Goal: Task Accomplishment & Management: Manage account settings

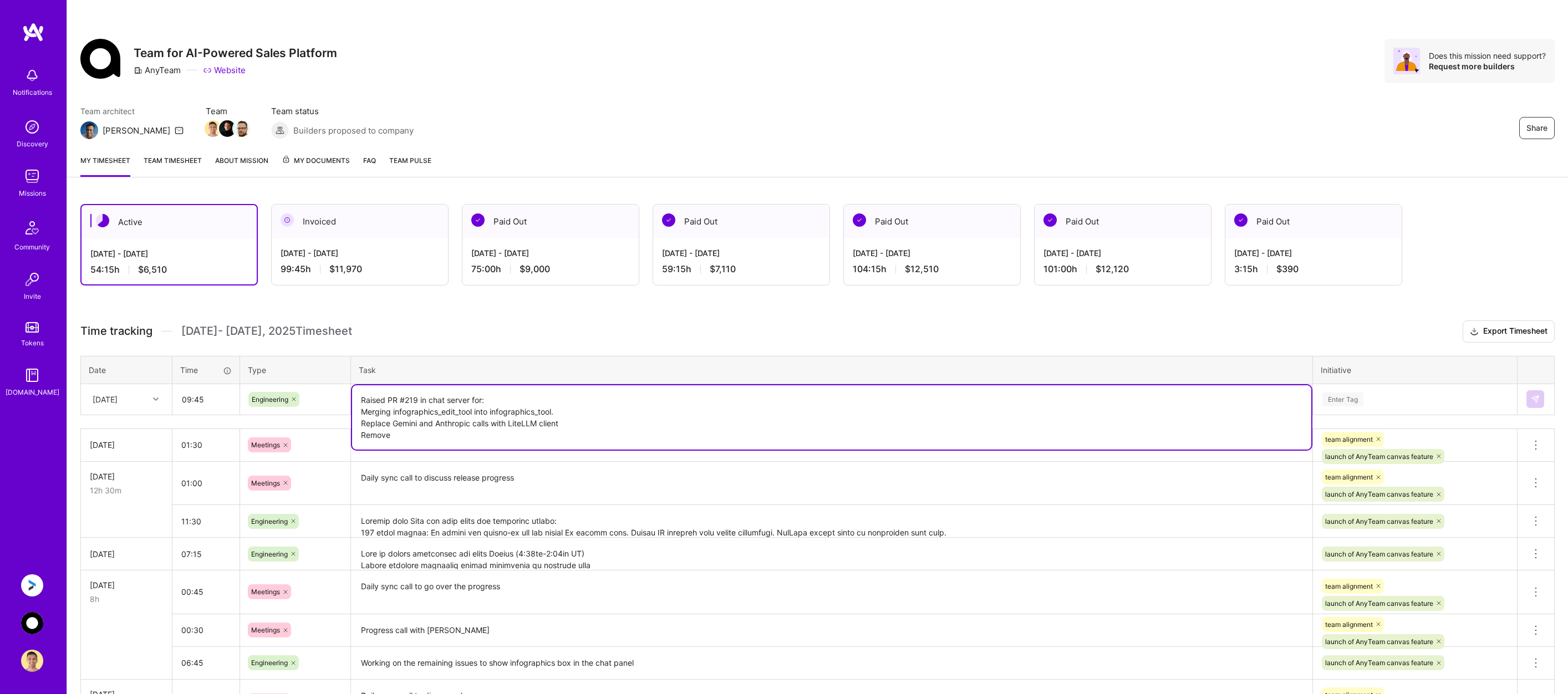
scroll to position [111, 0]
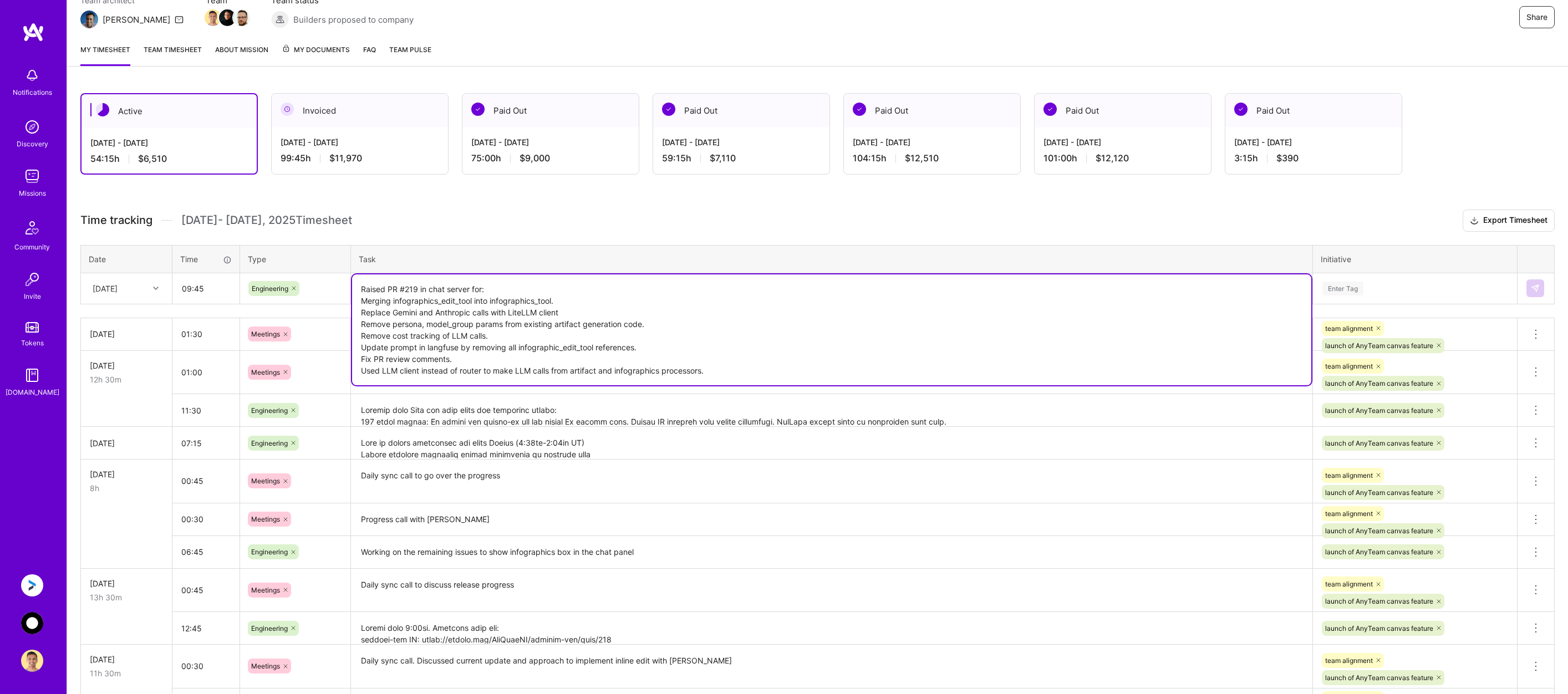
drag, startPoint x: 736, startPoint y: 370, endPoint x: 737, endPoint y: 363, distance: 7.1
click at [737, 363] on textarea "Raised PR #219 in chat server for: Merging infographics_edit_tool into infograp…" at bounding box center [832, 330] width 960 height 111
click at [752, 375] on textarea "Raised PR #219 in chat server for: Merging infographics_edit_tool into infograp…" at bounding box center [832, 330] width 960 height 111
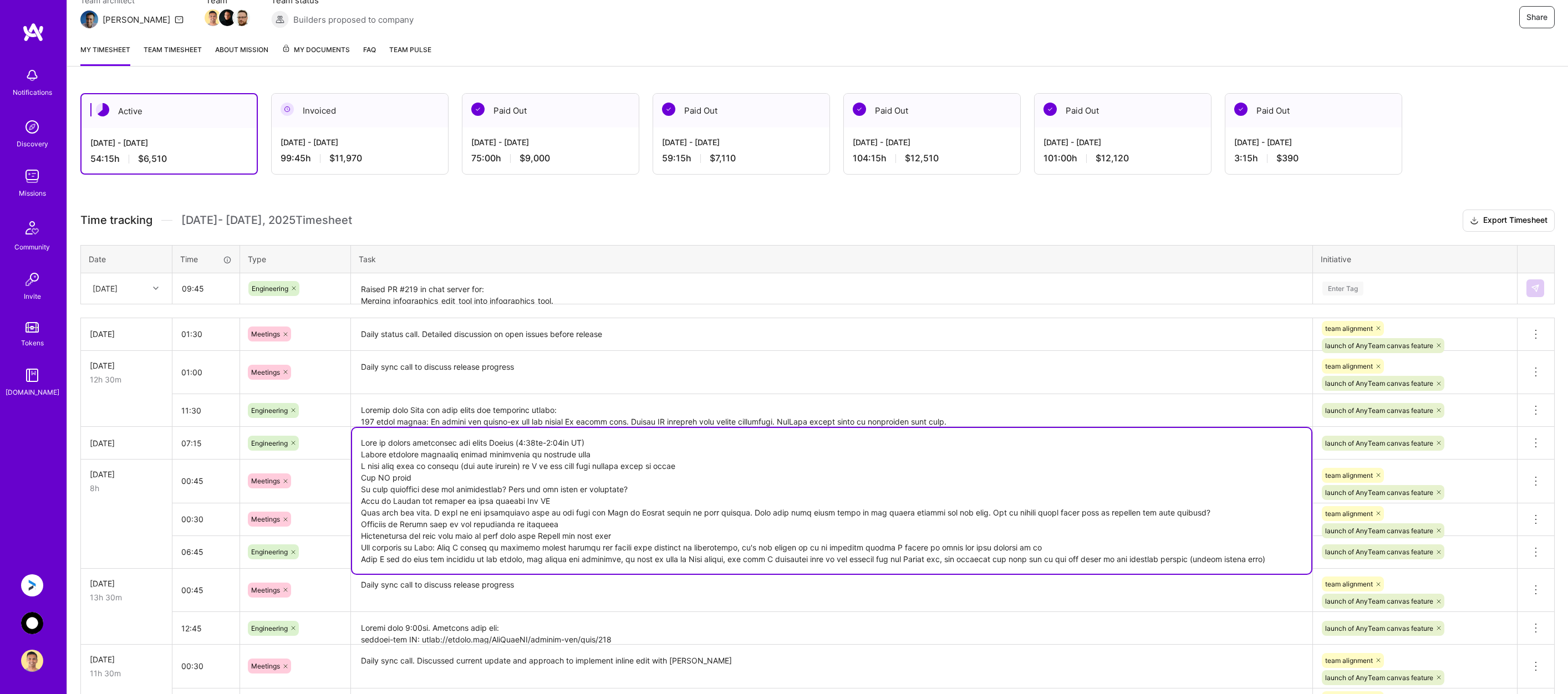
click at [580, 443] on textarea at bounding box center [832, 501] width 960 height 146
click at [496, 416] on textarea at bounding box center [832, 411] width 960 height 31
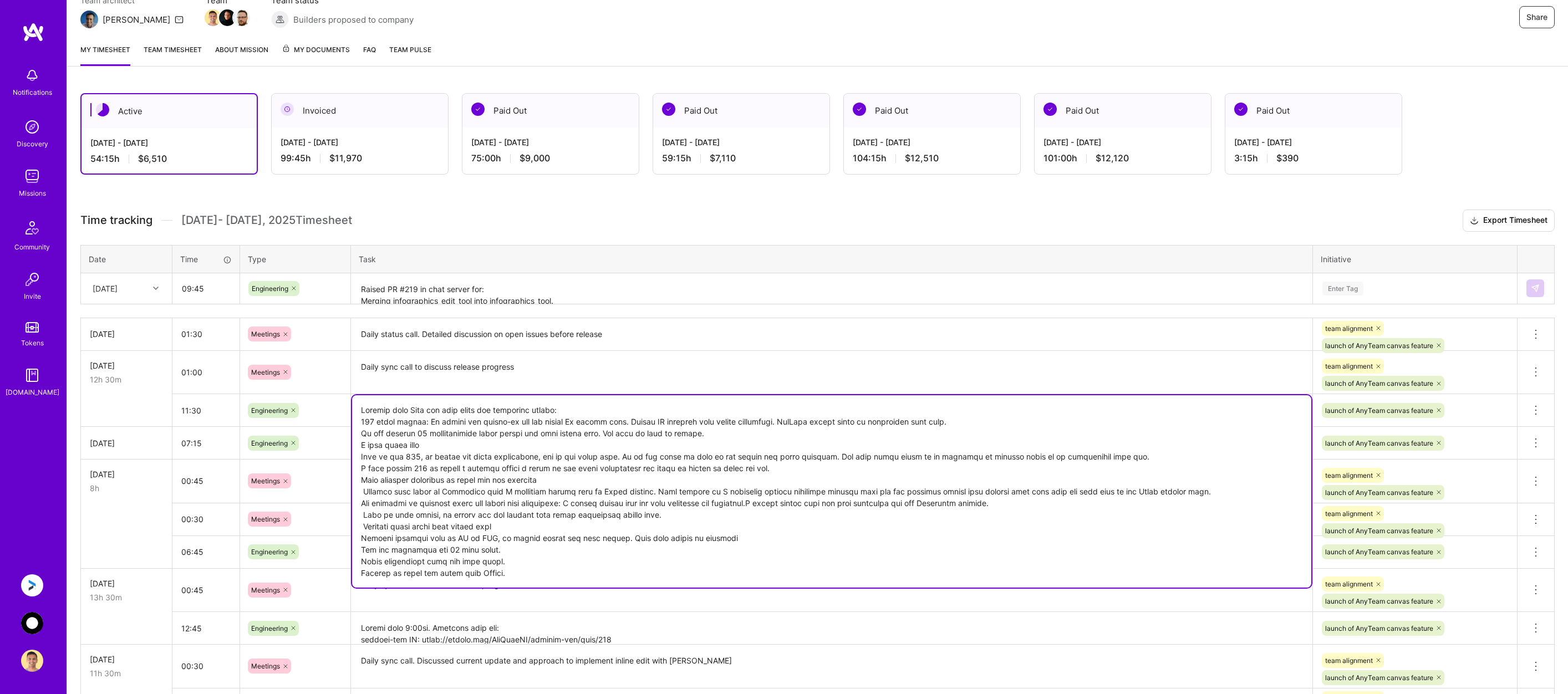
click at [584, 293] on textarea "Raised PR #219 in chat server for: Merging infographics_edit_tool into infograp…" at bounding box center [832, 289] width 960 height 29
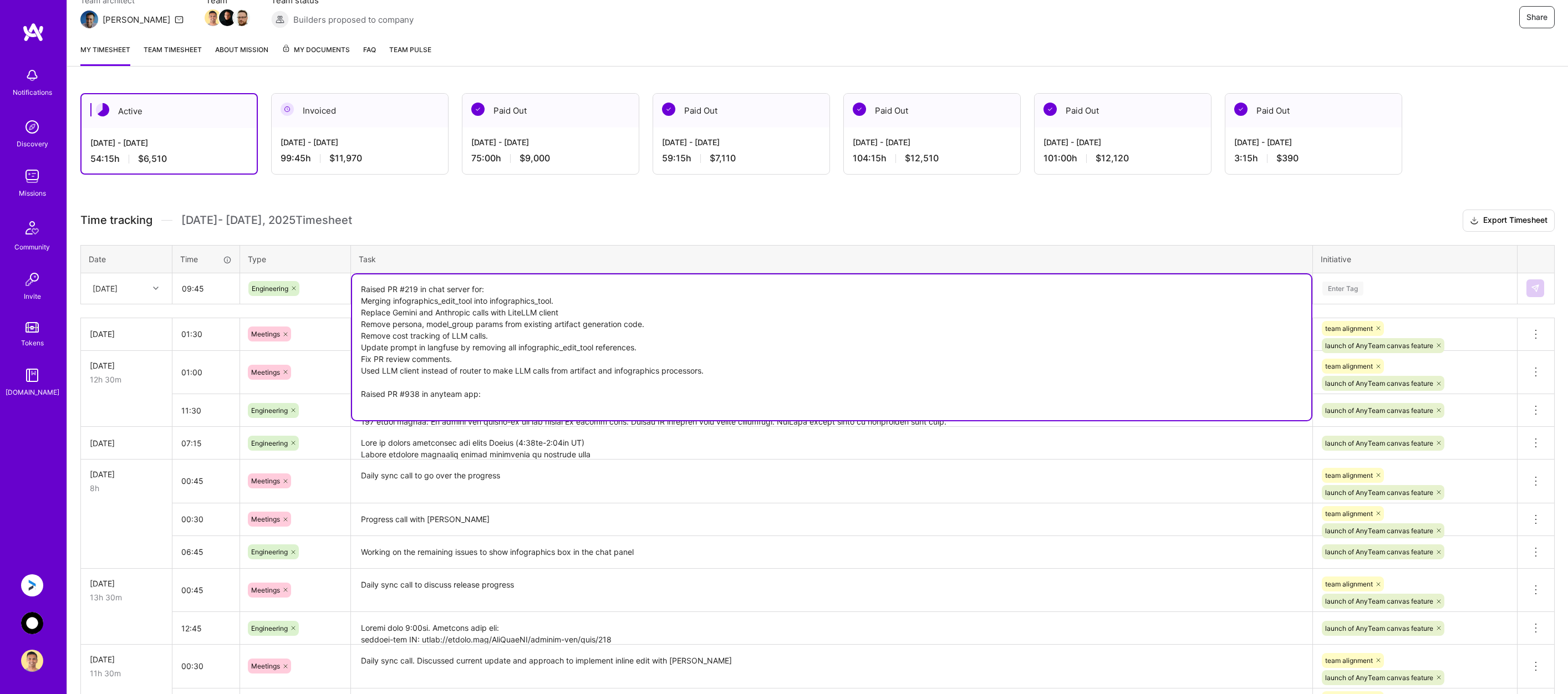
click at [491, 406] on textarea "Raised PR #219 in chat server for: Merging infographics_edit_tool into infograp…" at bounding box center [832, 348] width 960 height 146
click at [418, 396] on textarea "Raised PR #219 in chat server for: Merging infographics_edit_tool into infograp…" at bounding box center [832, 348] width 960 height 146
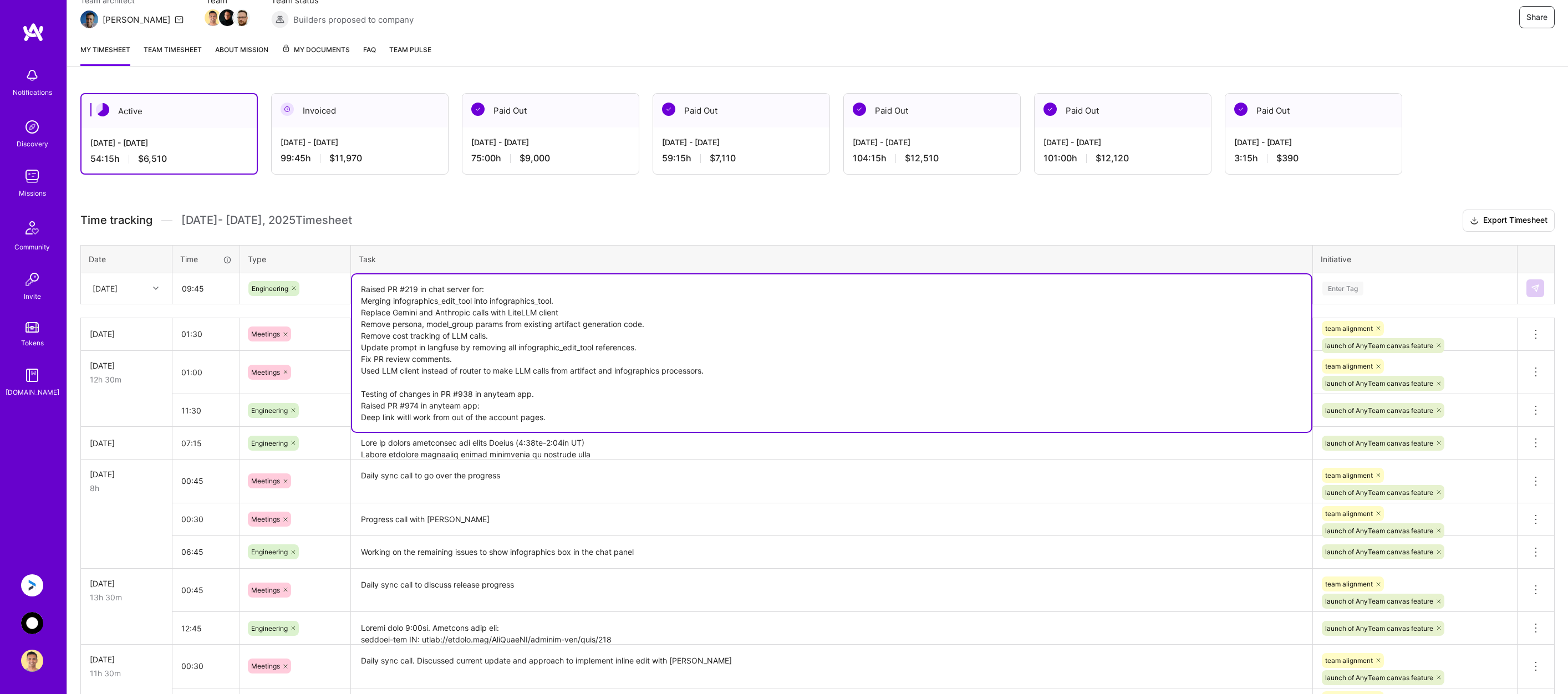
drag, startPoint x: 578, startPoint y: 300, endPoint x: 617, endPoint y: 289, distance: 40.5
click at [578, 300] on textarea "Raised PR #219 in chat server for: Merging infographics_edit_tool into infograp…" at bounding box center [832, 353] width 960 height 157
click at [773, 409] on textarea "Raised PR #219 in chat server for: Merging infographics_edit_tool into infograp…" at bounding box center [832, 353] width 960 height 157
type textarea "Raised PR #219 in chat server for: Merging infographics_edit_tool into infograp…"
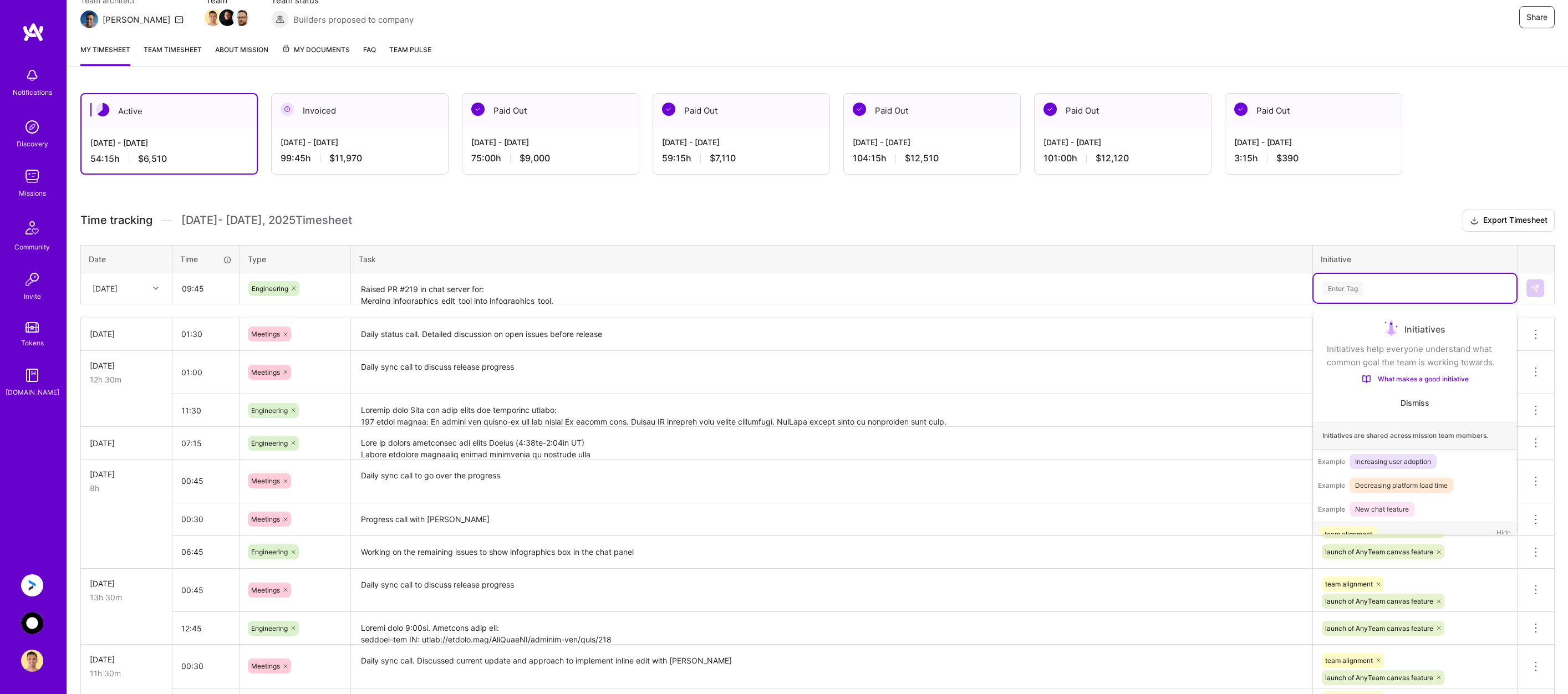
click at [1408, 293] on div "Enter Tag" at bounding box center [1415, 288] width 187 height 14
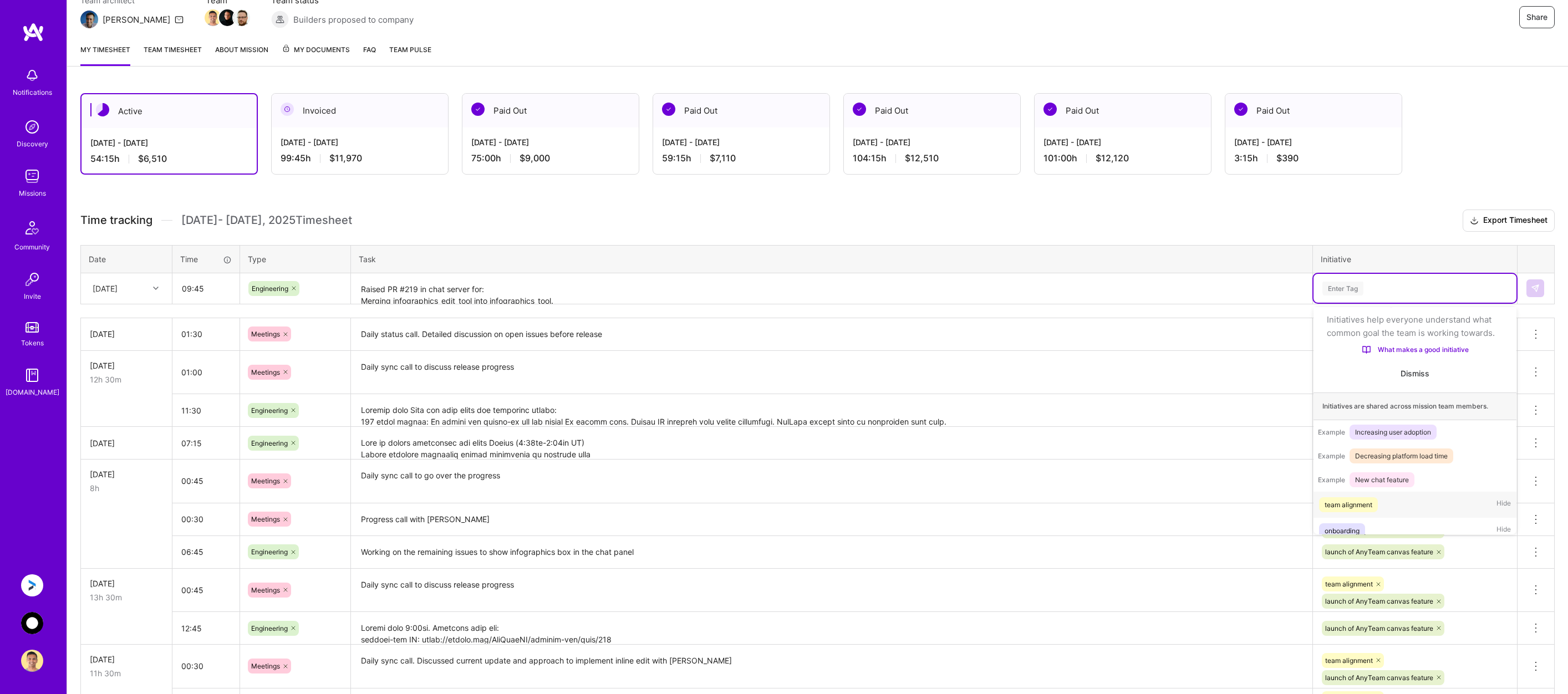
scroll to position [35, 0]
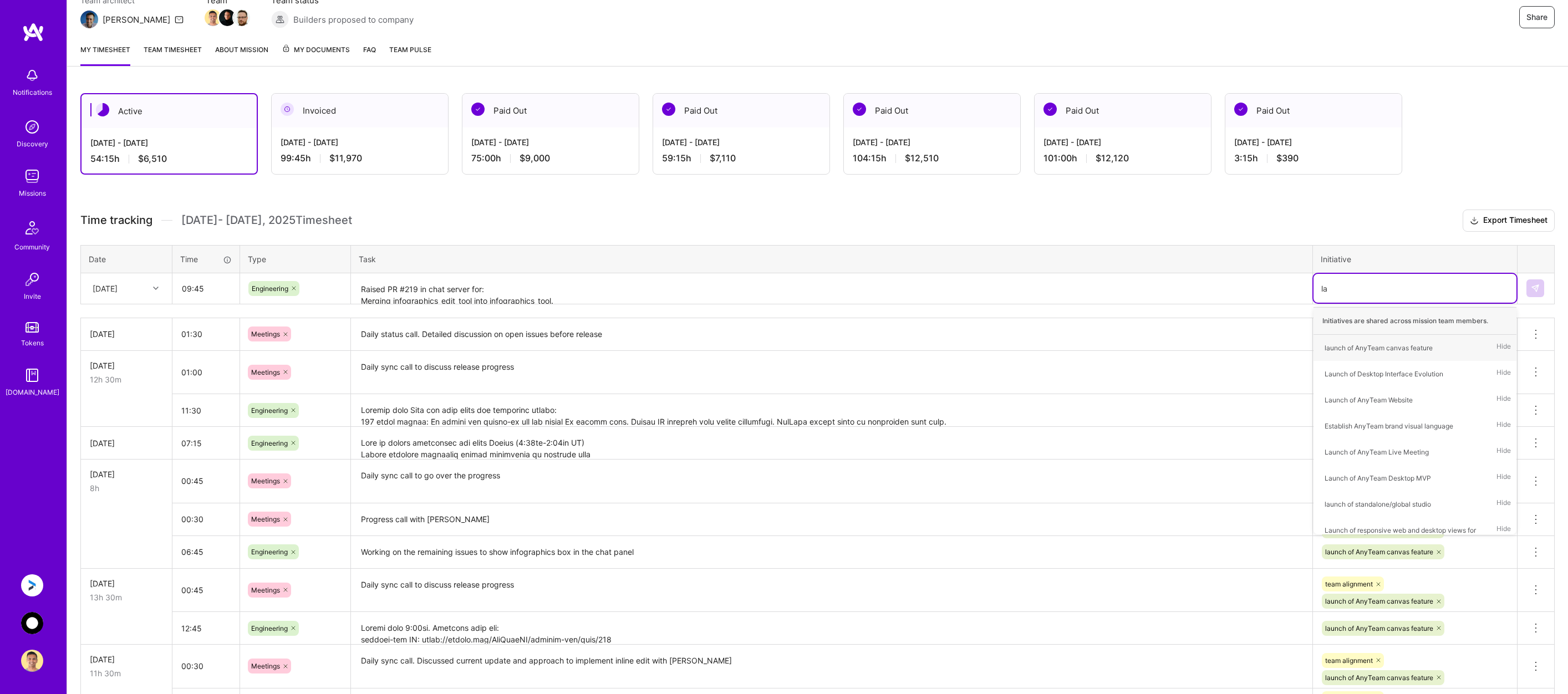
type input "[PERSON_NAME]"
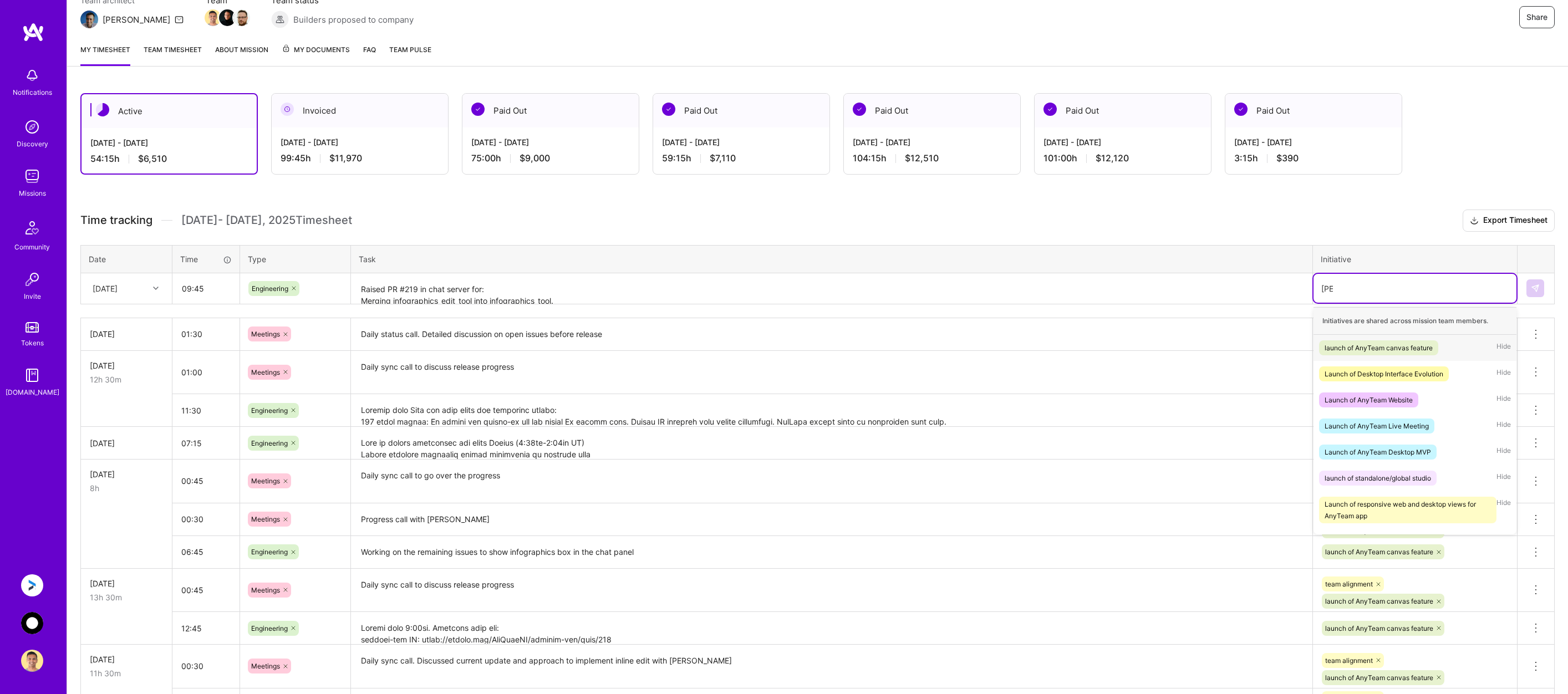
click at [1365, 343] on div "launch of AnyTeam canvas feature" at bounding box center [1379, 348] width 108 height 12
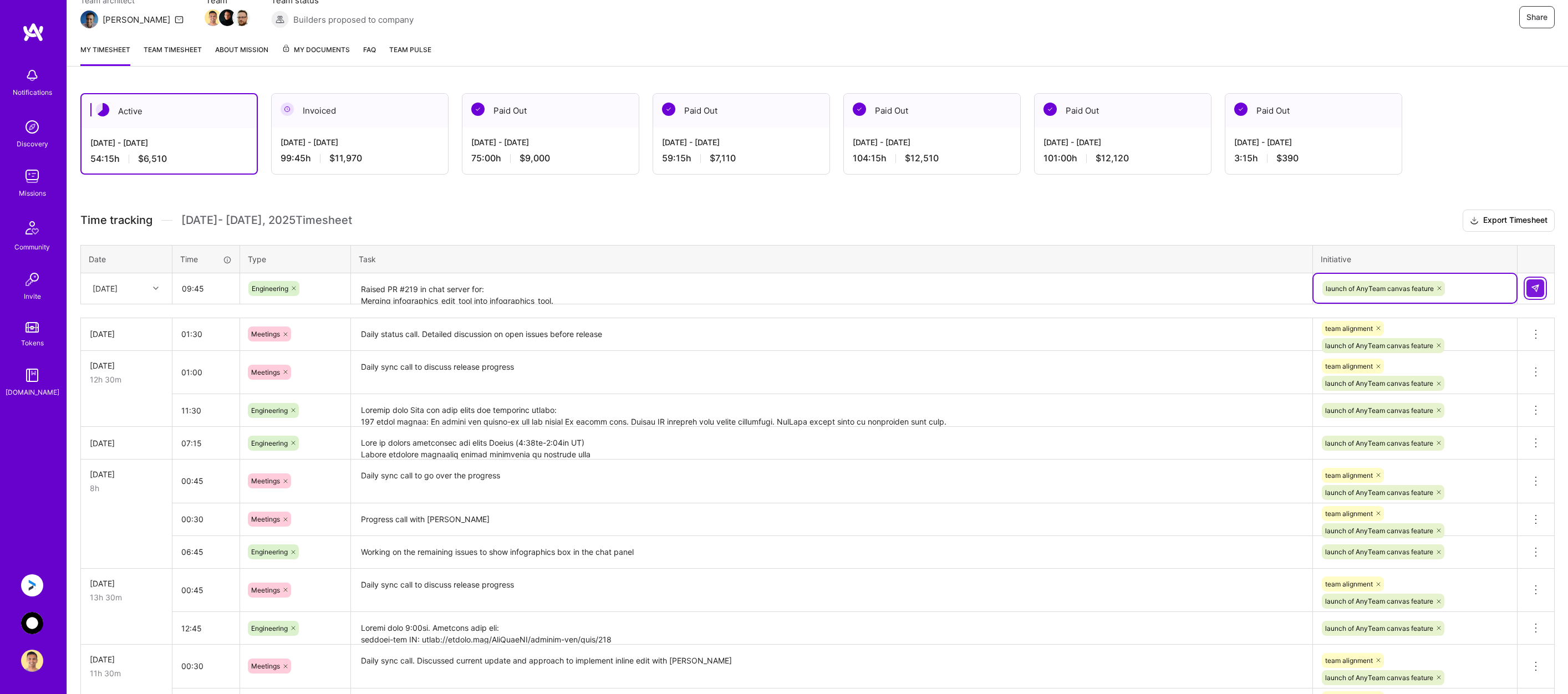
click at [1540, 294] on button at bounding box center [1535, 288] width 18 height 18
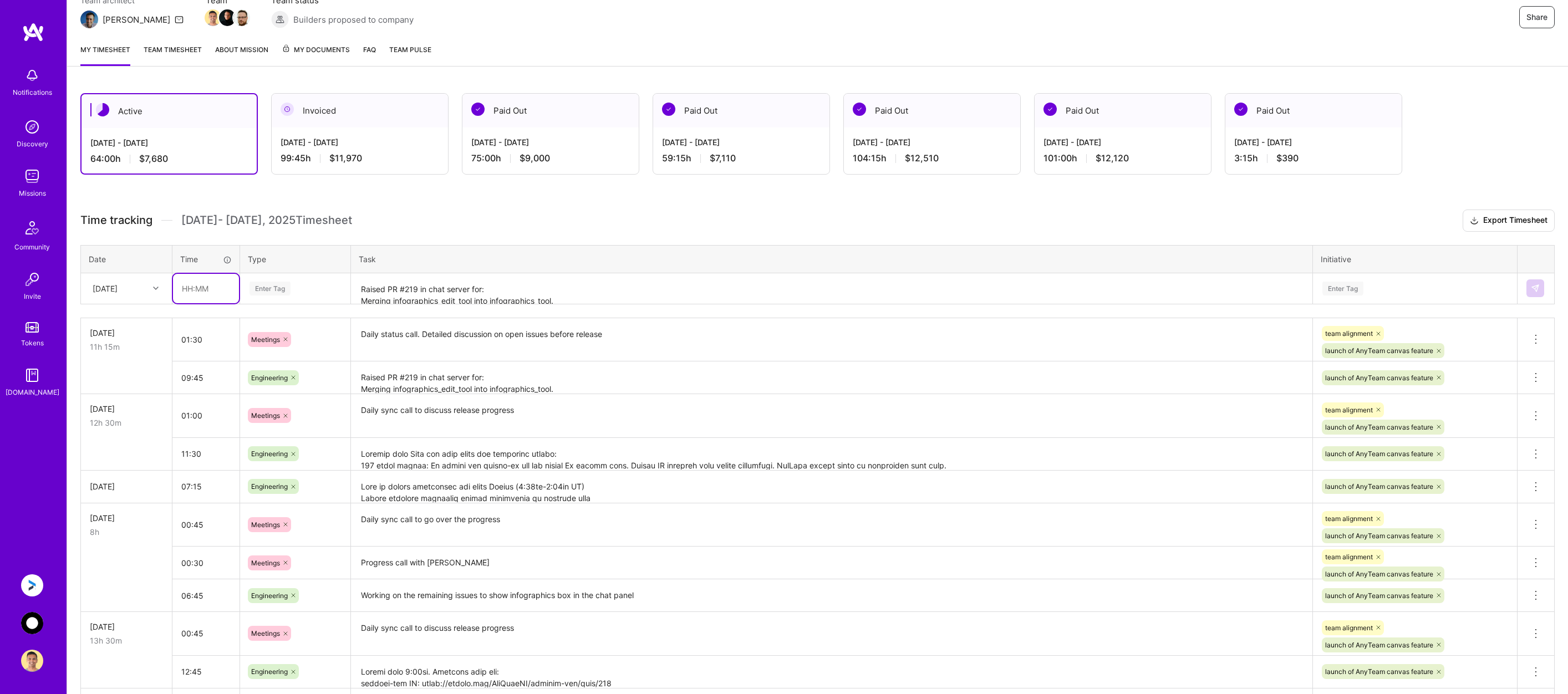
click at [206, 286] on input "text" at bounding box center [206, 289] width 66 height 29
type input "08:00"
type input "eng"
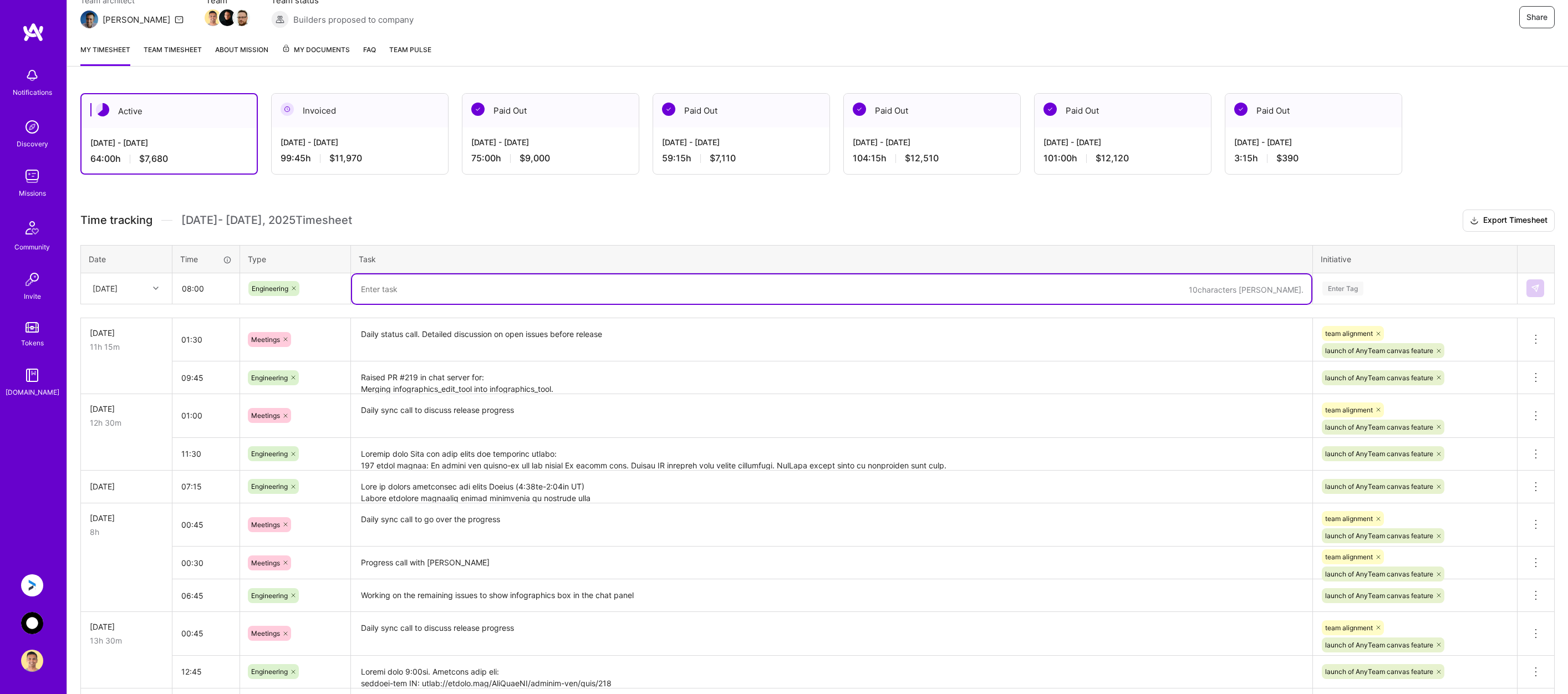
paste textarea "Raised PR #974 in anyteam app: Deep link witll work from out of the account pag…"
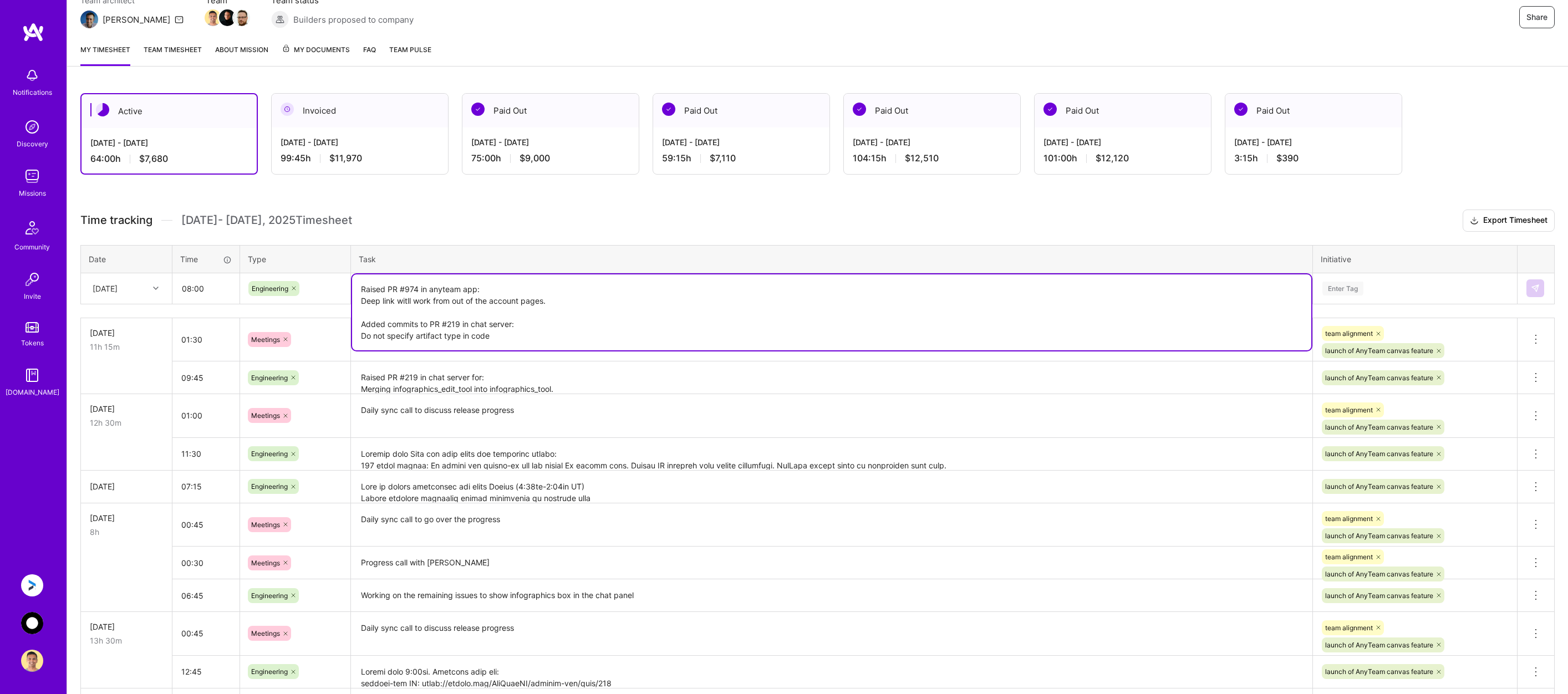
click at [411, 302] on textarea "Raised PR #974 in anyteam app: Deep link witll work from out of the account pag…" at bounding box center [832, 313] width 960 height 76
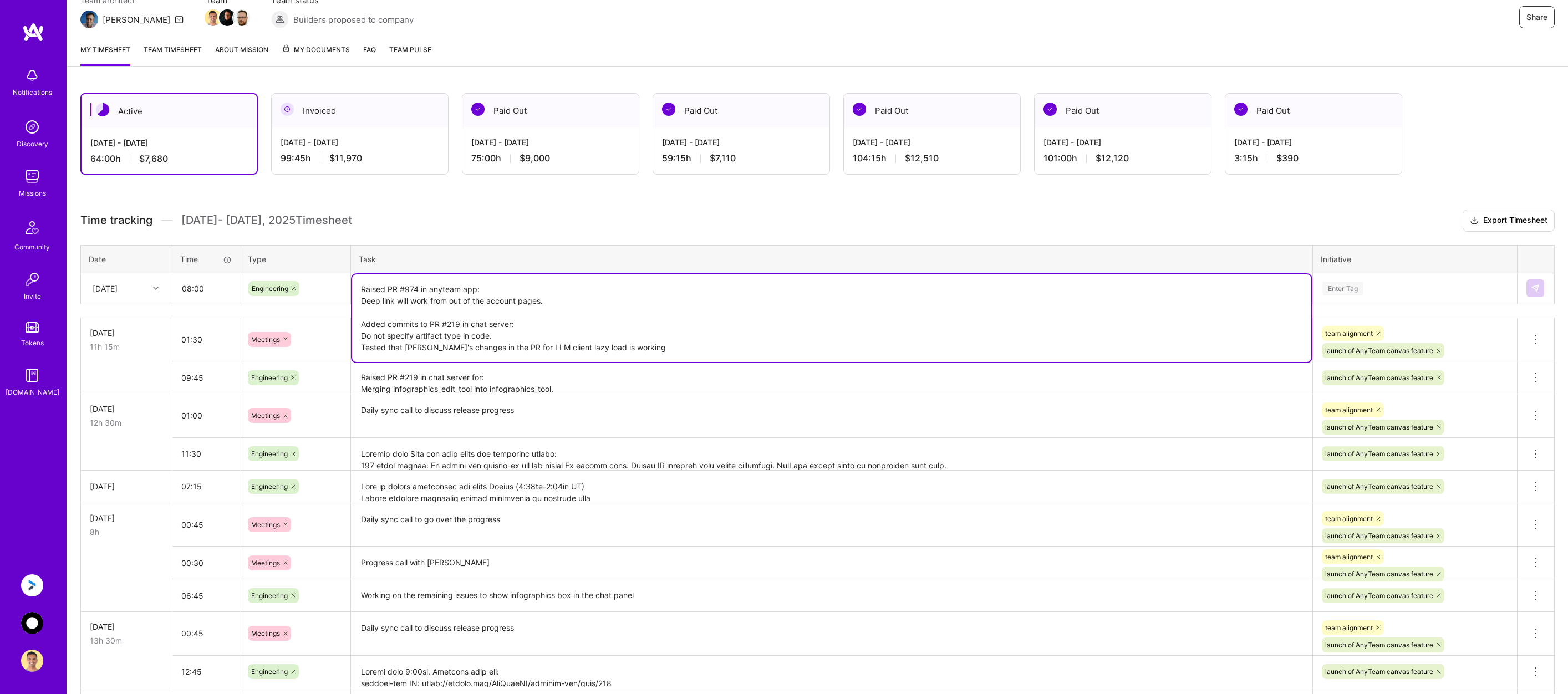
type textarea "Raised PR #974 in anyteam app: Deep link will work from out of the account page…"
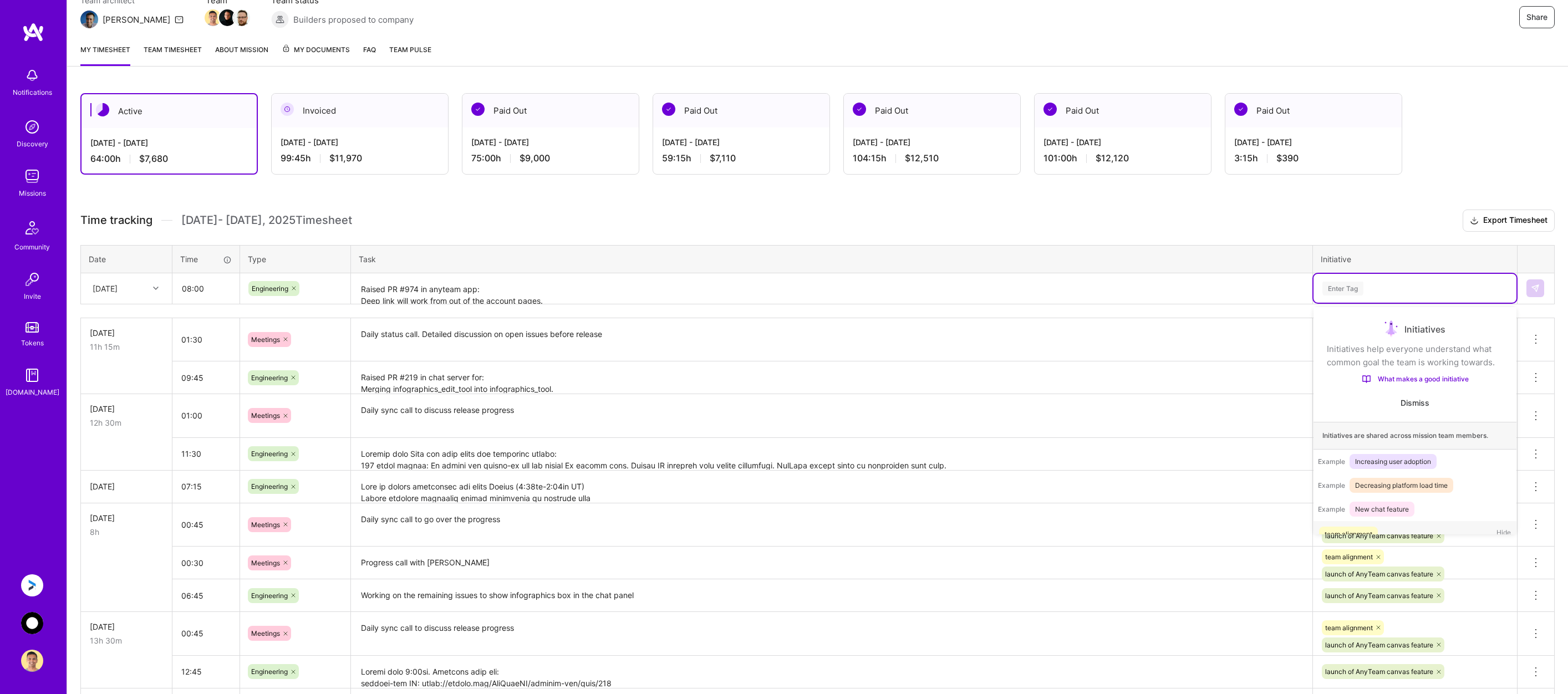
click at [1383, 288] on div "Enter Tag" at bounding box center [1415, 288] width 187 height 14
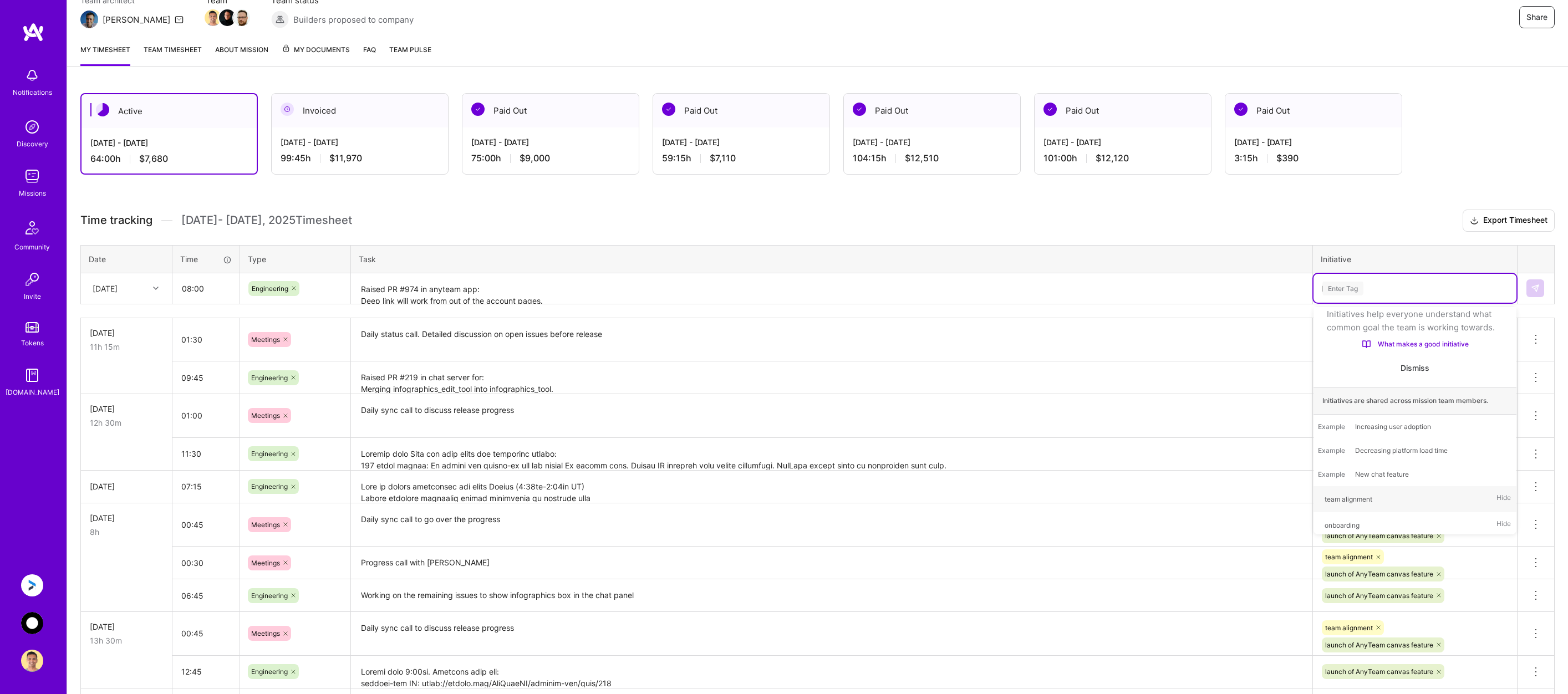
type input "la"
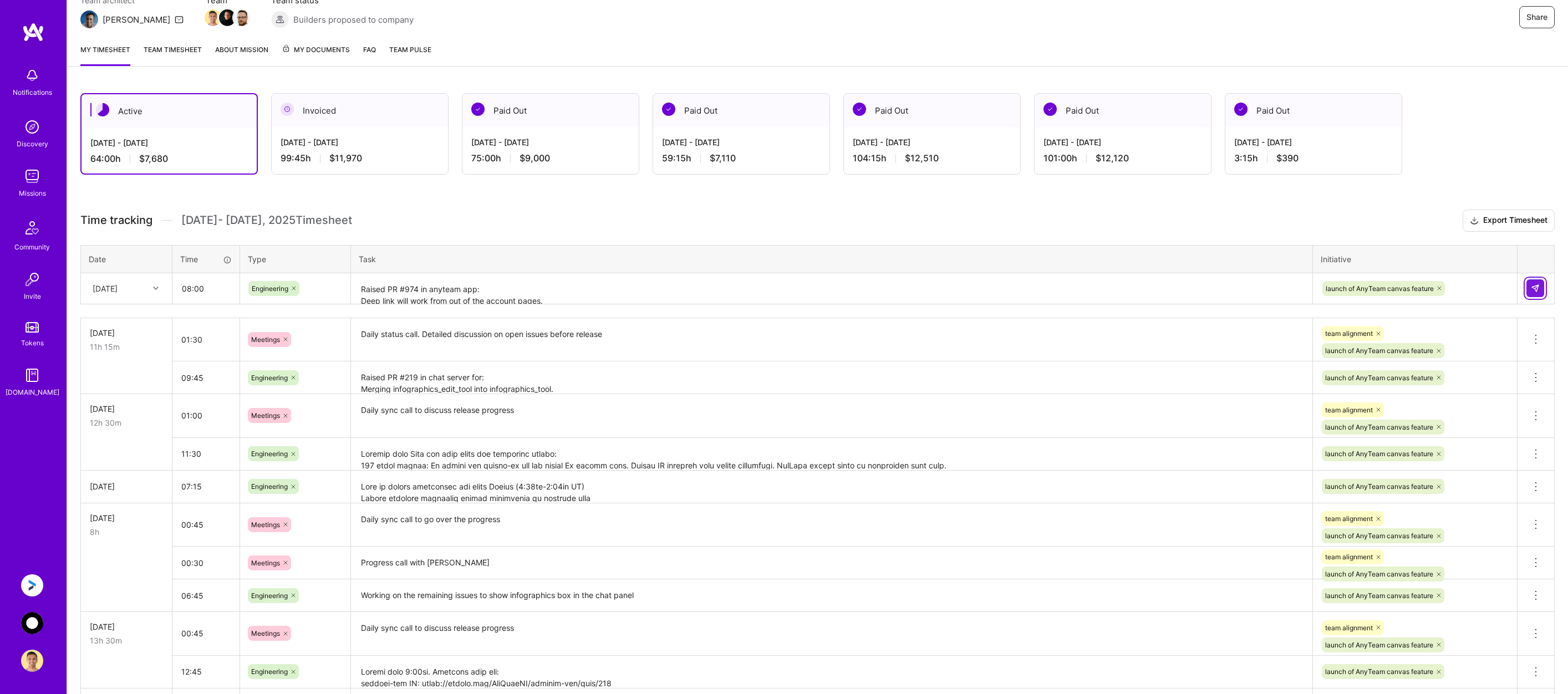
click at [1536, 289] on img at bounding box center [1536, 288] width 9 height 9
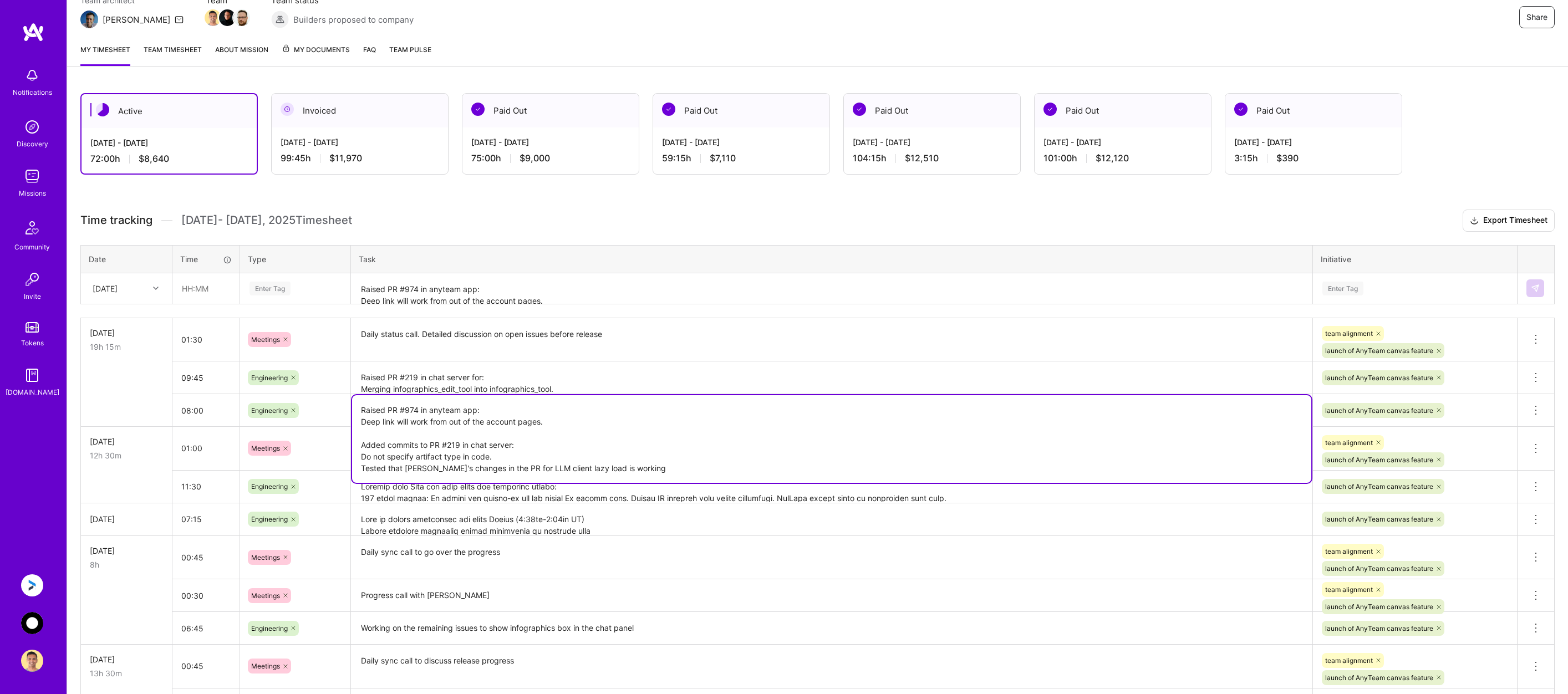
click at [417, 406] on textarea "Raised PR #974 in anyteam app: Deep link will work from out of the account page…" at bounding box center [832, 439] width 960 height 88
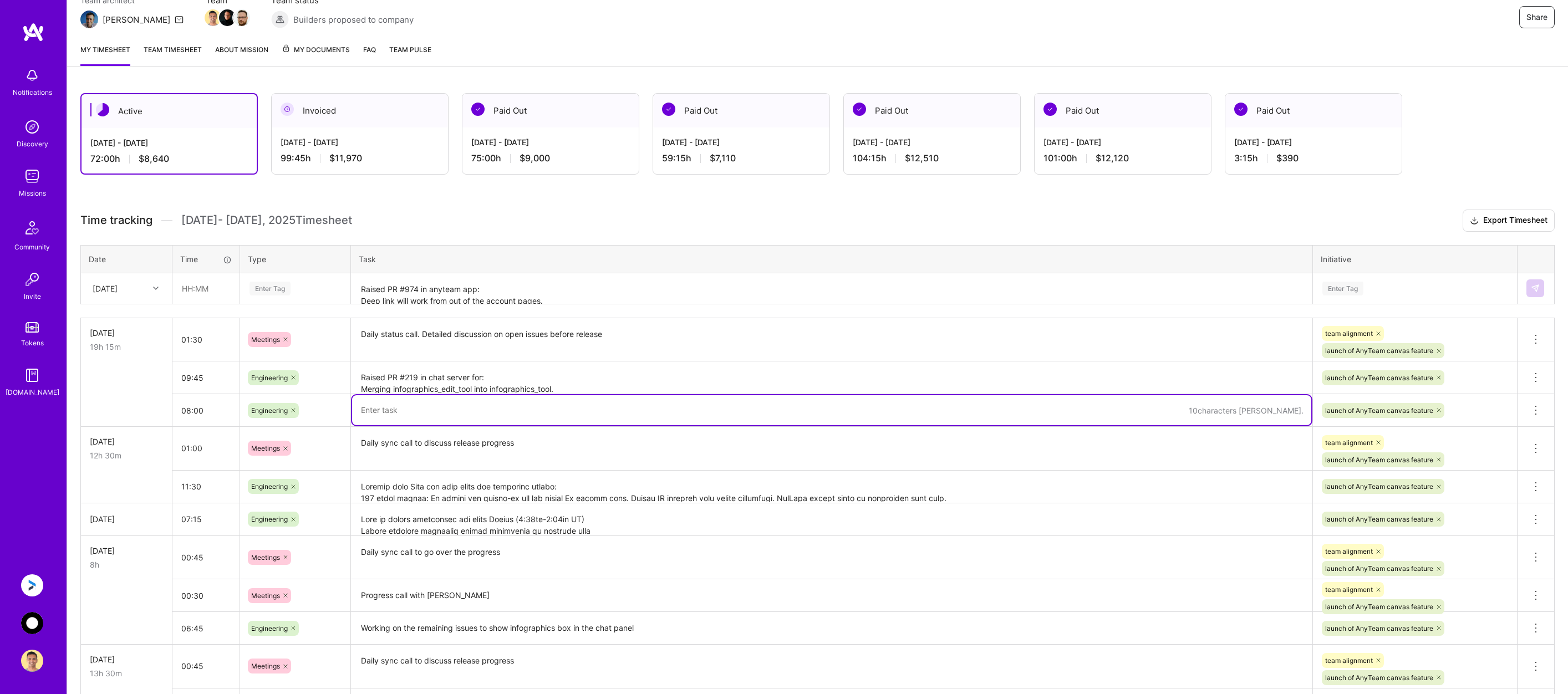
type textarea "Raised PR #974 in anyteam app: Deep link will work from out of the account page…"
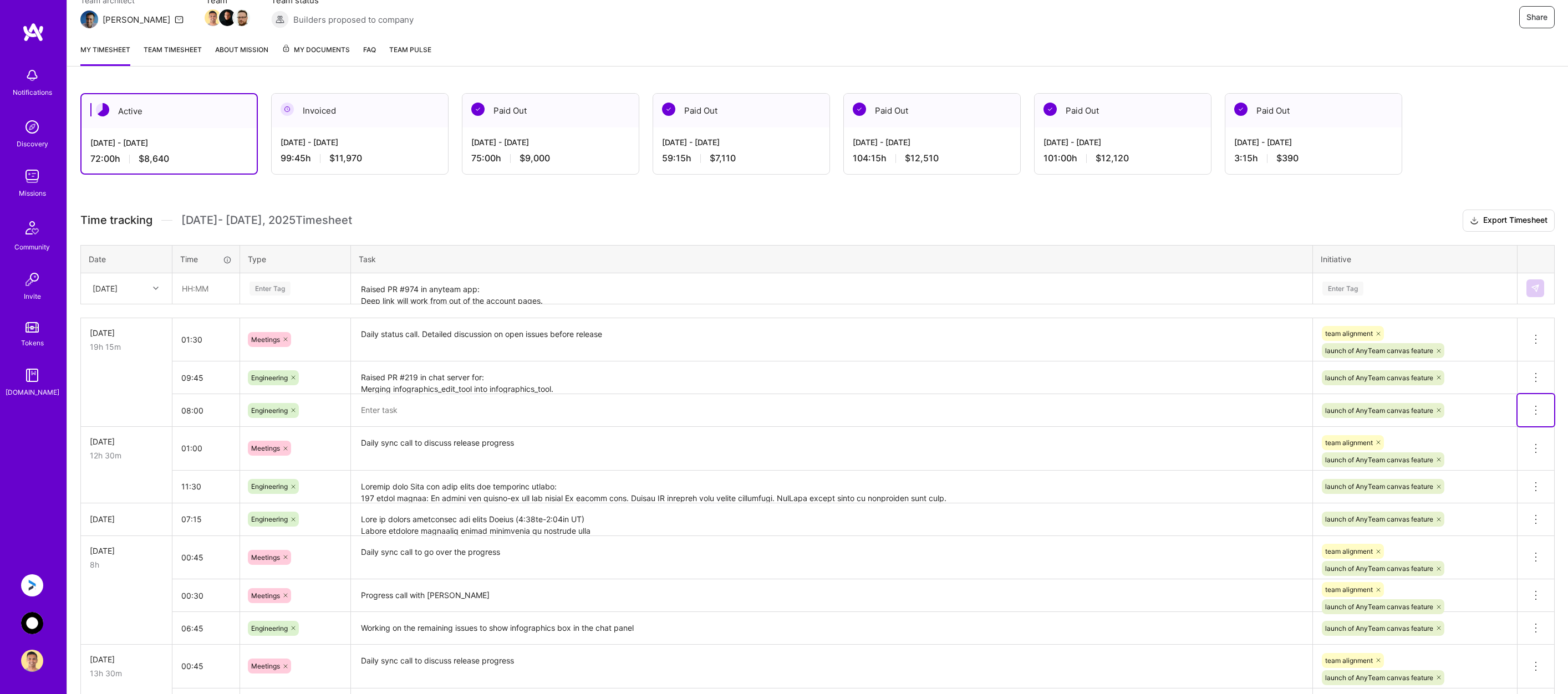
click at [1534, 407] on icon at bounding box center [1536, 411] width 13 height 13
click at [1521, 425] on button "Delete row" at bounding box center [1509, 430] width 58 height 27
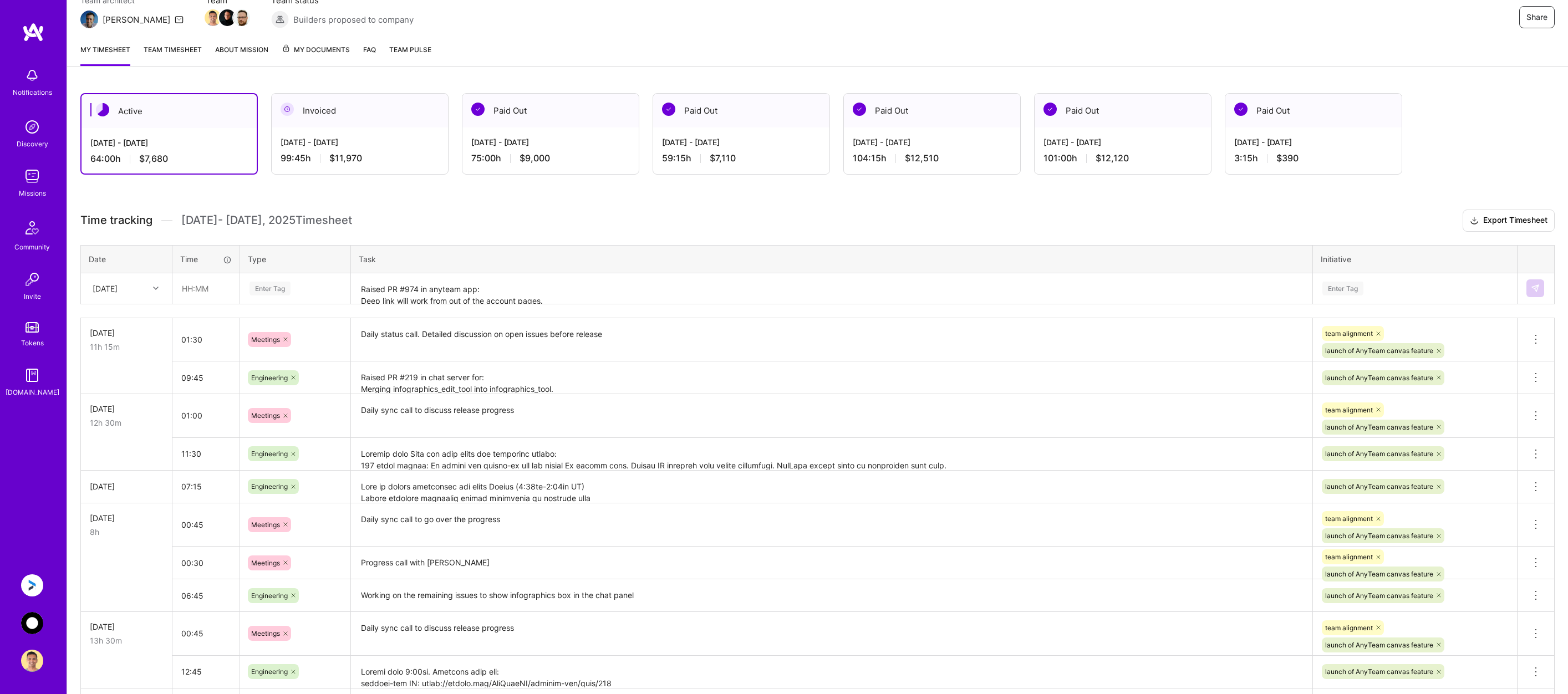
click at [119, 294] on div "[DATE]" at bounding box center [118, 289] width 62 height 18
click at [127, 447] on div "[DATE]" at bounding box center [126, 444] width 90 height 21
click at [200, 287] on input "text" at bounding box center [206, 289] width 66 height 29
type input "08:00"
type input "eng"
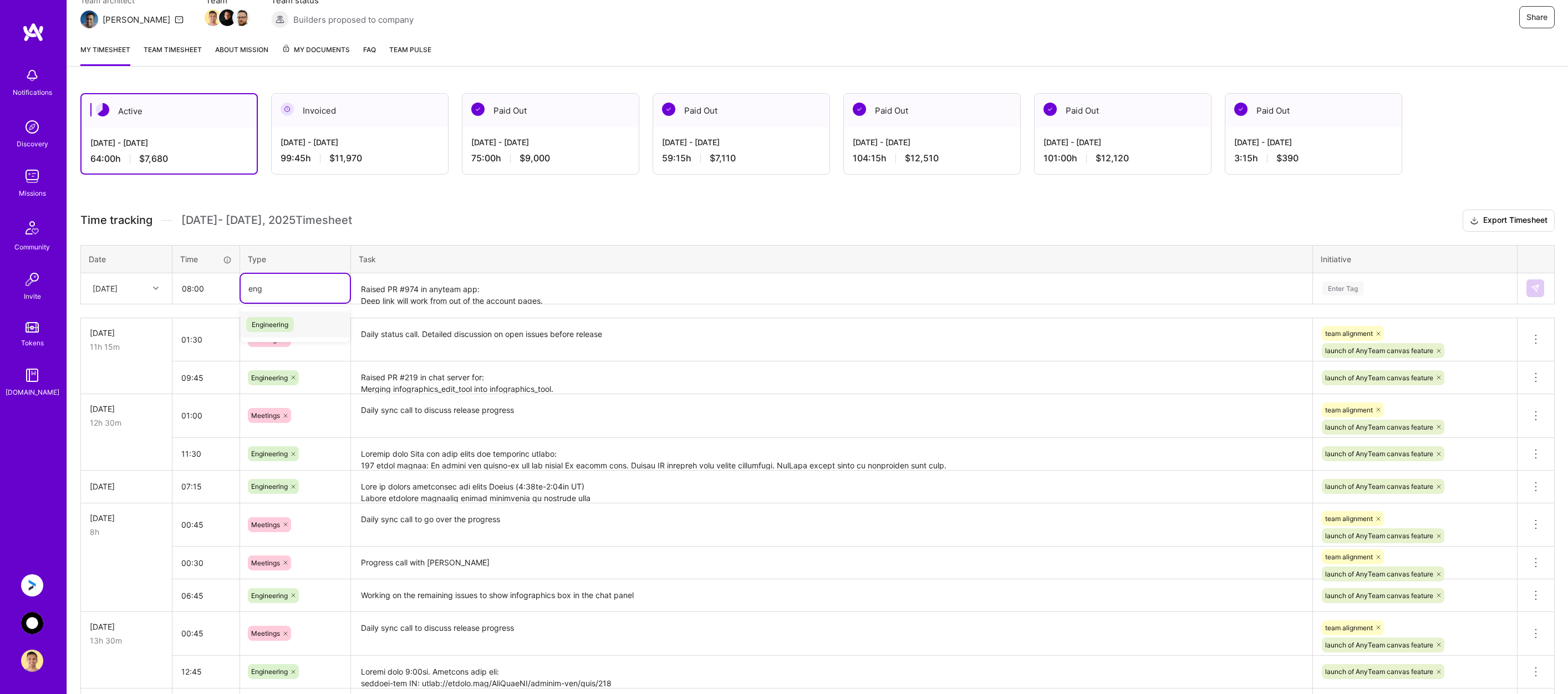
click at [277, 323] on span "Engineering" at bounding box center [270, 324] width 48 height 15
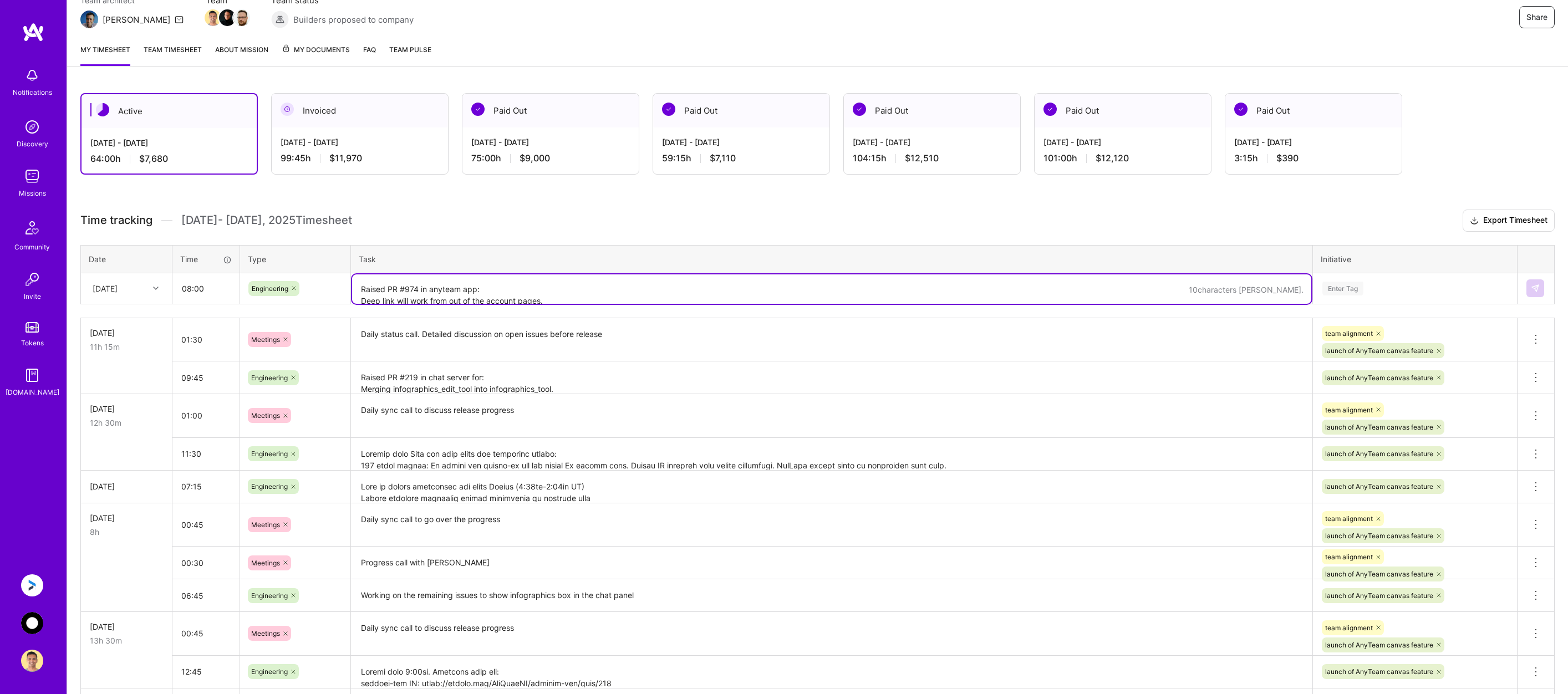
click at [389, 293] on textarea "Raised PR #974 in anyteam app: Deep link will work from out of the account page…" at bounding box center [832, 289] width 960 height 29
paste textarea "Raised PR #974 in anyteam app: Deep link will work from out of the account page…"
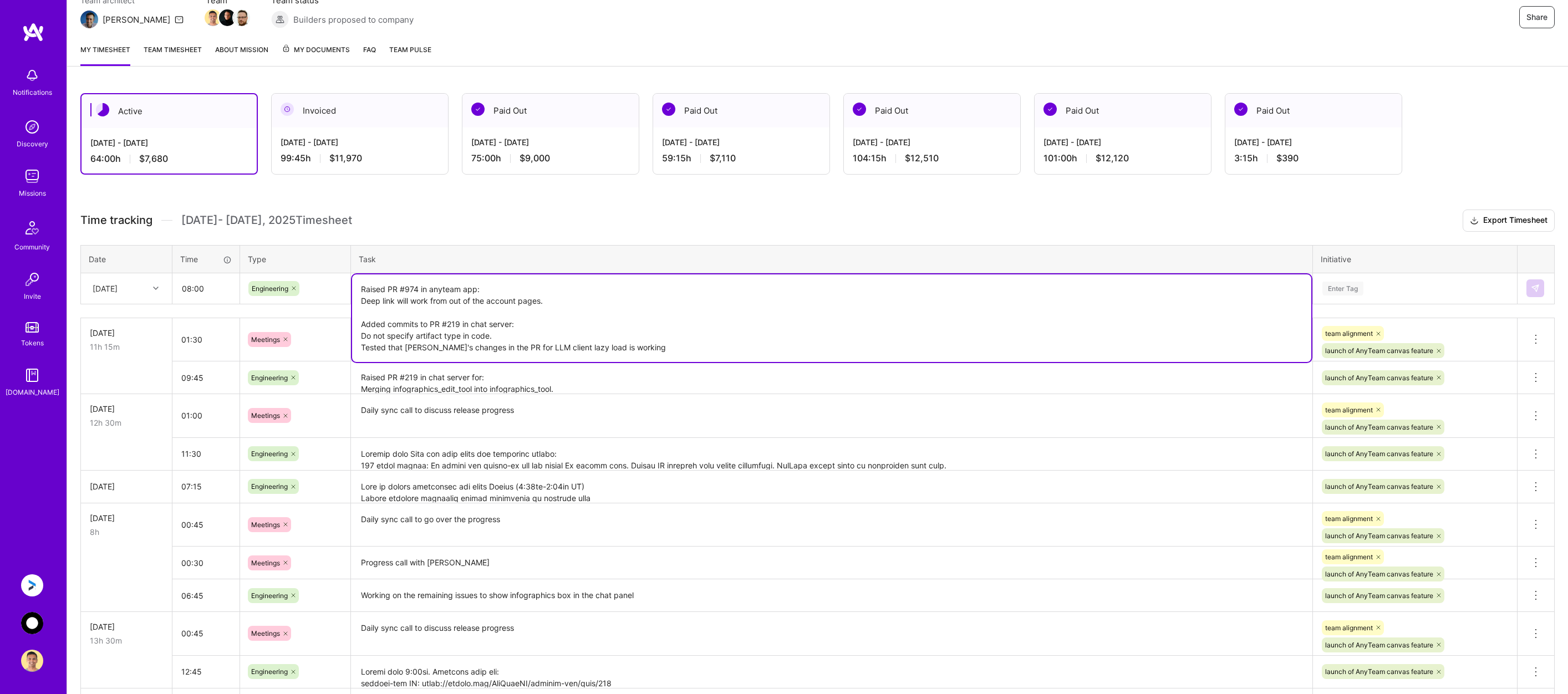
type textarea "Raised PR #974 in anyteam app: Deep link will work from out of the account page…"
click at [1432, 280] on div "Enter Tag" at bounding box center [1416, 288] width 203 height 29
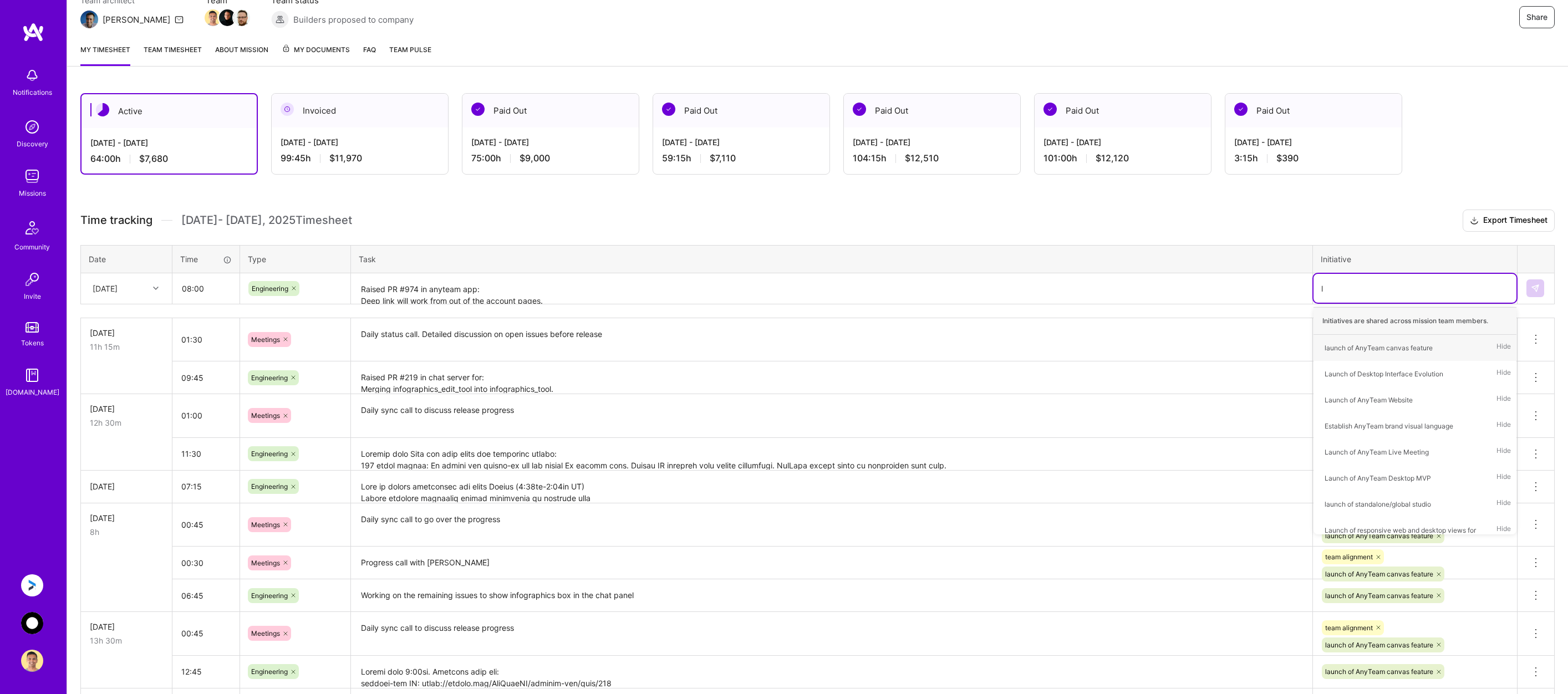
type input "la"
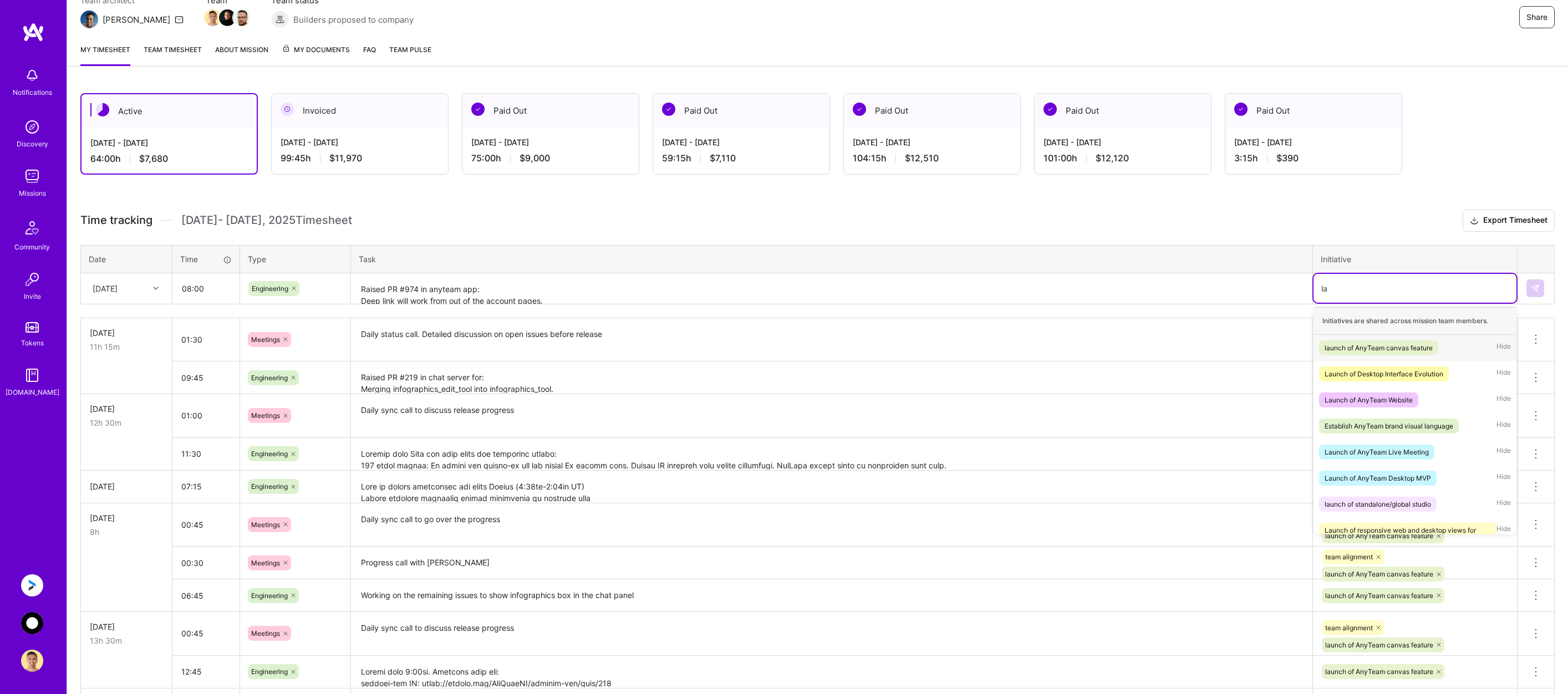
click at [1421, 343] on div "launch of AnyTeam canvas feature" at bounding box center [1379, 348] width 108 height 12
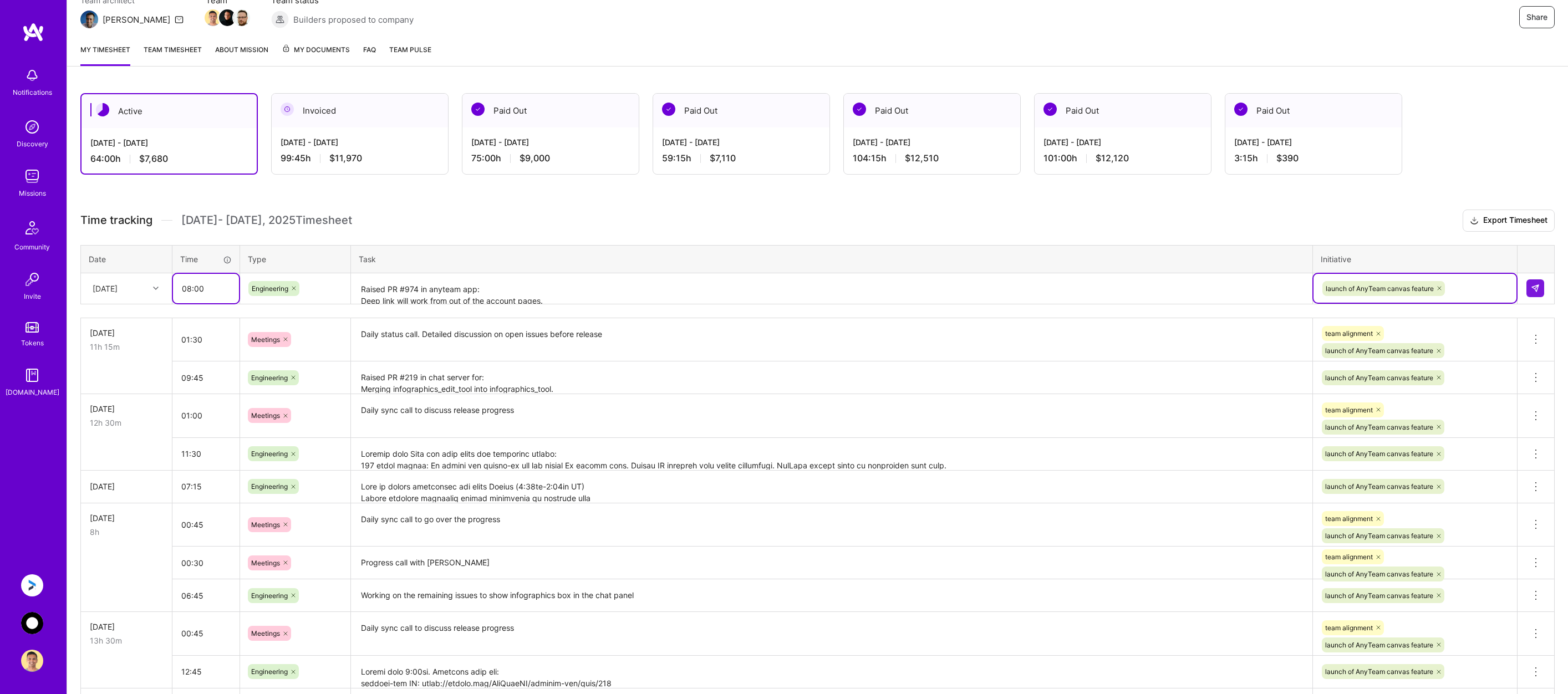
click at [191, 289] on input "08:00" at bounding box center [206, 289] width 66 height 29
type input "06:00"
click at [1533, 285] on img at bounding box center [1536, 288] width 9 height 9
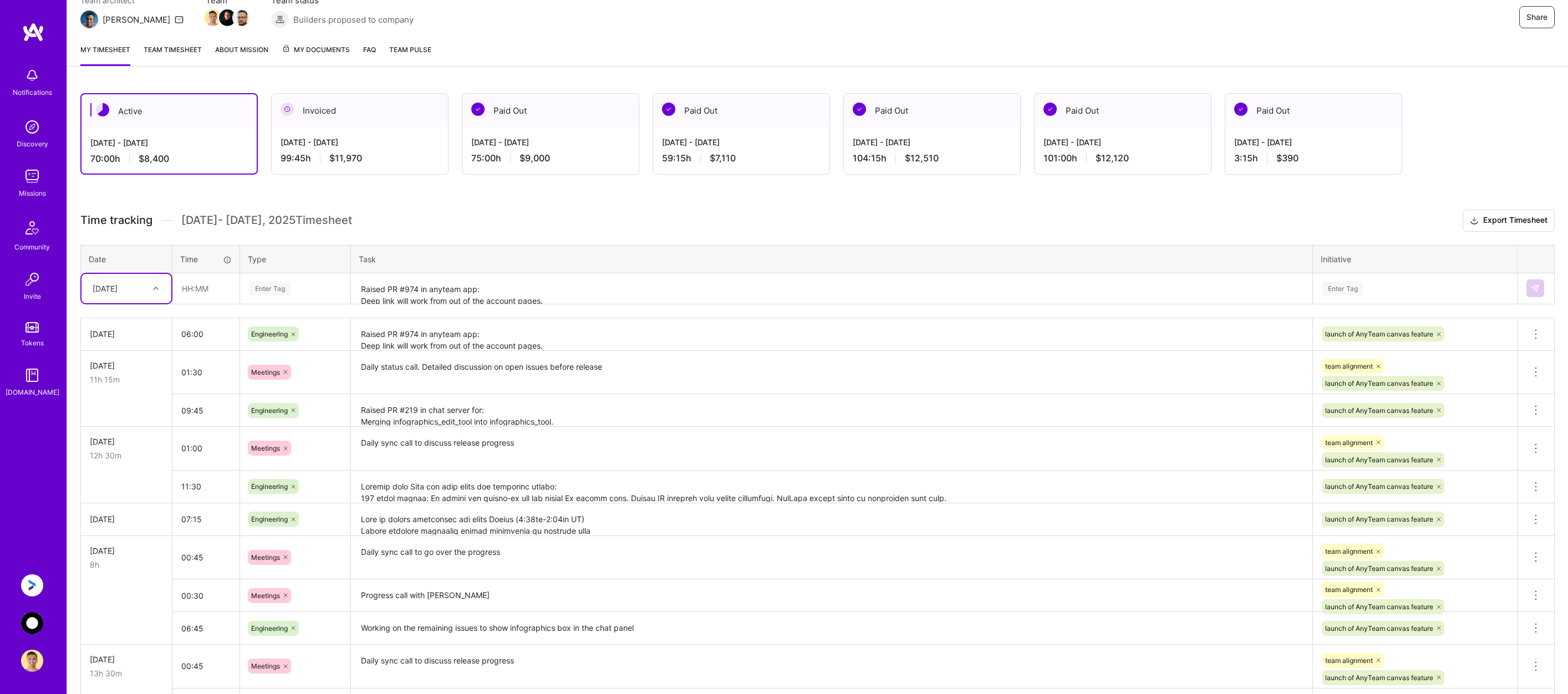
click at [36, 584] on img at bounding box center [32, 586] width 22 height 22
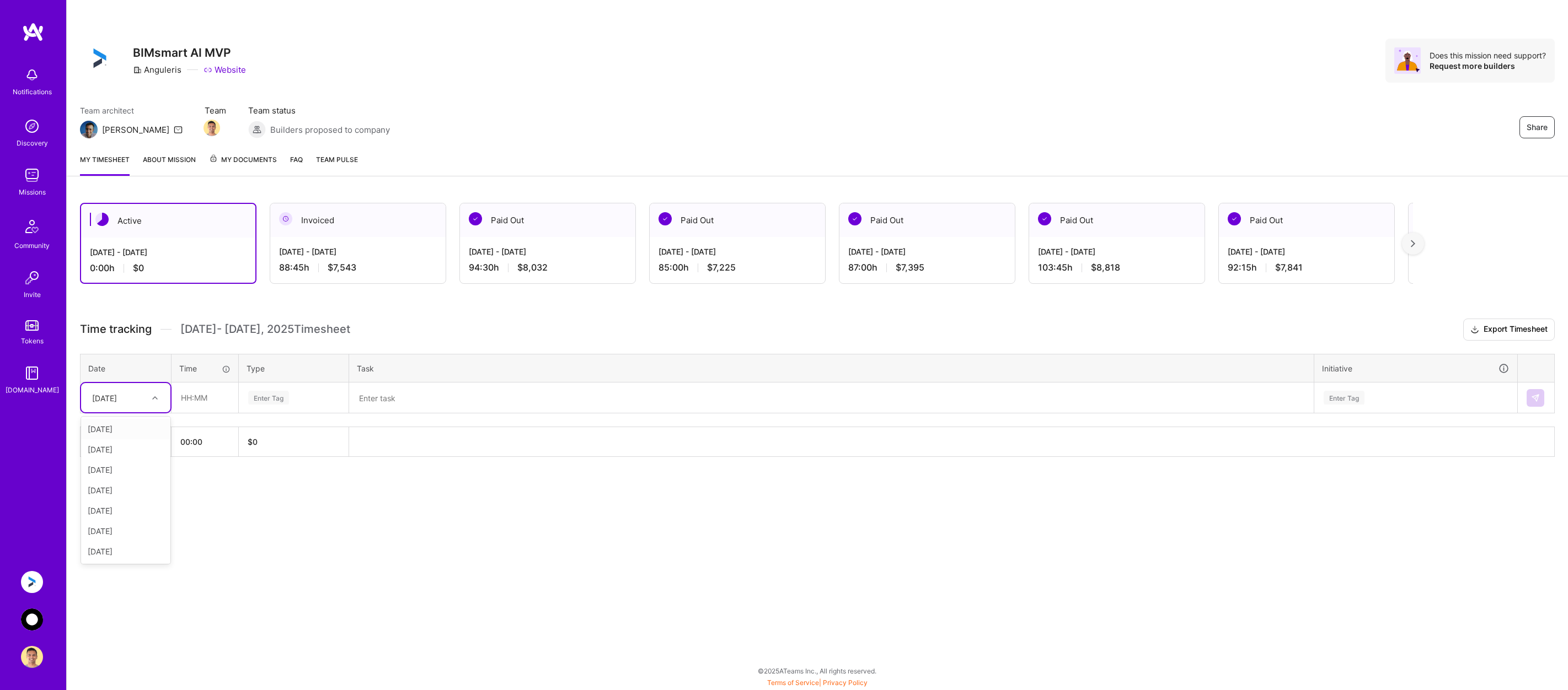
click at [138, 400] on div "[DATE]" at bounding box center [117, 398] width 61 height 18
click at [138, 425] on div "[DATE]" at bounding box center [125, 430] width 89 height 21
click at [211, 400] on input "text" at bounding box center [205, 398] width 66 height 29
type input "00:30"
type input "mee"
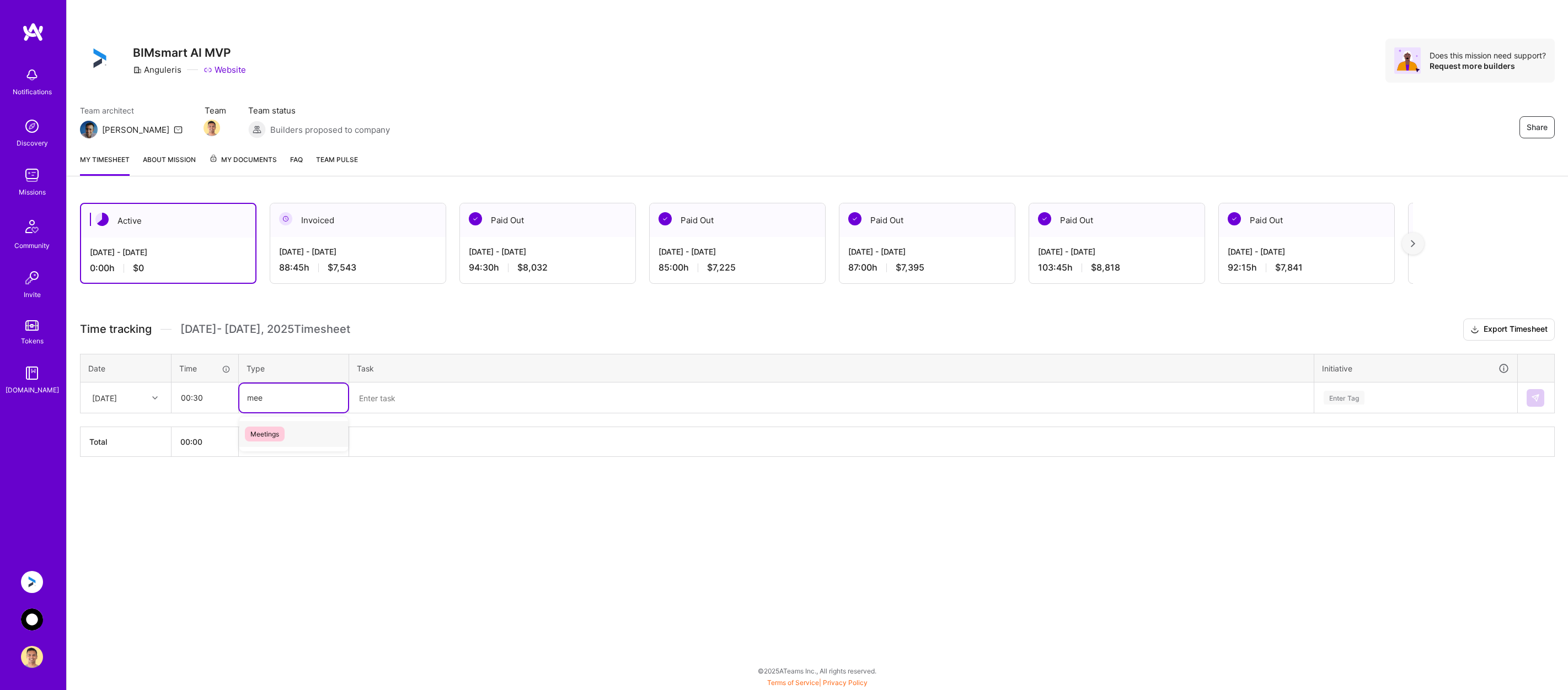
click at [303, 431] on div "Meetings" at bounding box center [293, 434] width 108 height 26
click at [379, 402] on textarea at bounding box center [831, 398] width 962 height 29
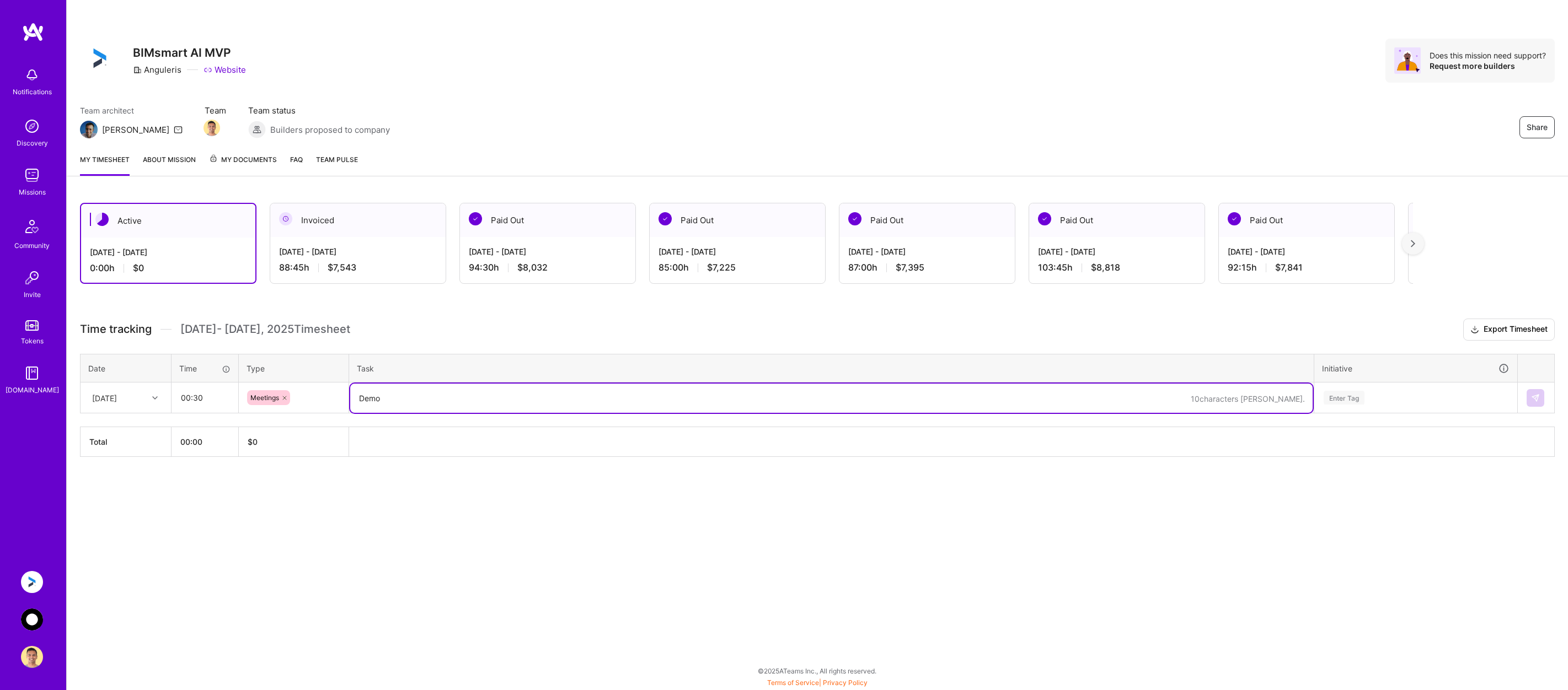
drag, startPoint x: 400, startPoint y: 400, endPoint x: 331, endPoint y: 400, distance: 69.0
click at [331, 400] on tr "[DATE] 00:30 Meetings 10 characters min. Demo Enter Tag" at bounding box center [817, 398] width 1474 height 31
paste textarea "I demoed the following: We are able to extract 3 parameters from Draft images: …"
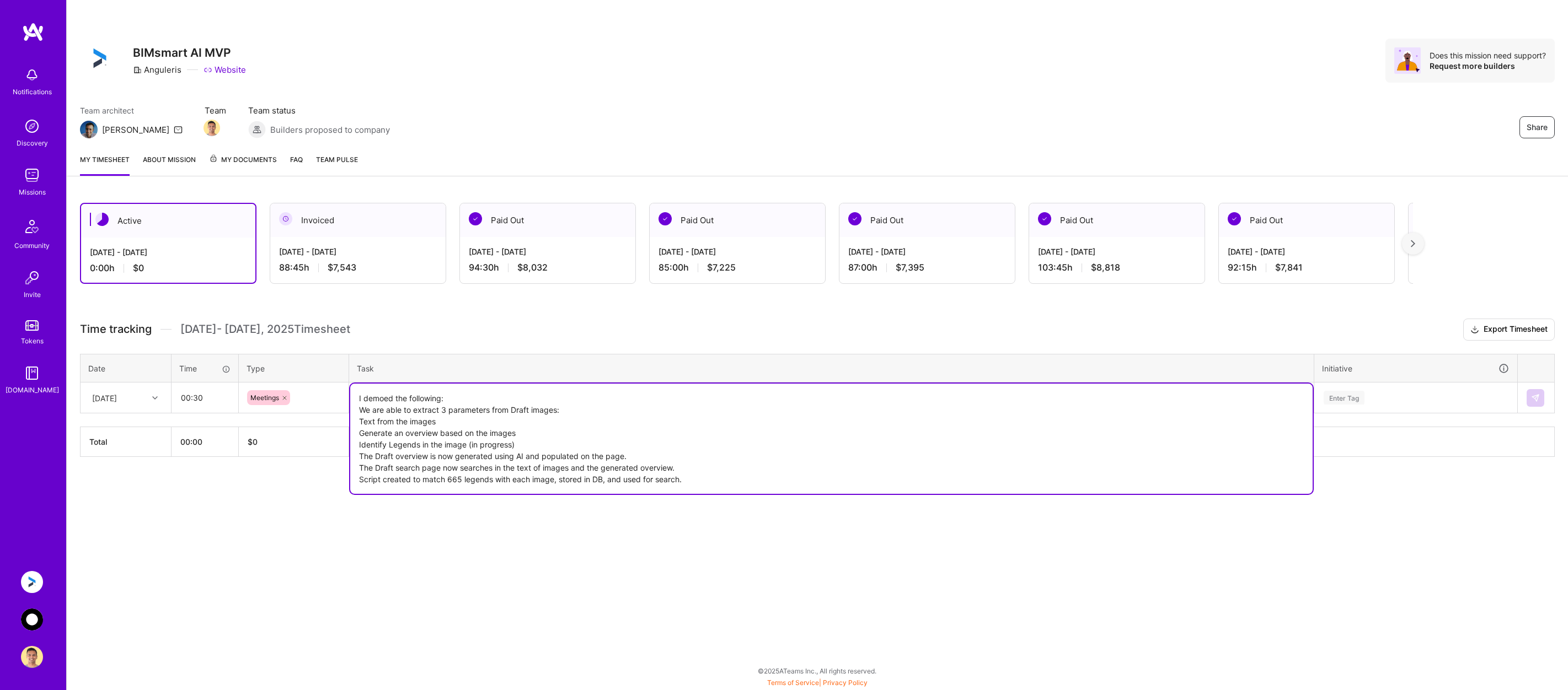
type textarea "I demoed the following: We are able to extract 3 parameters from Draft images: …"
click at [209, 398] on input "00:30" at bounding box center [205, 398] width 66 height 29
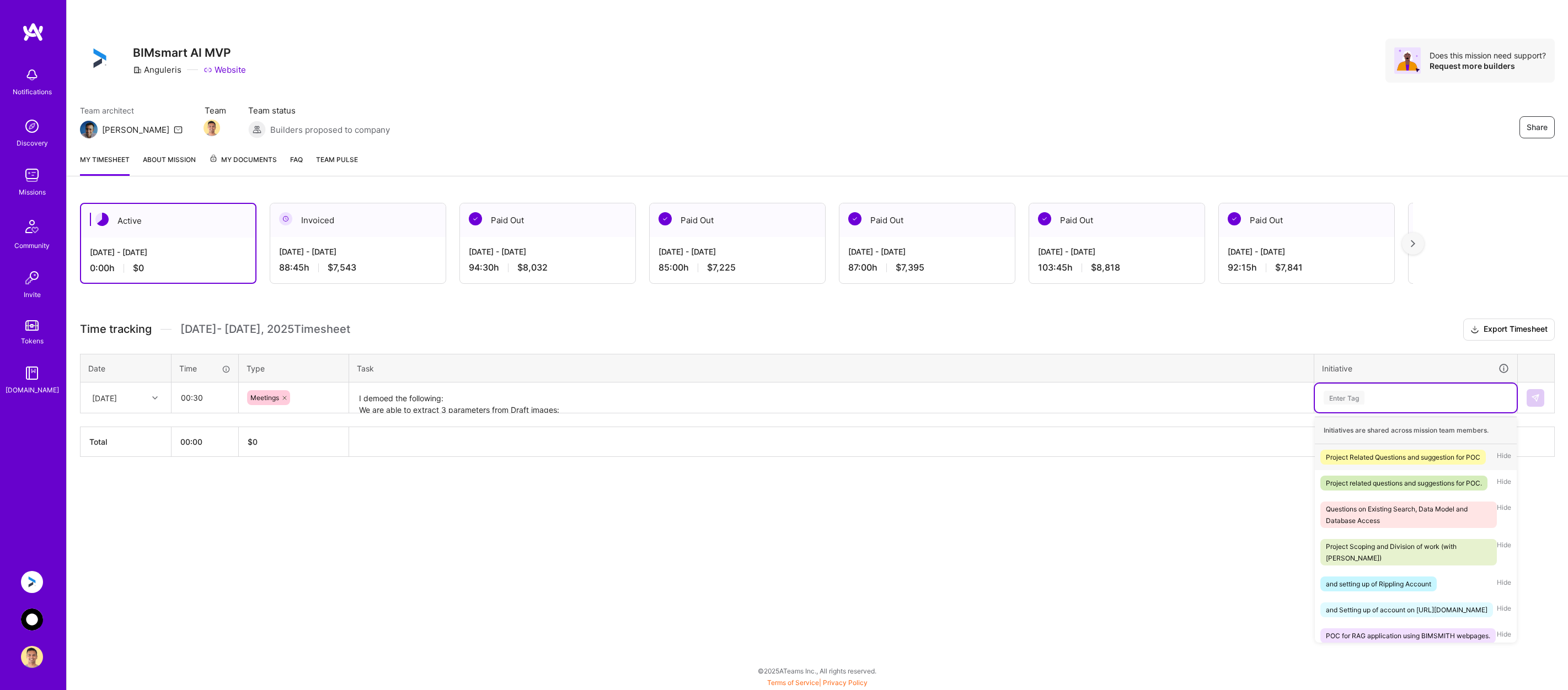
click at [1415, 391] on div "Enter Tag" at bounding box center [1416, 397] width 186 height 14
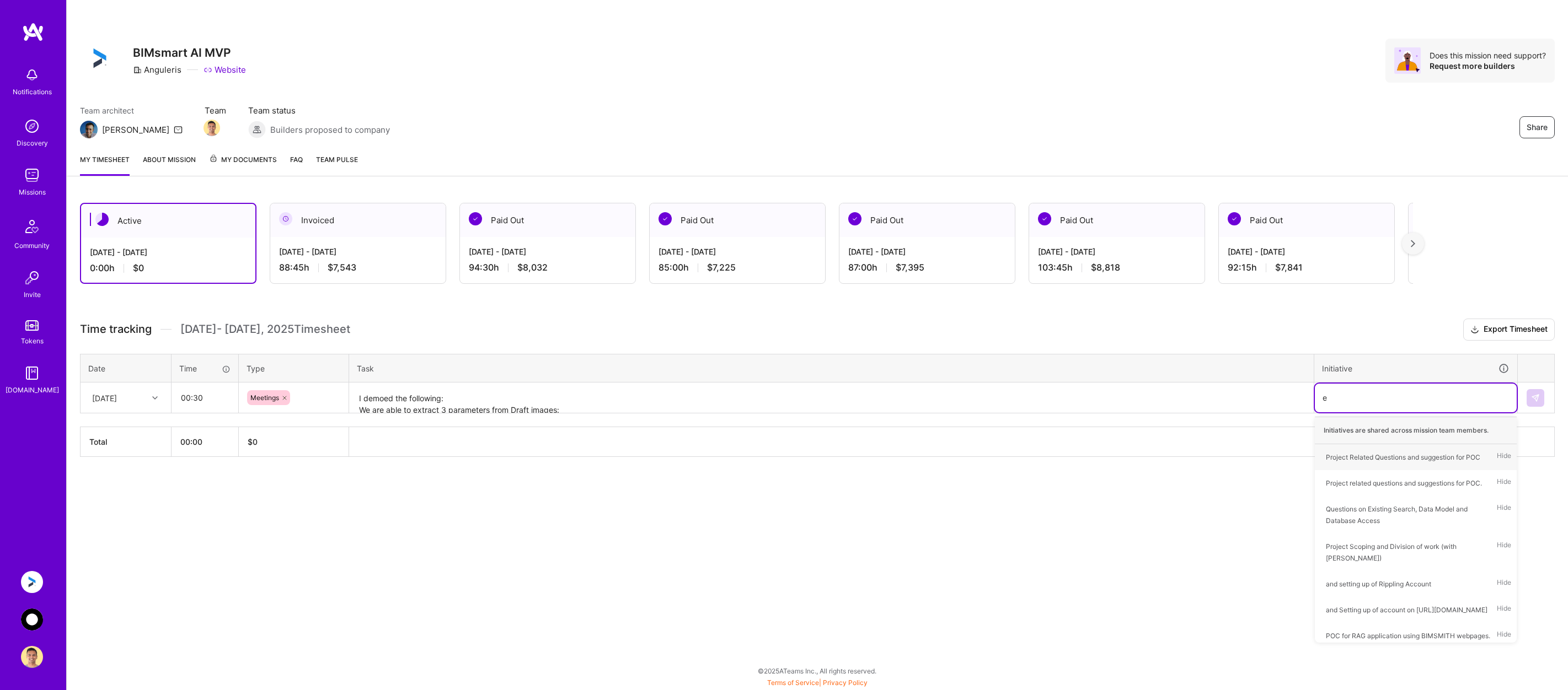
type input "ex"
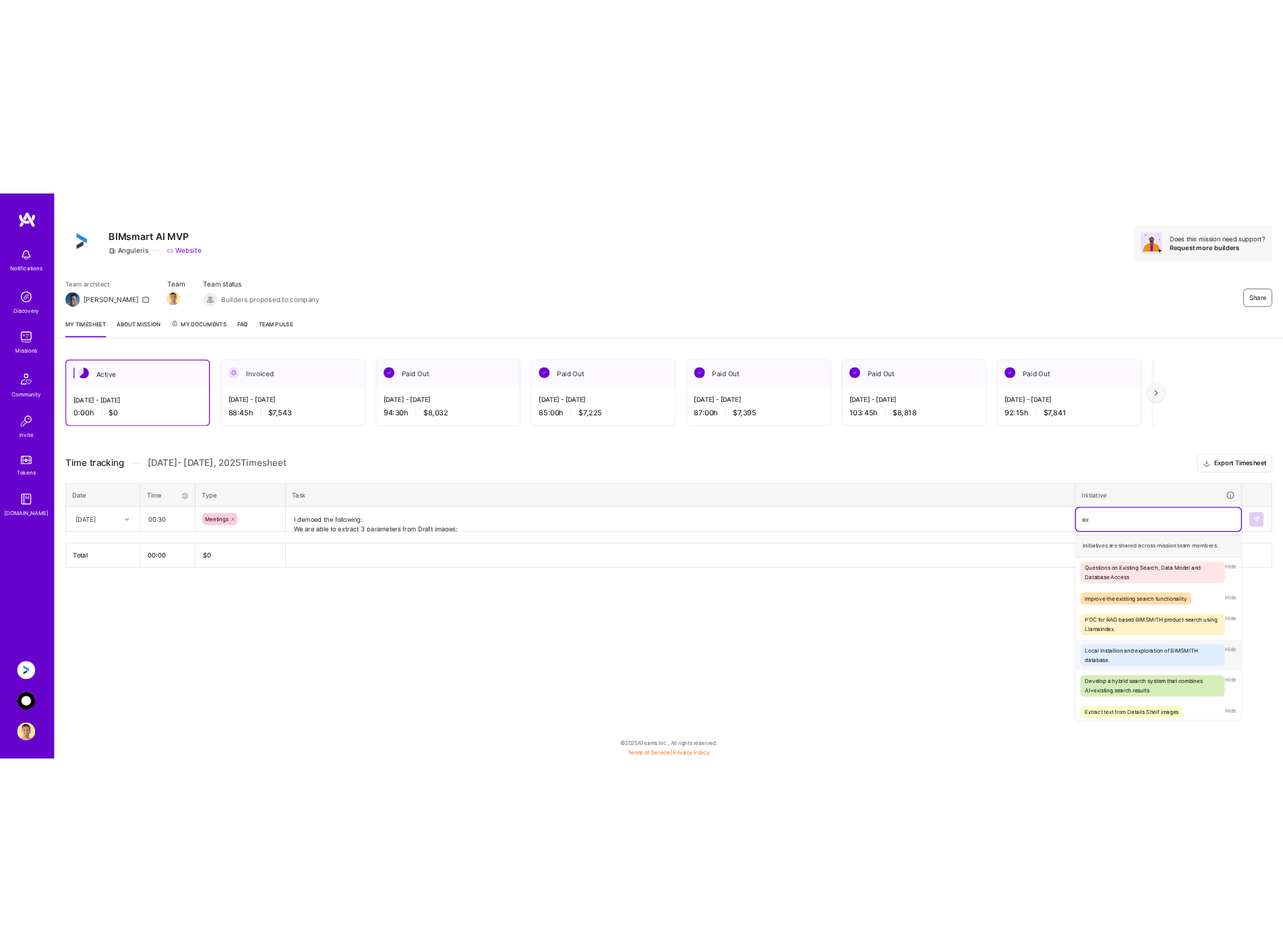
scroll to position [49, 0]
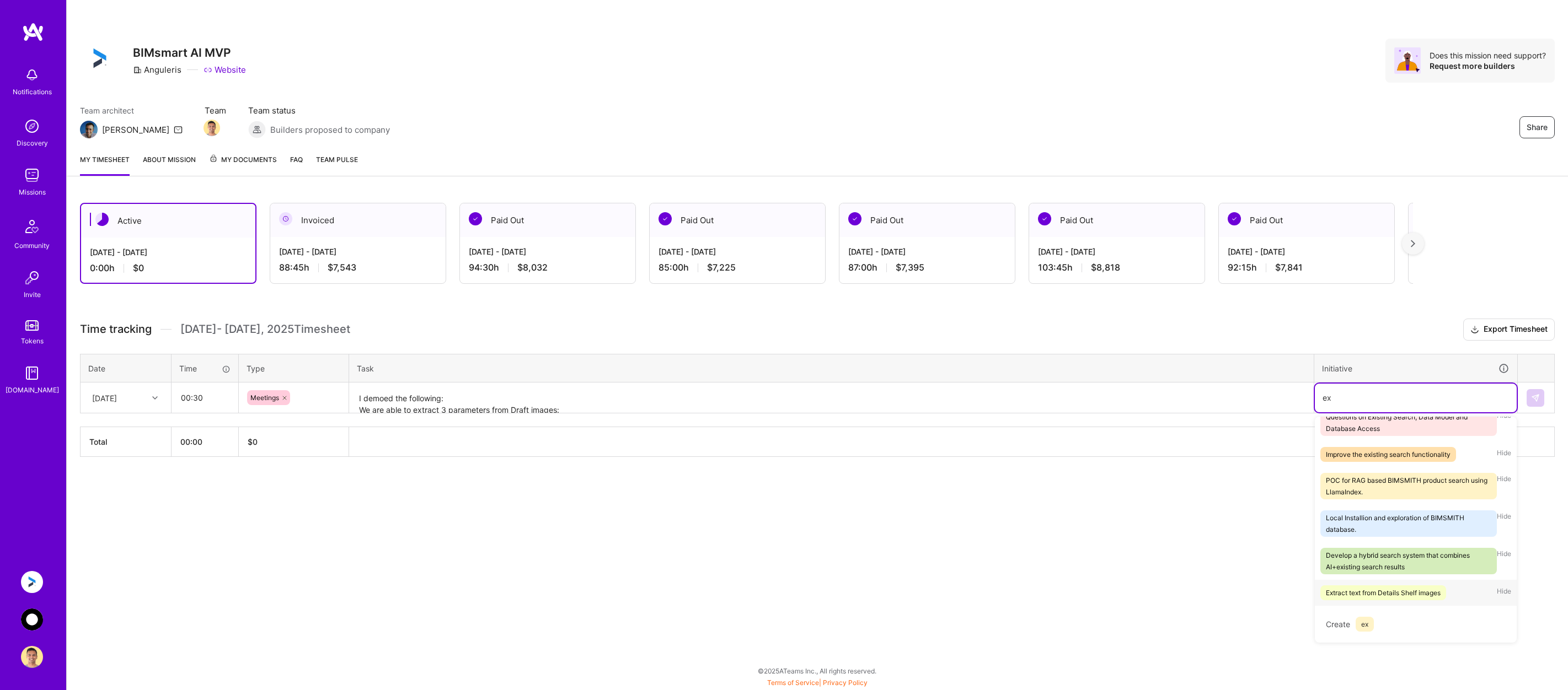
click at [1401, 588] on div "Extract text from Details Shelf images" at bounding box center [1383, 593] width 114 height 12
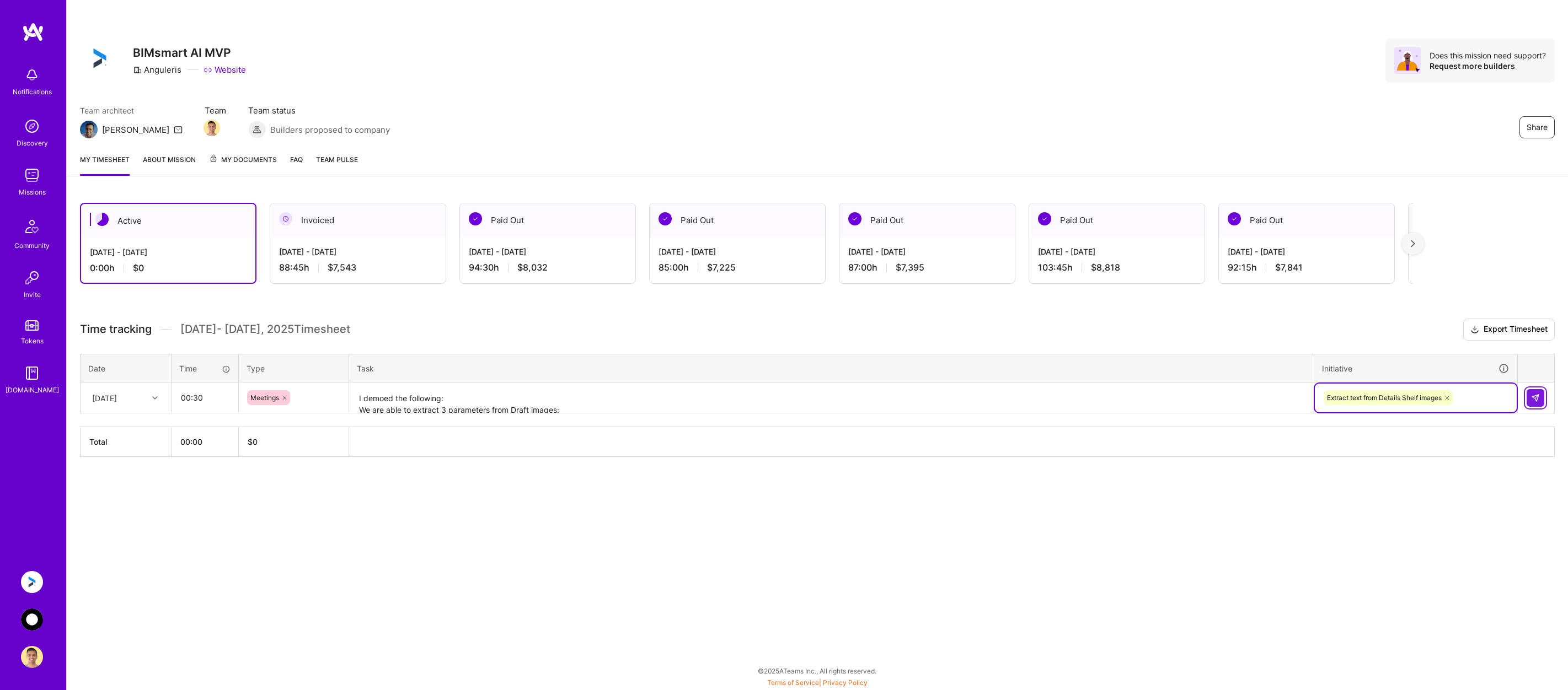
click at [1536, 391] on button at bounding box center [1535, 398] width 18 height 18
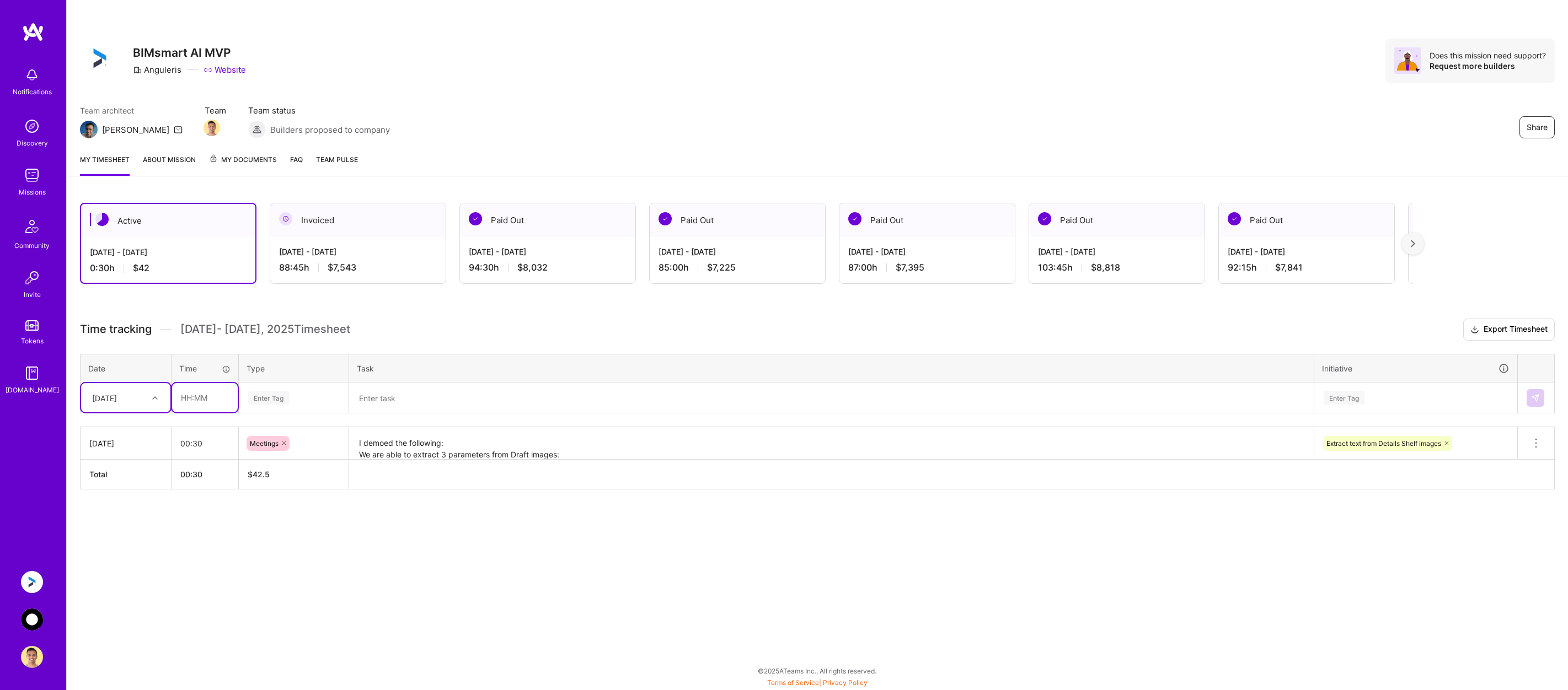
click at [196, 395] on input "text" at bounding box center [205, 398] width 66 height 29
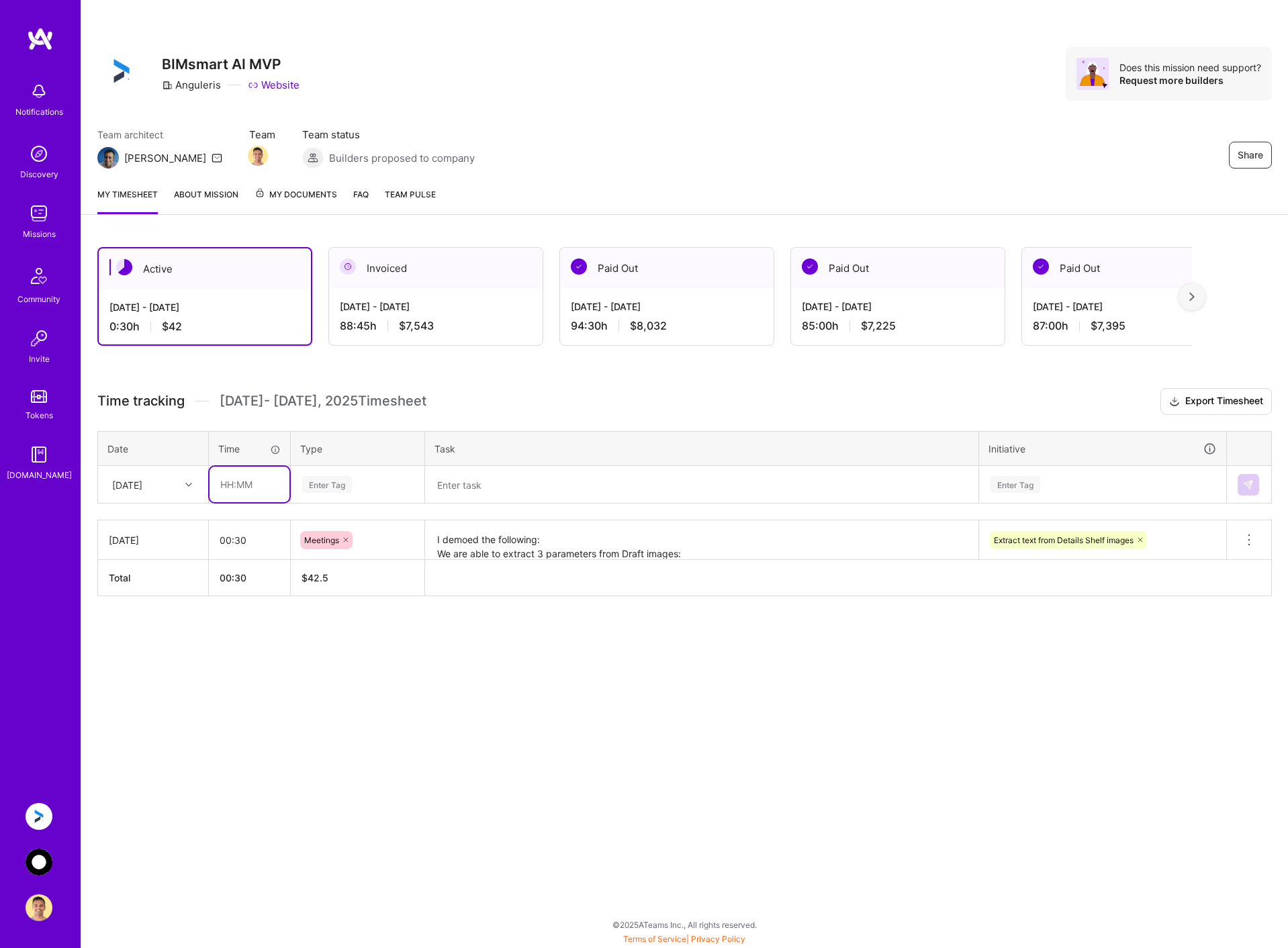
click at [245, 483] on input "text" at bounding box center [250, 485] width 80 height 36
type input "07:30"
click at [361, 481] on div "Enter Tag" at bounding box center [357, 484] width 113 height 17
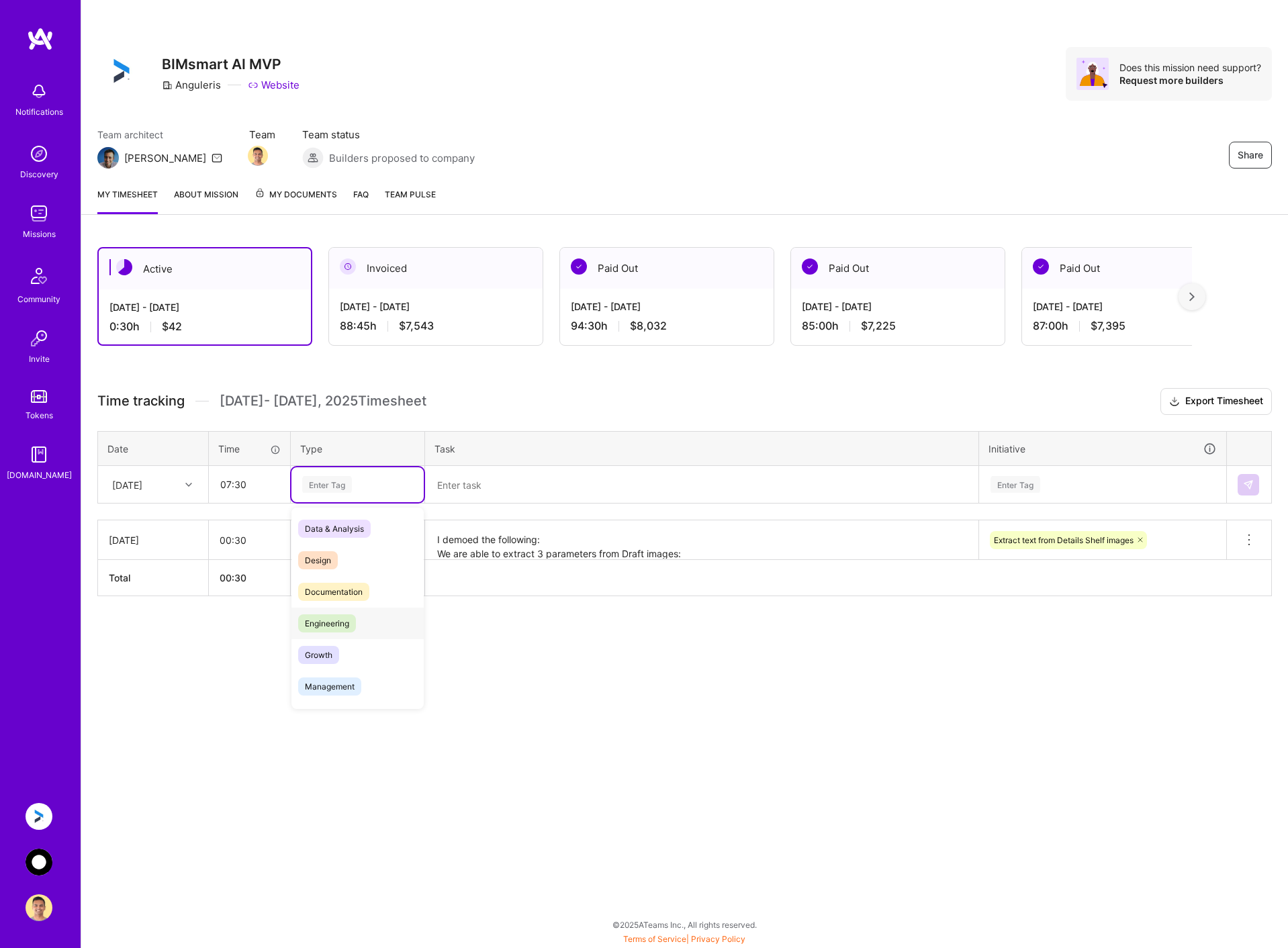
click at [342, 623] on span "Engineering" at bounding box center [327, 623] width 58 height 18
click at [486, 478] on textarea at bounding box center [701, 485] width 551 height 36
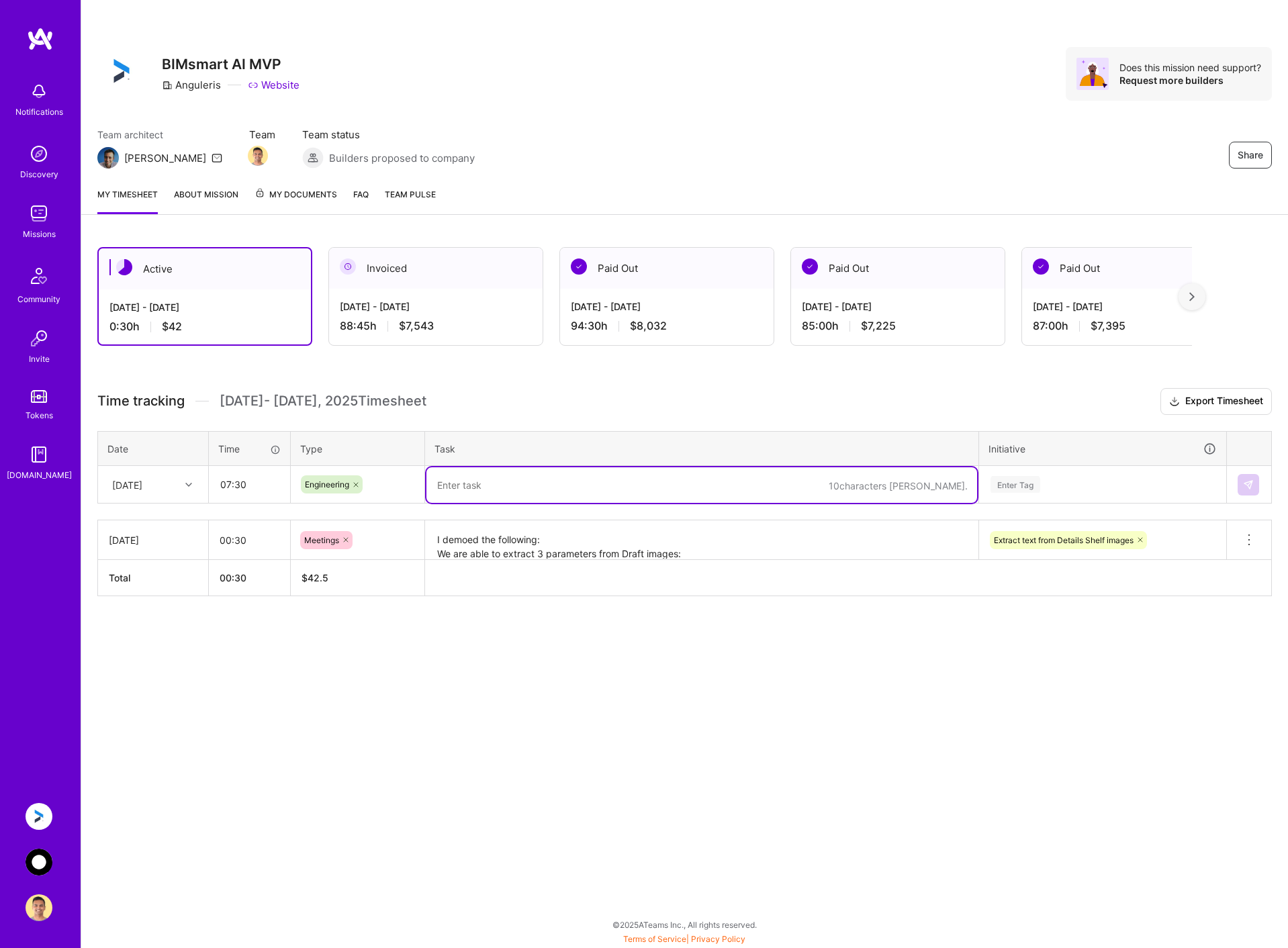
click at [509, 488] on textarea at bounding box center [701, 485] width 551 height 36
paste textarea "Improve the prompt for legend detection for an accurate match."
drag, startPoint x: 472, startPoint y: 486, endPoint x: 577, endPoint y: 477, distance: 105.4
click at [473, 484] on textarea "Improve the prompt for legend detection for an accurate match." at bounding box center [701, 485] width 551 height 36
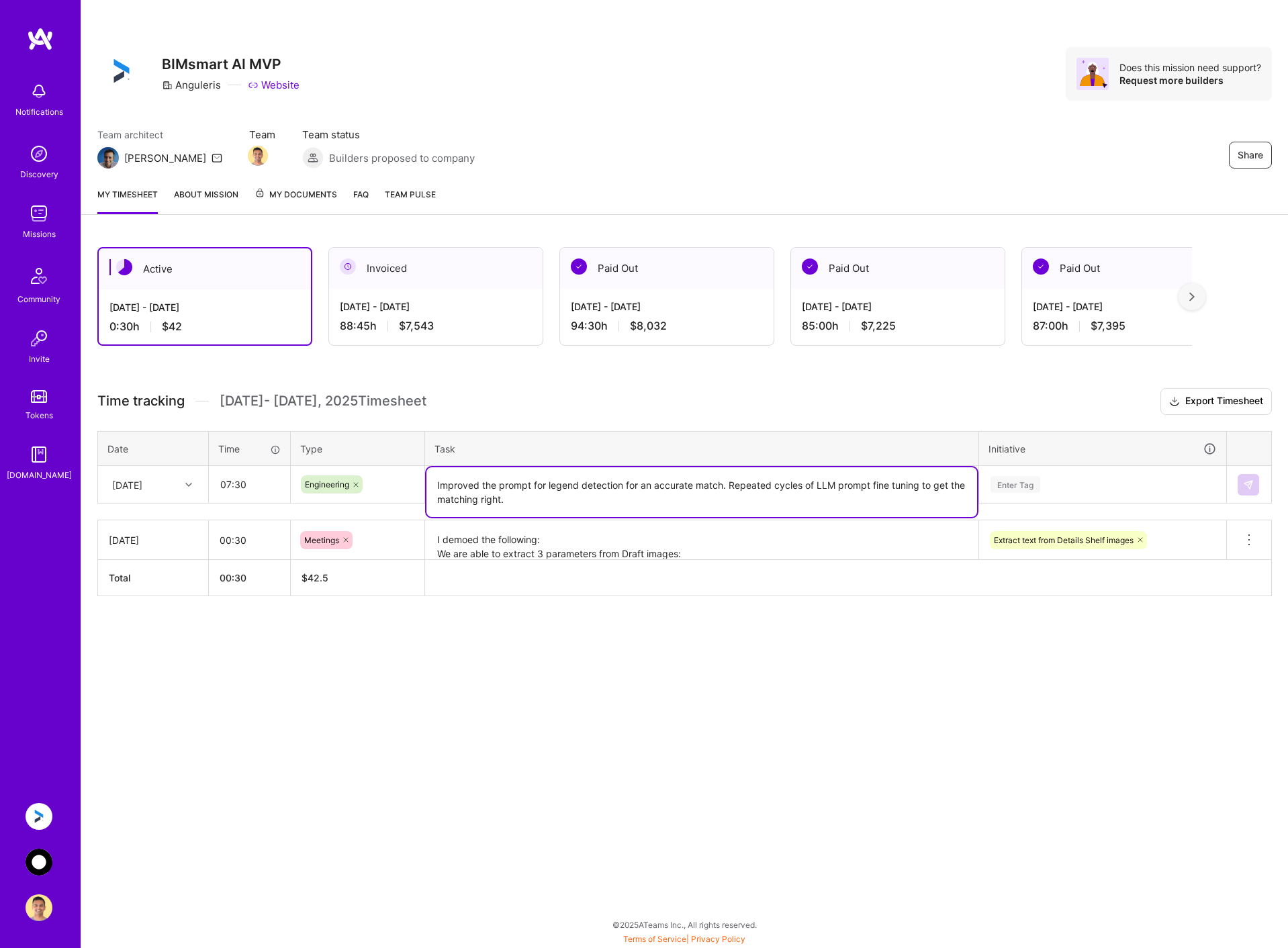
type textarea "Improved the prompt for legend detection for an accurate match. Repeated cycles…"
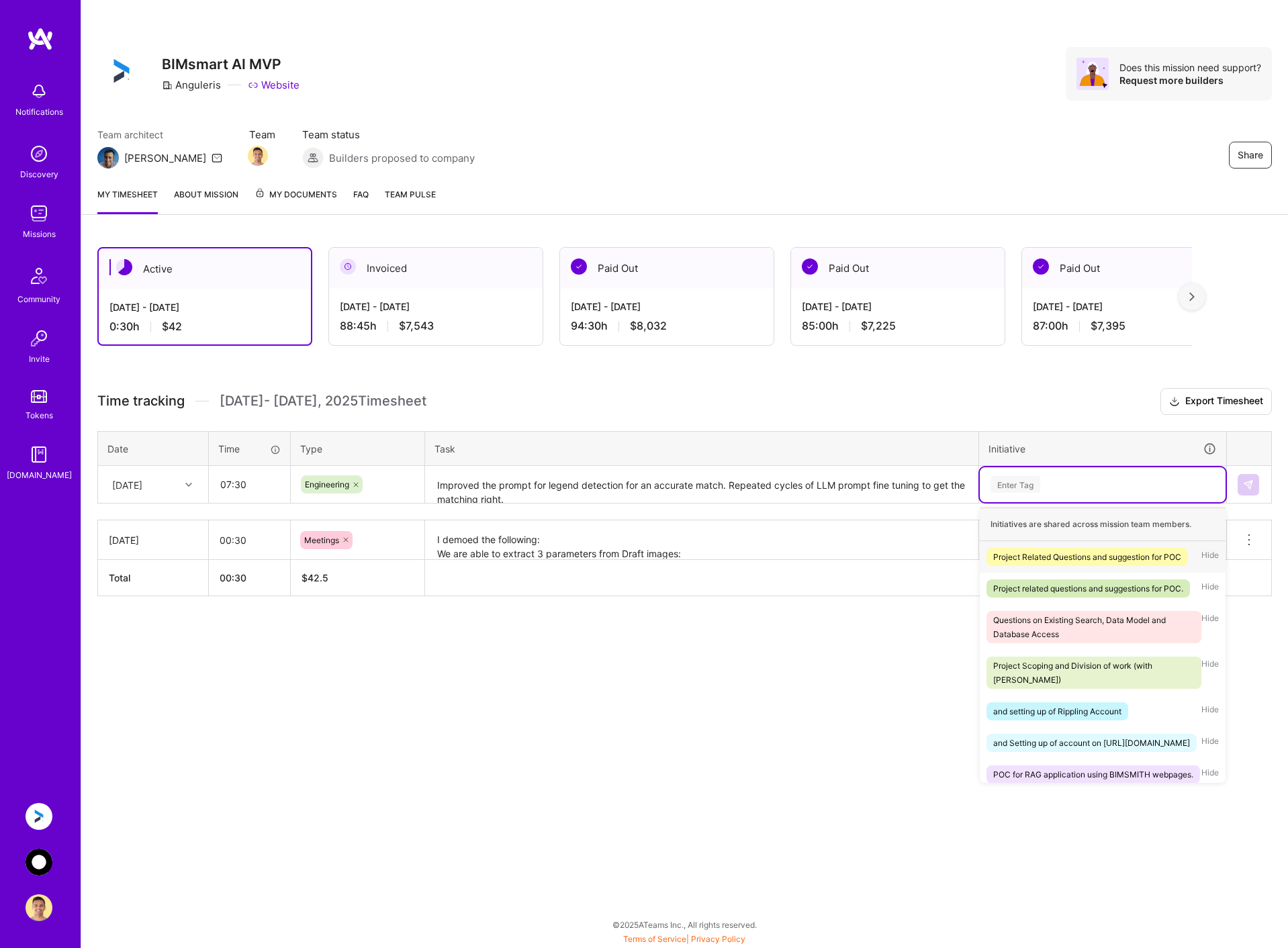
click at [1081, 488] on div "Enter Tag" at bounding box center [1103, 484] width 227 height 17
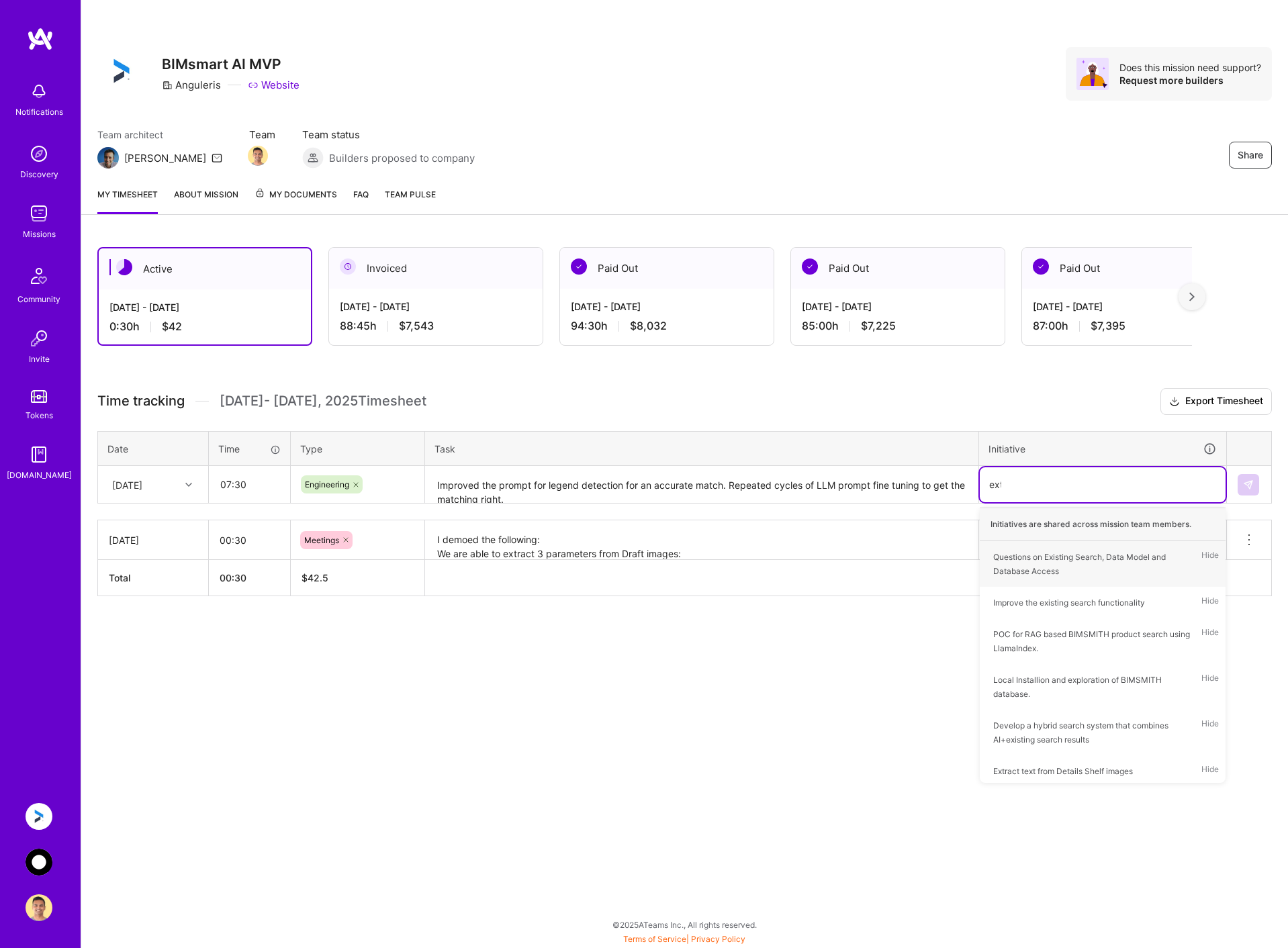
type input "extr"
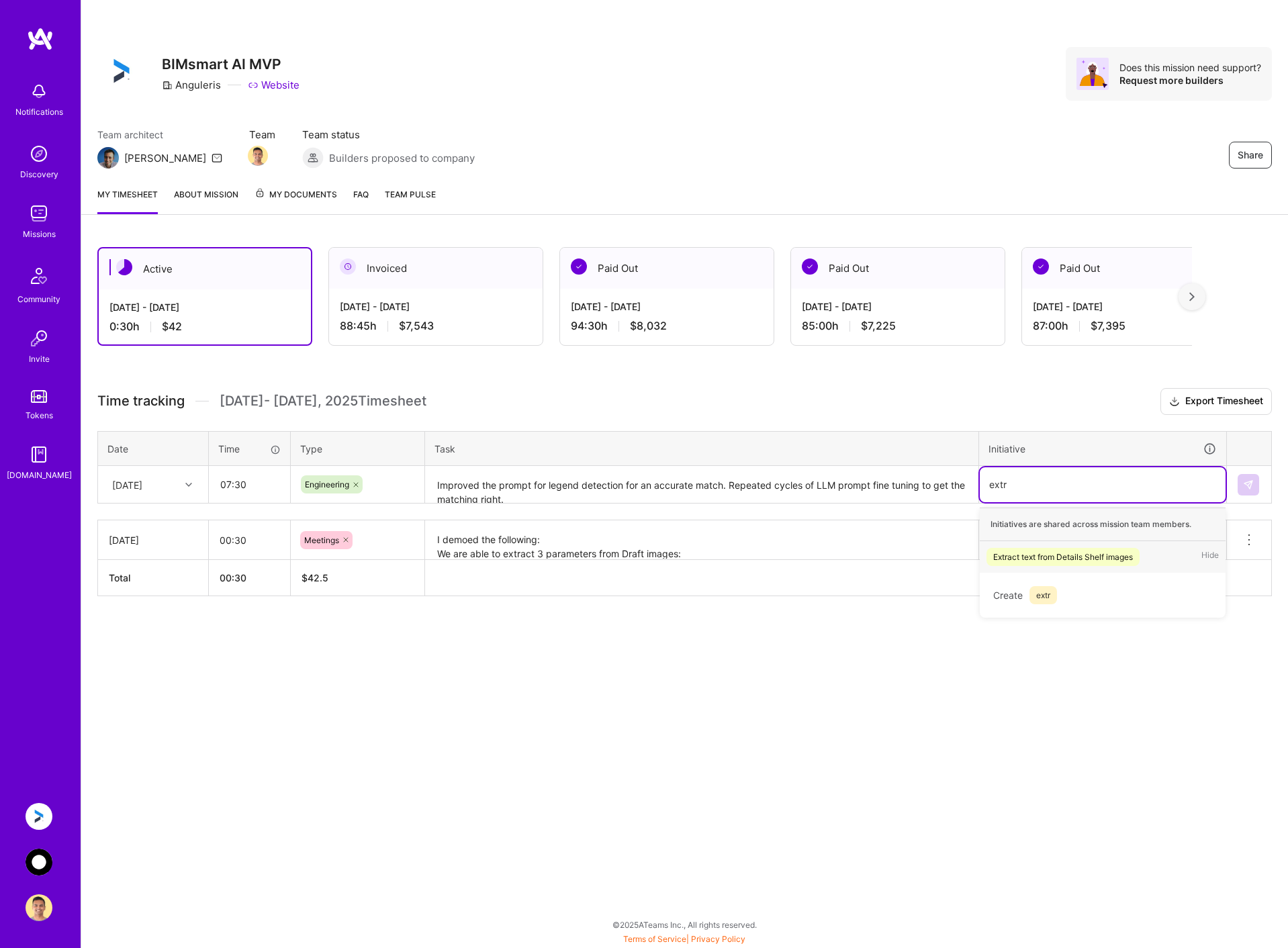
click at [1081, 555] on div "Extract text from Details Shelf images" at bounding box center [1063, 557] width 139 height 14
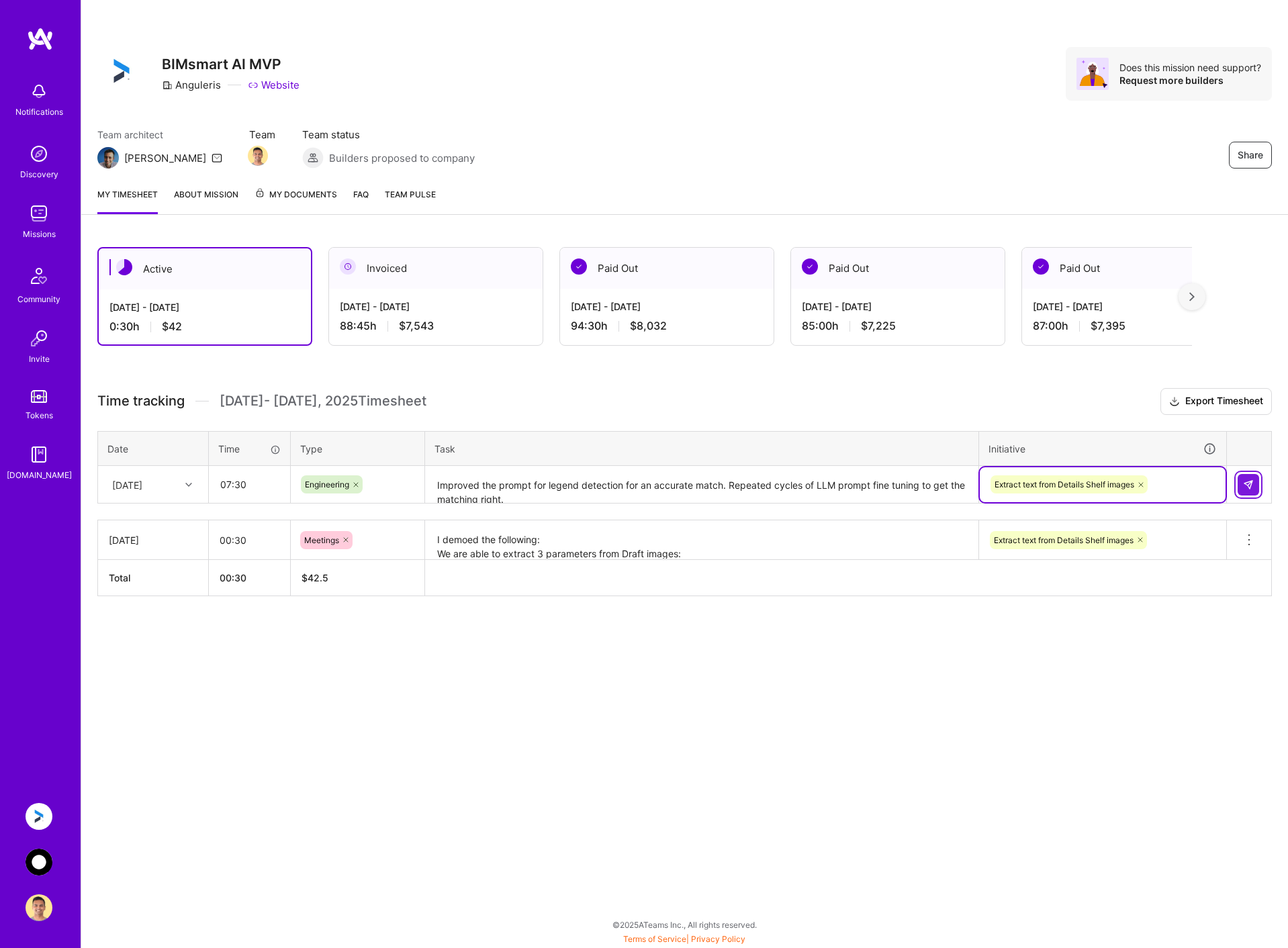
click at [1245, 485] on img at bounding box center [1248, 485] width 10 height 10
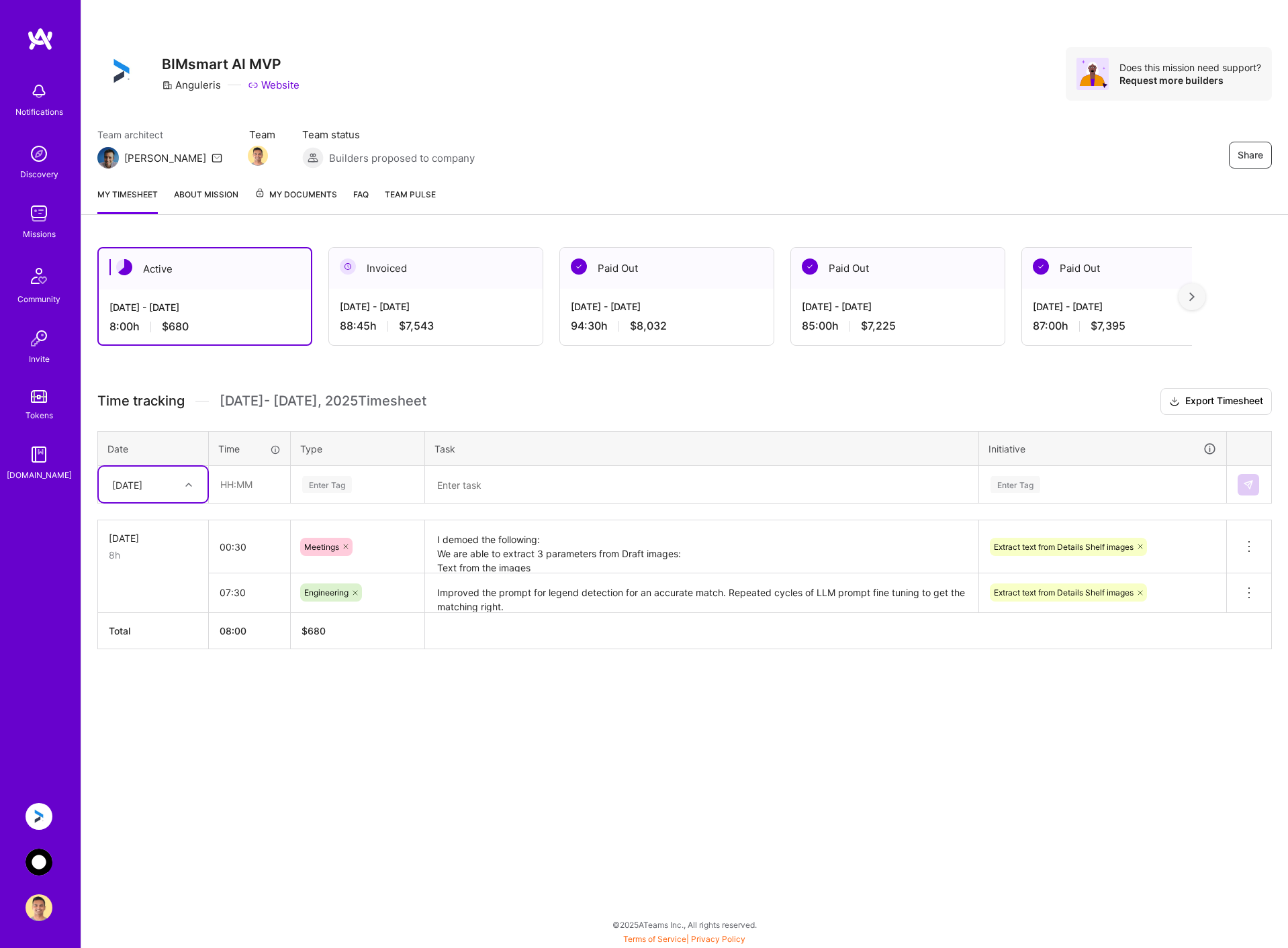
click at [168, 484] on div "[DATE]" at bounding box center [142, 485] width 75 height 22
click at [176, 523] on div "[DATE]" at bounding box center [153, 523] width 109 height 25
click at [239, 486] on input "text" at bounding box center [250, 485] width 80 height 36
type input "06:00"
click at [354, 481] on div "Enter Tag" at bounding box center [357, 484] width 113 height 17
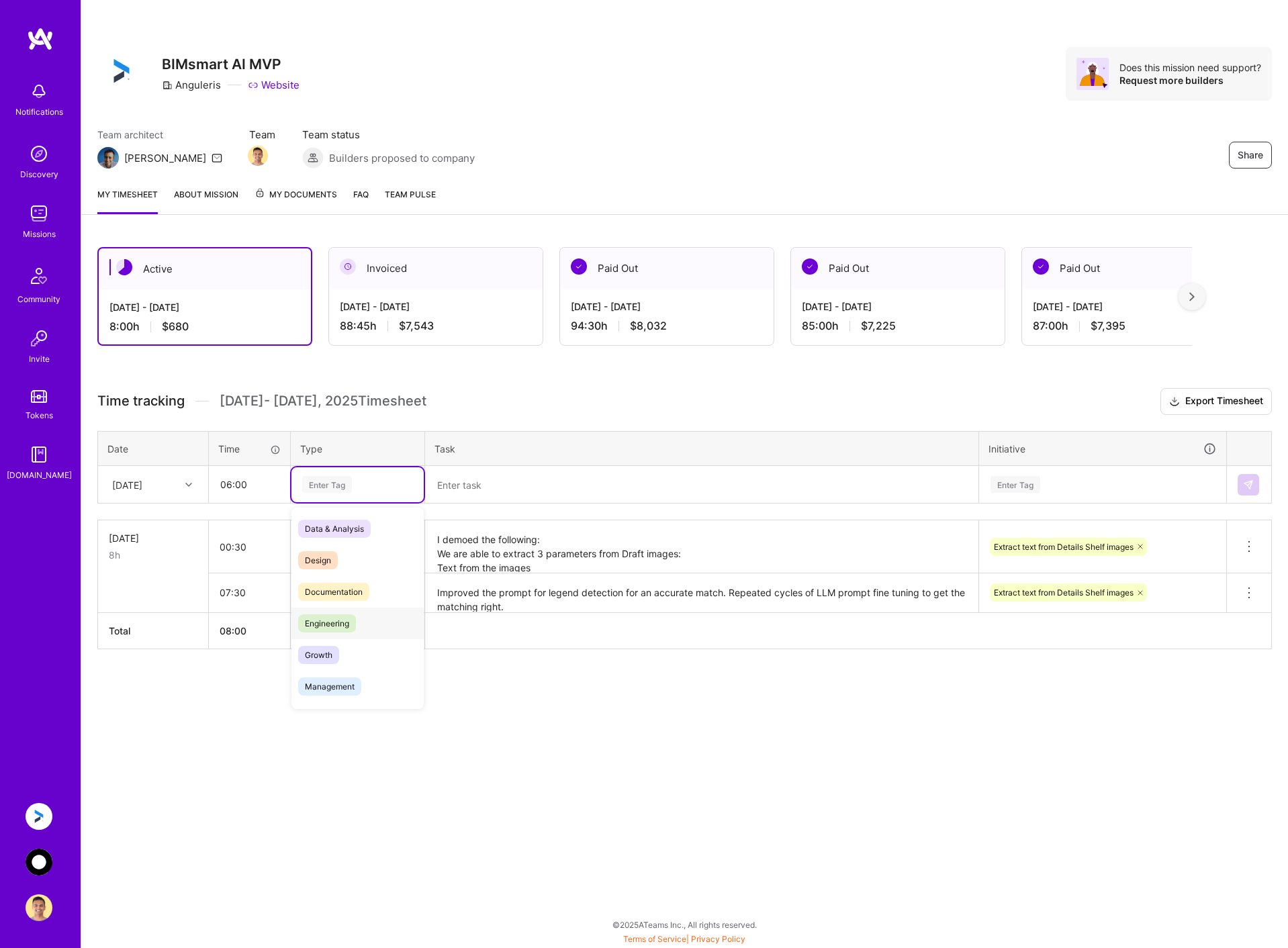
click at [348, 627] on span "Engineering" at bounding box center [327, 623] width 58 height 18
click at [460, 477] on textarea at bounding box center [701, 485] width 551 height 36
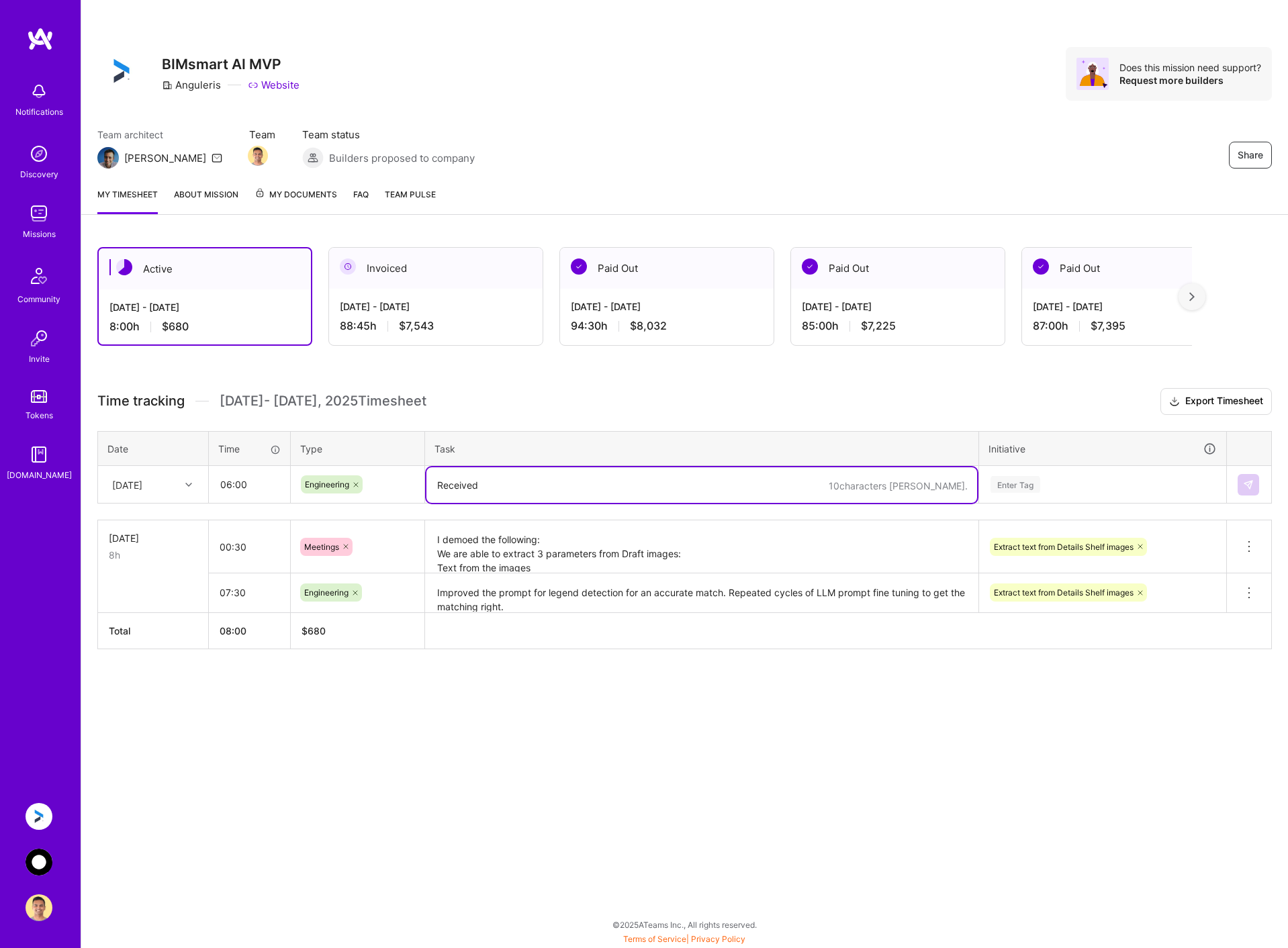
paste textarea "to provide legends for the material types."
drag, startPoint x: 479, startPoint y: 484, endPoint x: 529, endPoint y: 486, distance: 50.0
click at [529, 486] on textarea "Received to provide legends for the material types." at bounding box center [701, 485] width 551 height 36
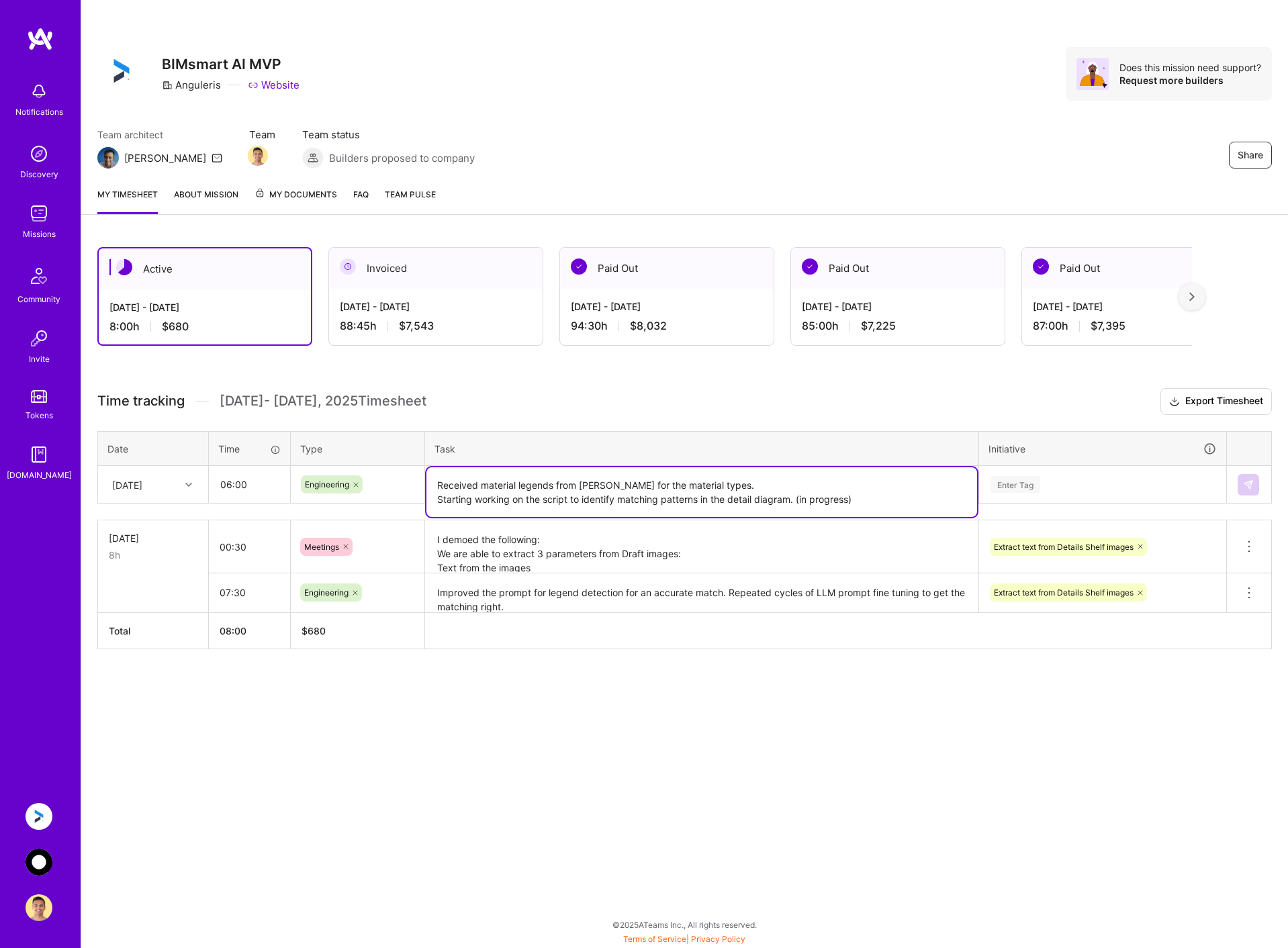
type textarea "Received material legends from [PERSON_NAME] for the material types. Starting w…"
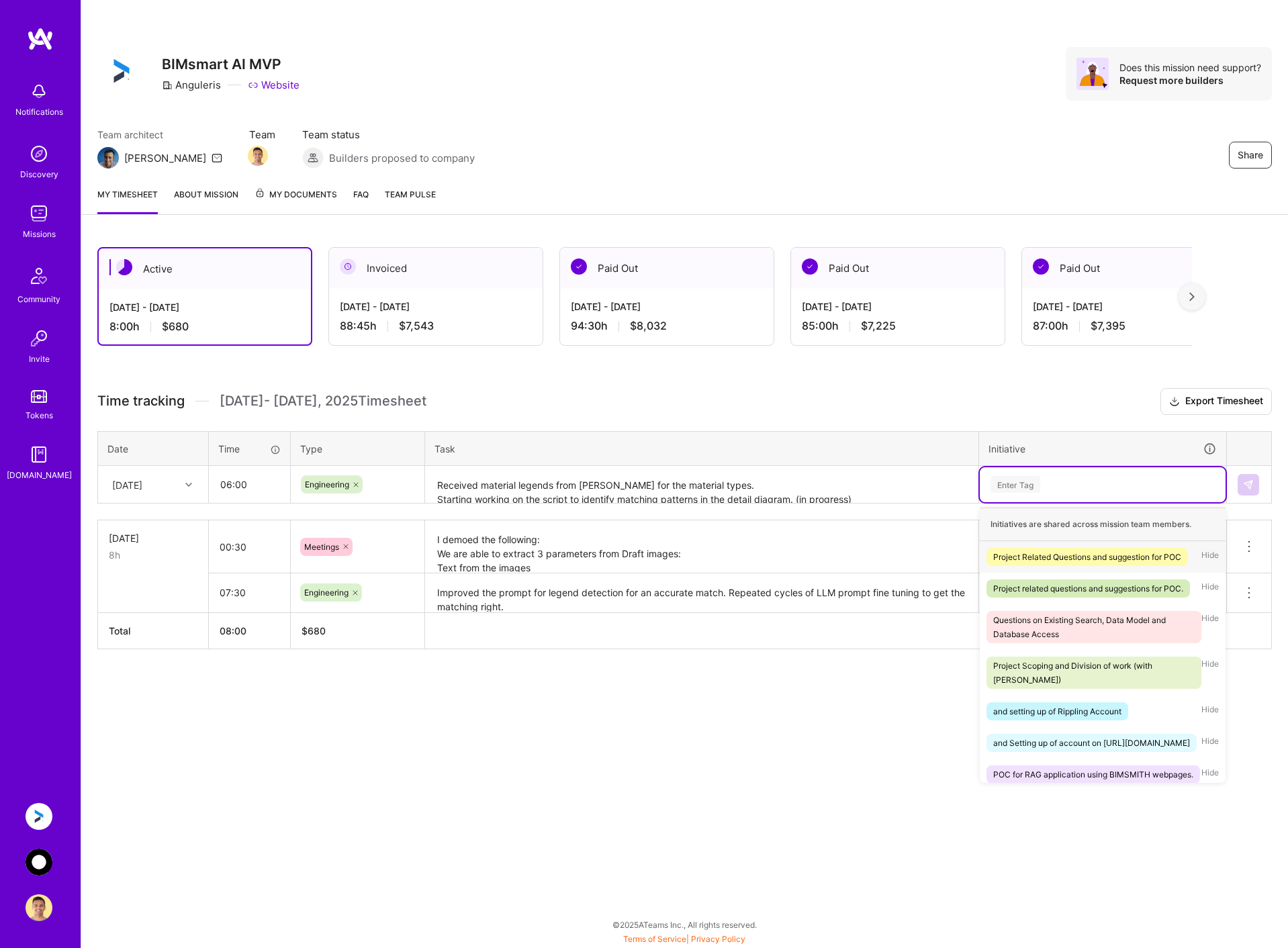
click at [1101, 486] on div "Enter Tag" at bounding box center [1103, 484] width 227 height 17
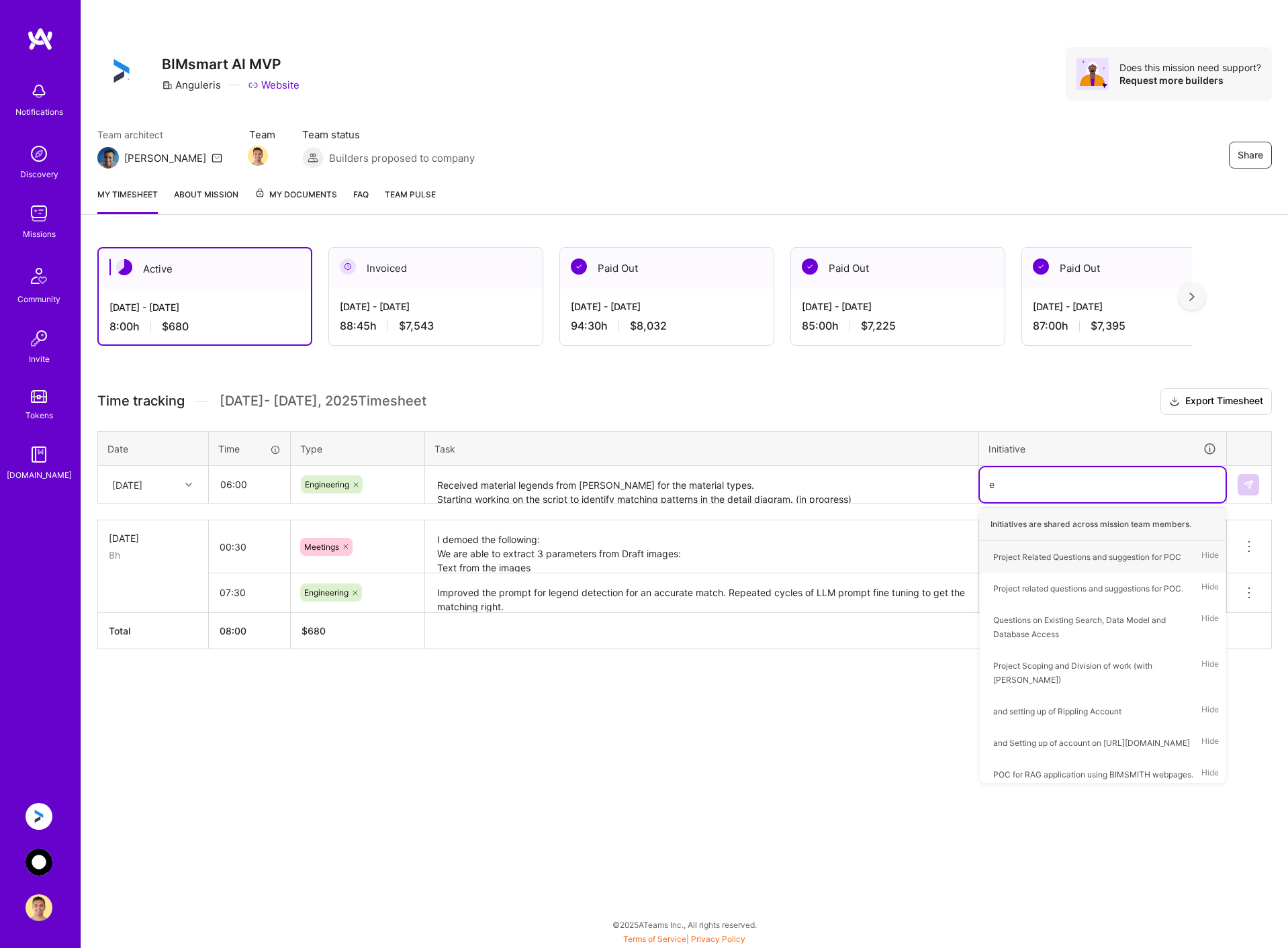
type input "ex"
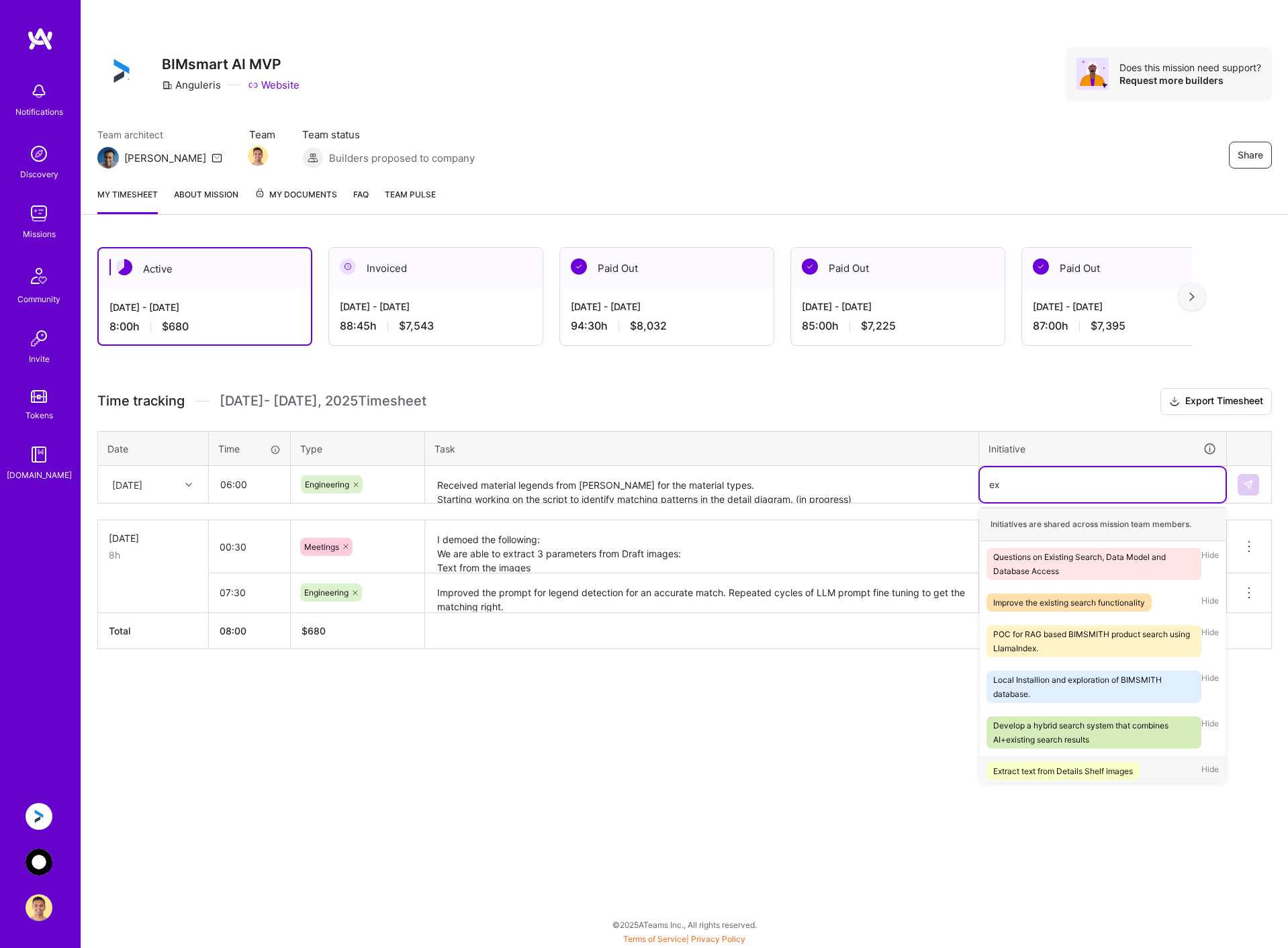
click at [1043, 768] on div "Extract text from Details Shelf images" at bounding box center [1063, 771] width 139 height 14
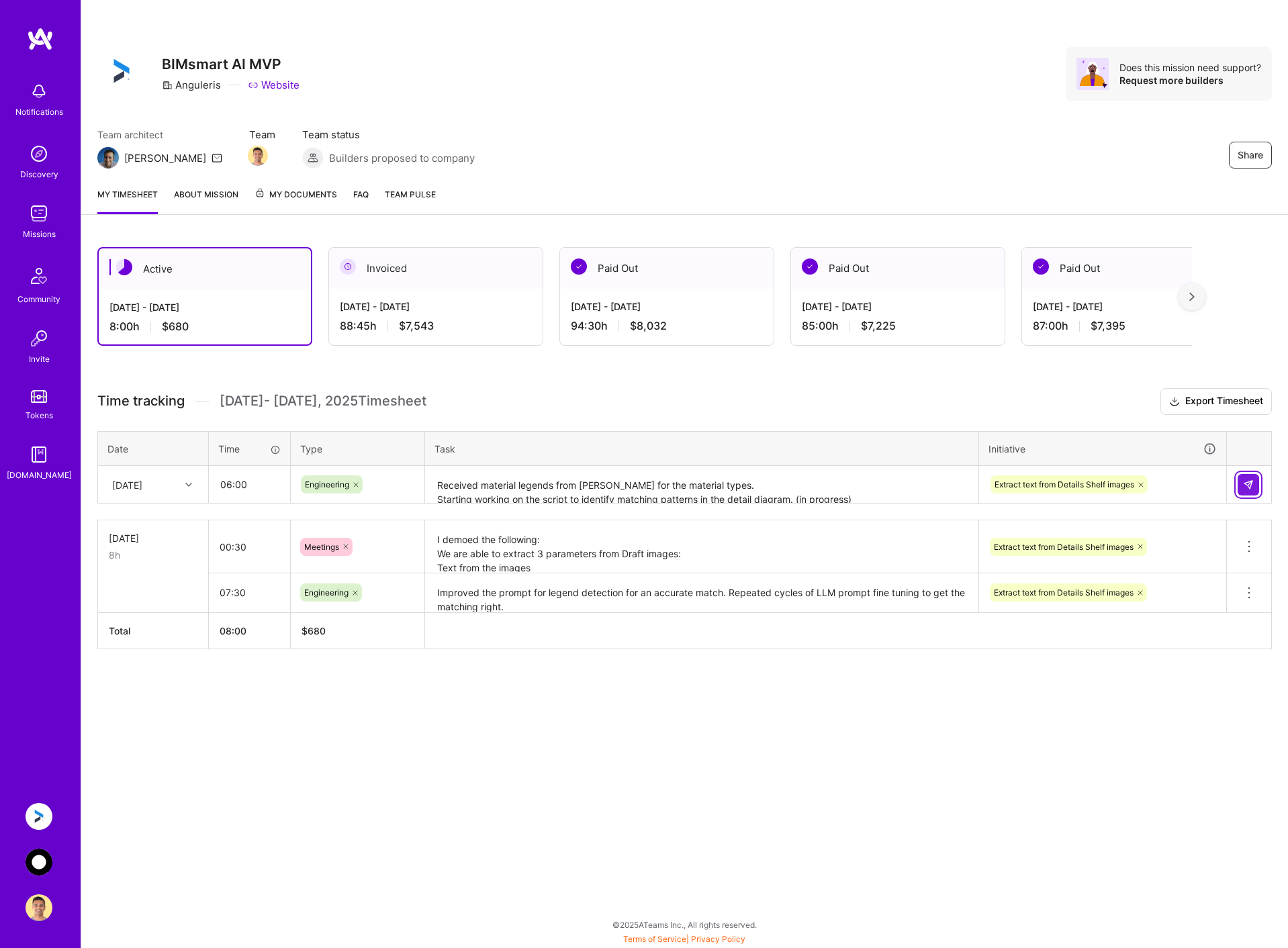
click at [1252, 481] on img at bounding box center [1248, 485] width 10 height 10
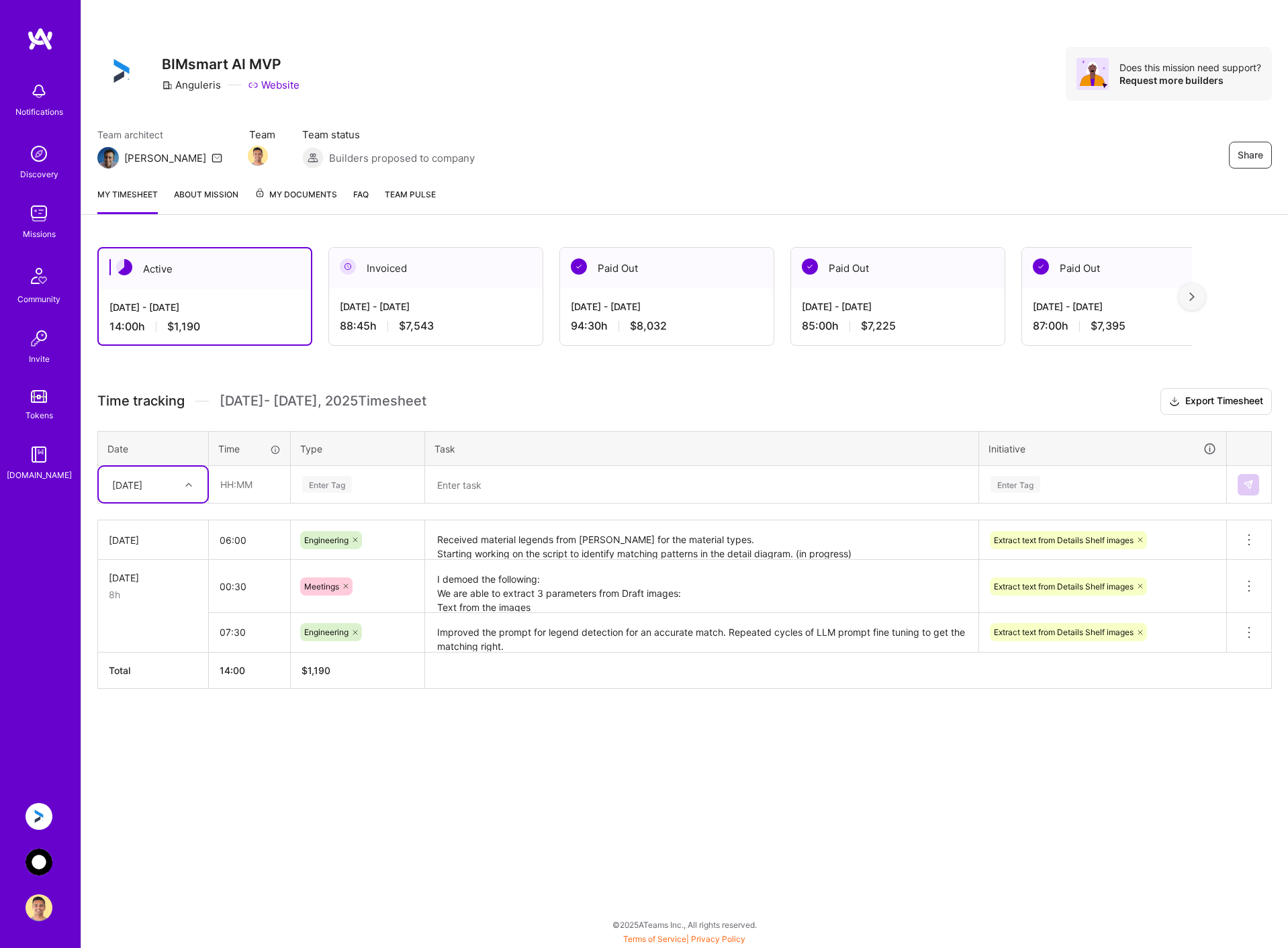
click at [179, 489] on div "[DATE]" at bounding box center [142, 485] width 75 height 22
click at [171, 545] on div "[DATE]" at bounding box center [153, 548] width 109 height 25
click at [268, 487] on input "text" at bounding box center [250, 485] width 80 height 36
type input "09:30"
click at [347, 480] on div "Enter Tag" at bounding box center [327, 485] width 50 height 21
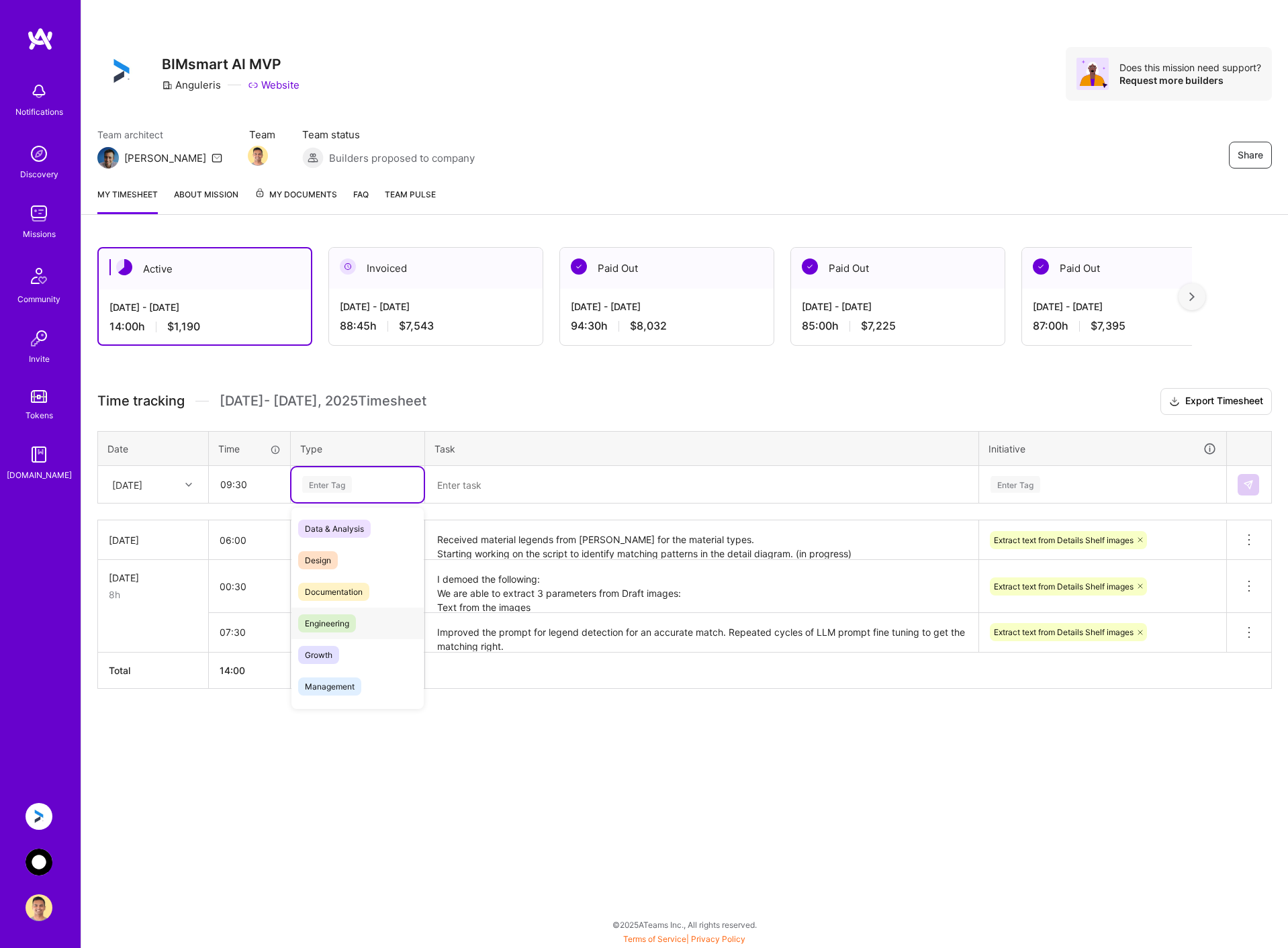
click at [328, 617] on span "Engineering" at bounding box center [327, 623] width 58 height 18
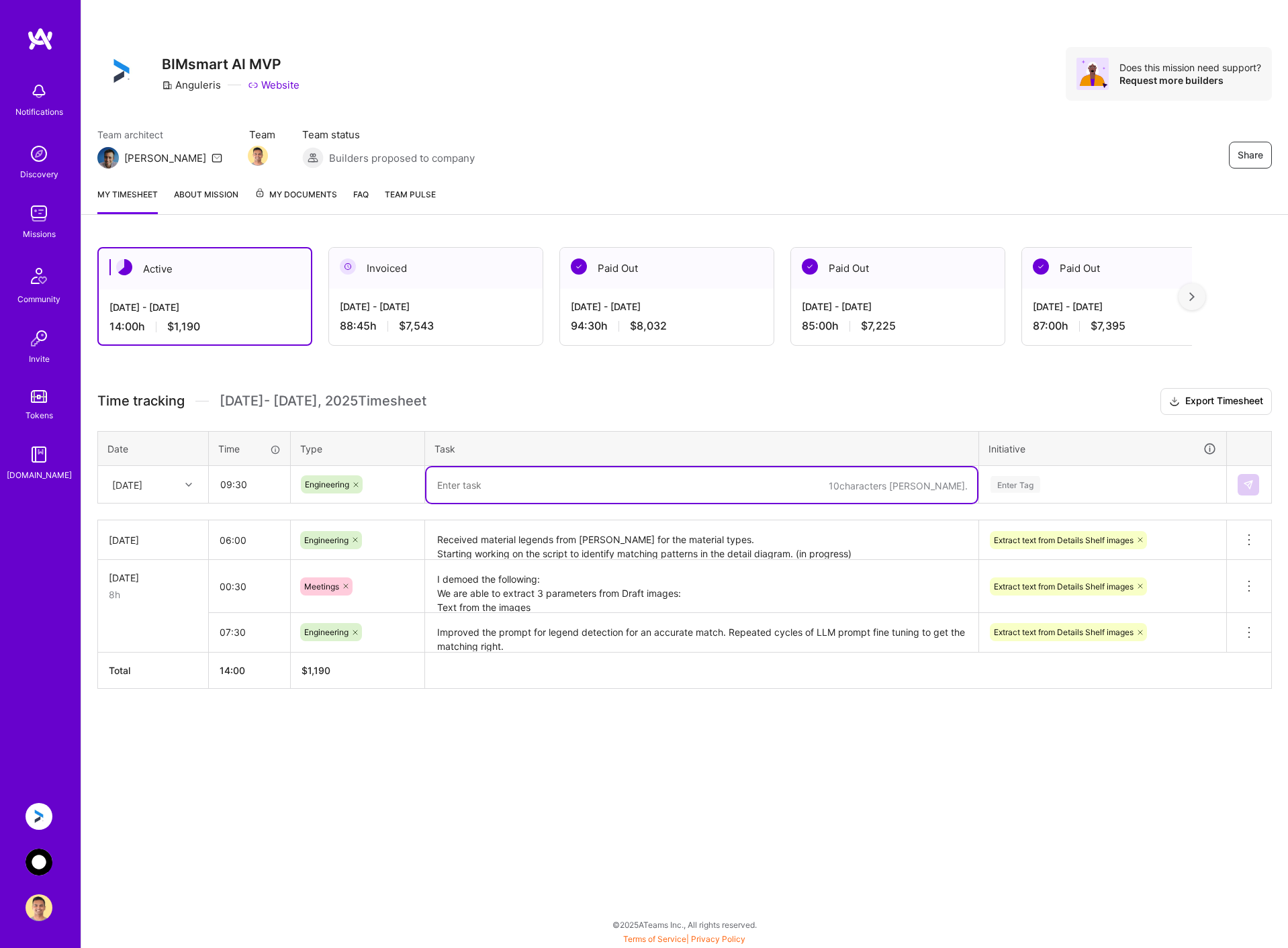
click at [489, 478] on textarea at bounding box center [701, 485] width 551 height 36
click at [477, 482] on textarea at bounding box center [701, 485] width 551 height 36
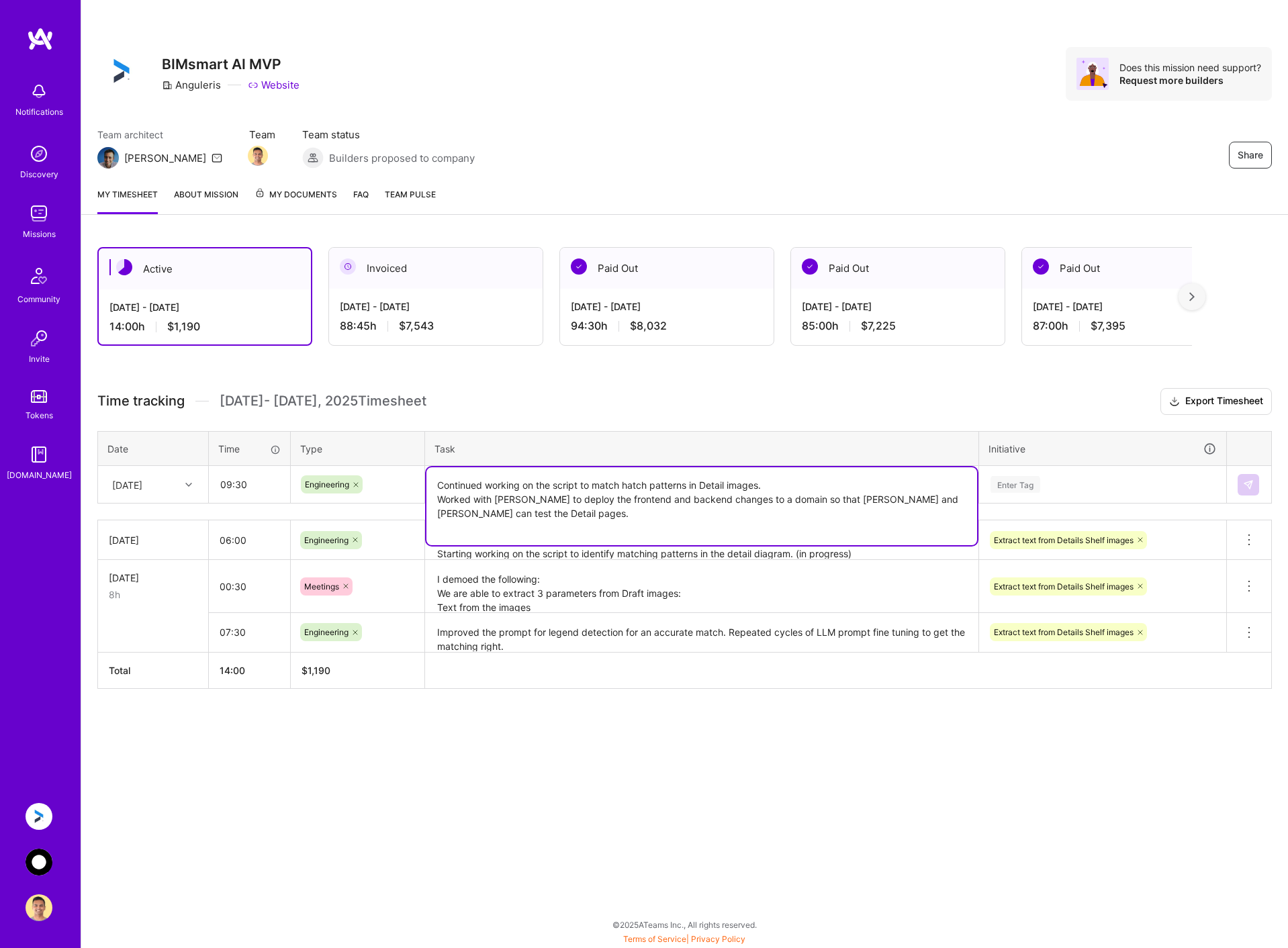
click at [489, 540] on textarea "Continued working on the script to match hatch patterns in Detail images. Worke…" at bounding box center [701, 506] width 551 height 78
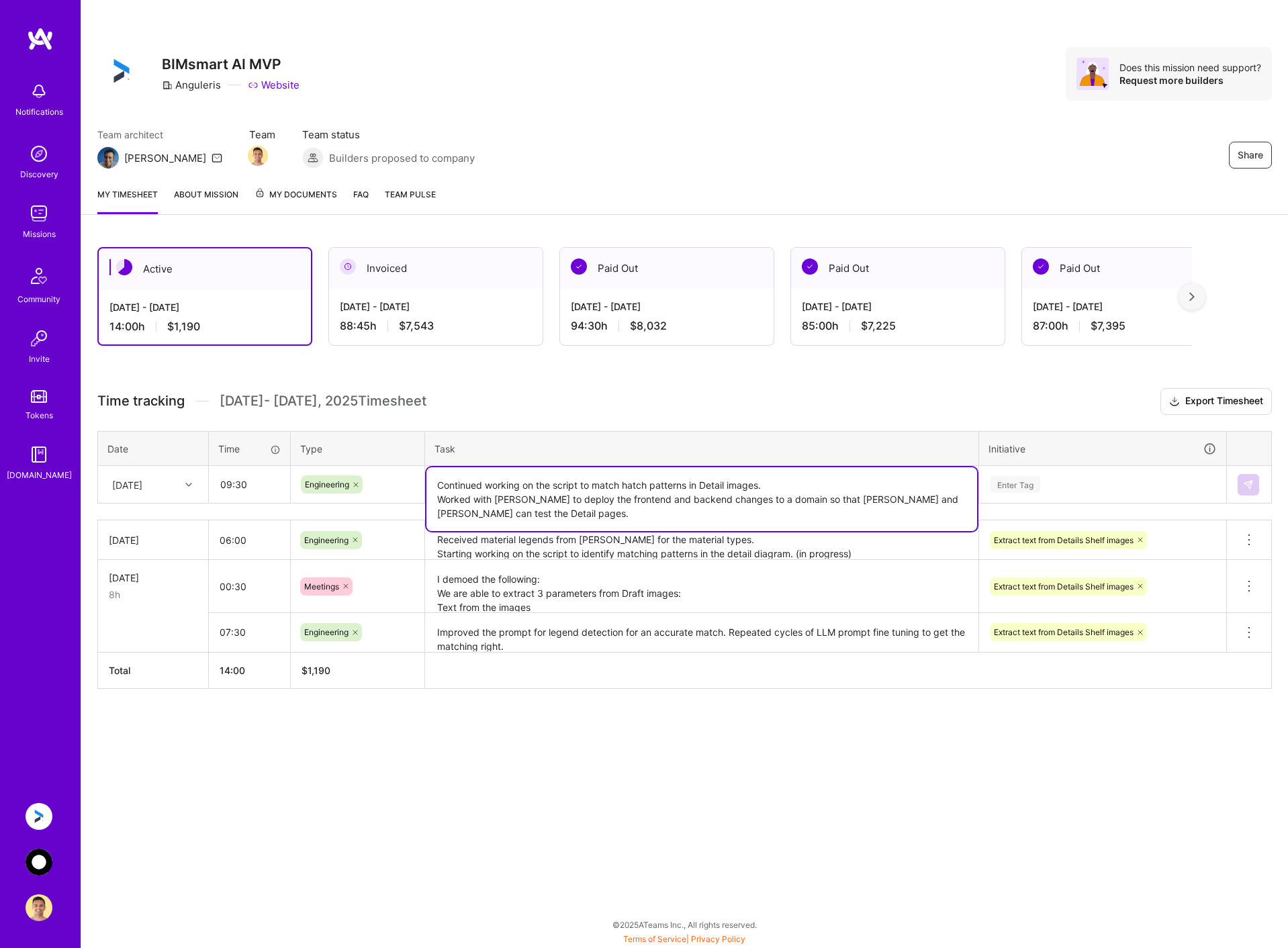
type textarea "Continued working on the script to match hatch patterns in Detail images. Worke…"
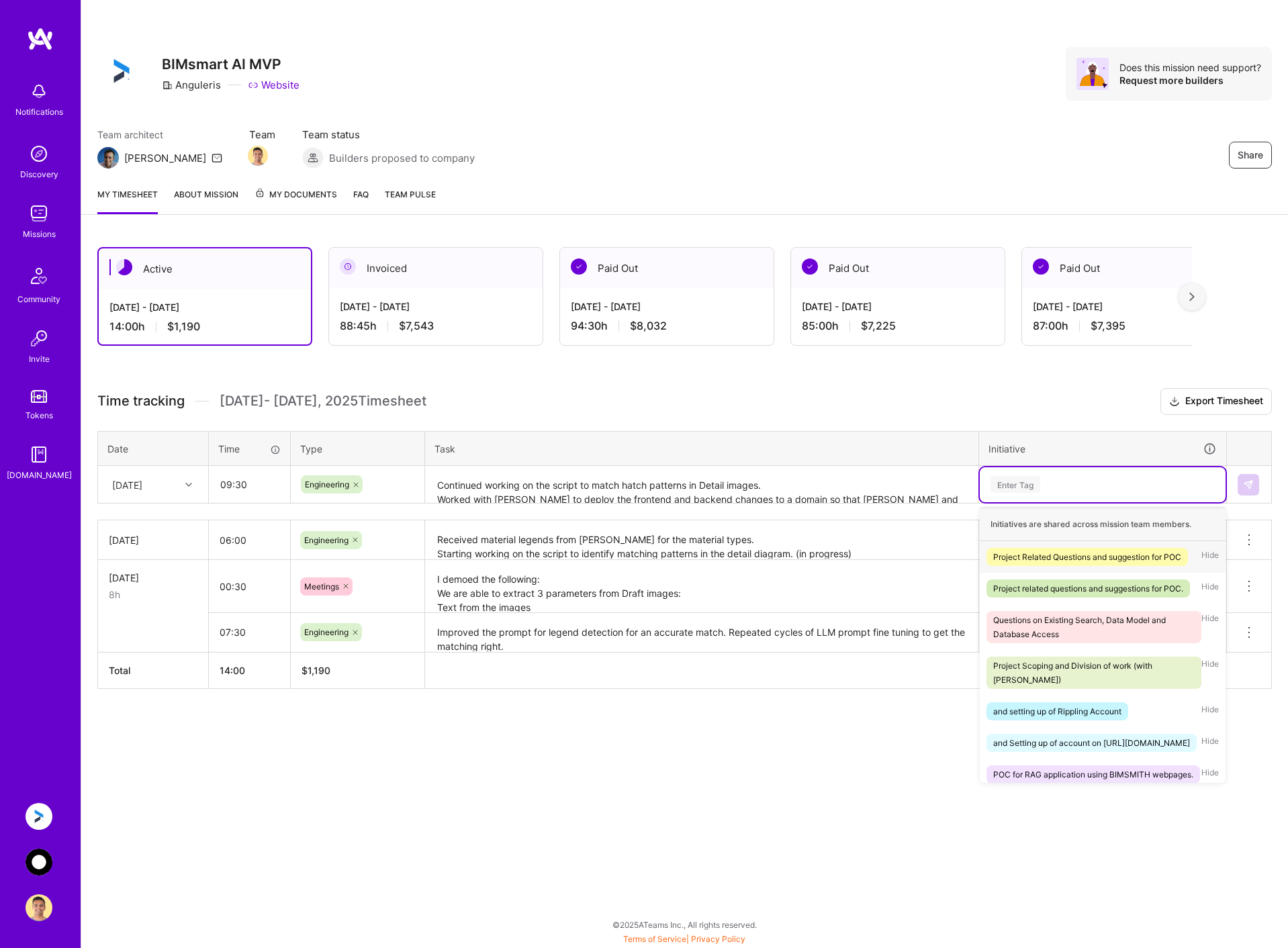
click at [1090, 481] on div "Enter Tag" at bounding box center [1103, 484] width 227 height 17
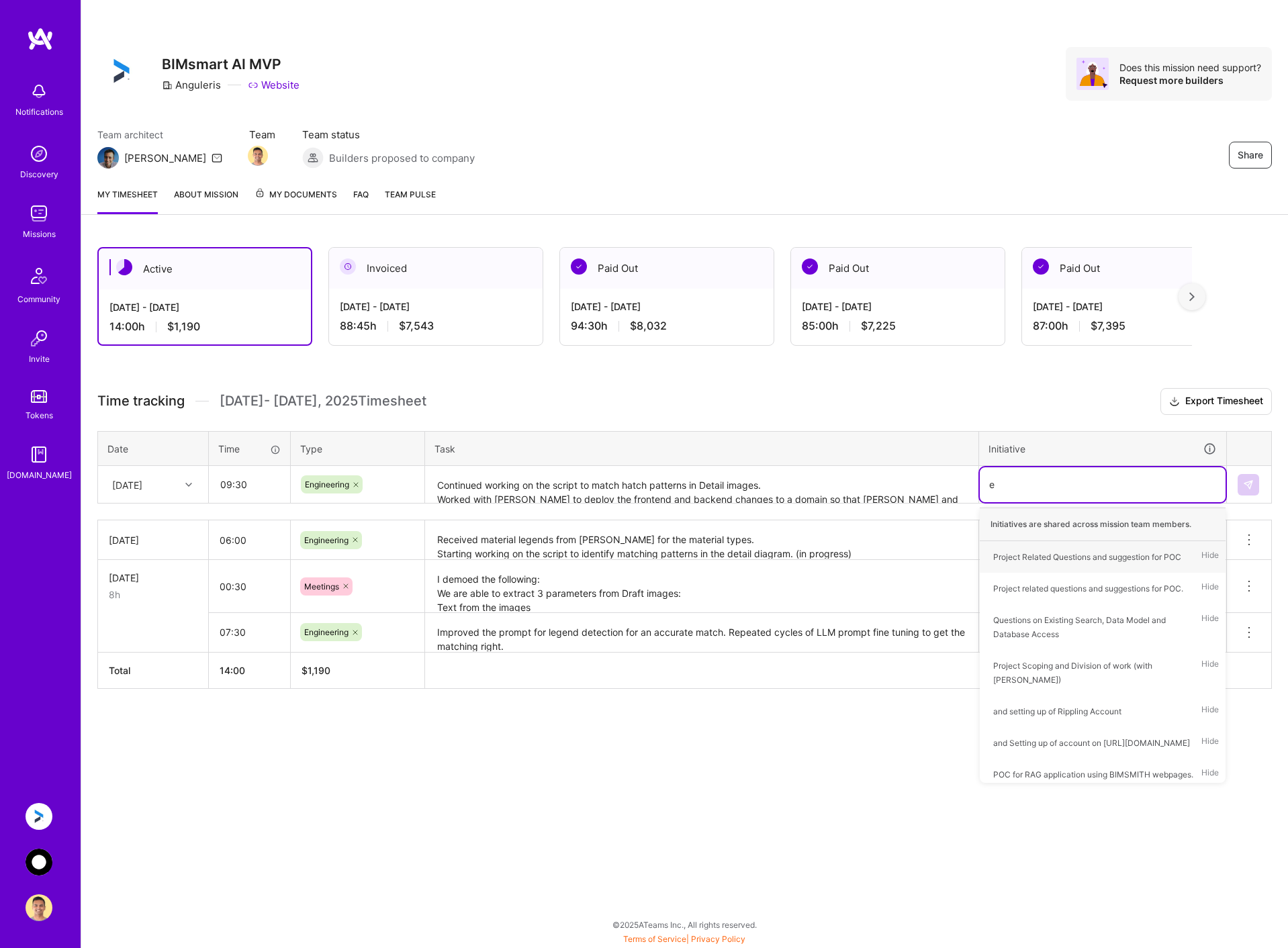
type input "ex"
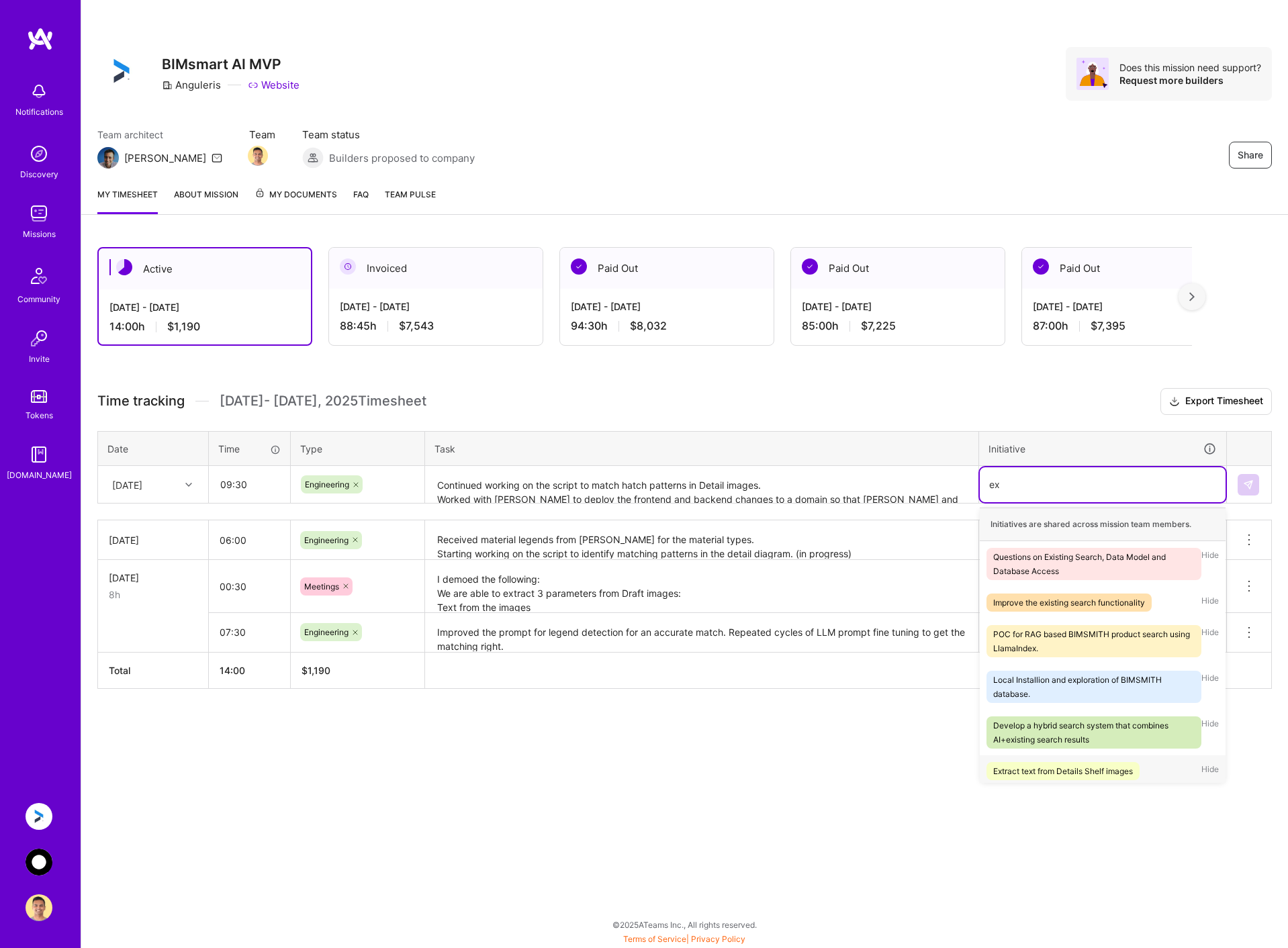
click at [1033, 770] on div "Extract text from Details Shelf images" at bounding box center [1063, 771] width 139 height 14
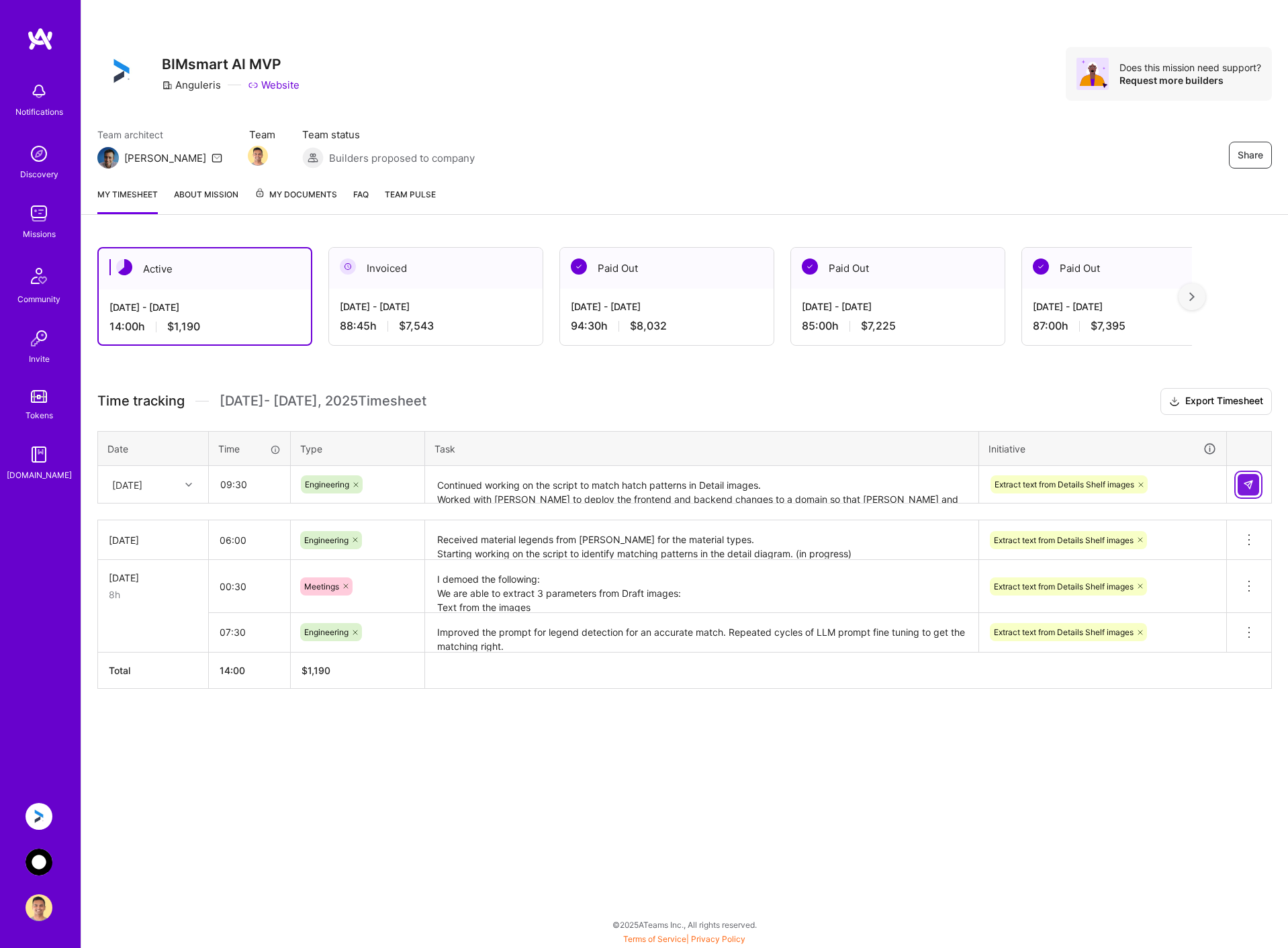
click at [1251, 480] on img at bounding box center [1248, 485] width 10 height 10
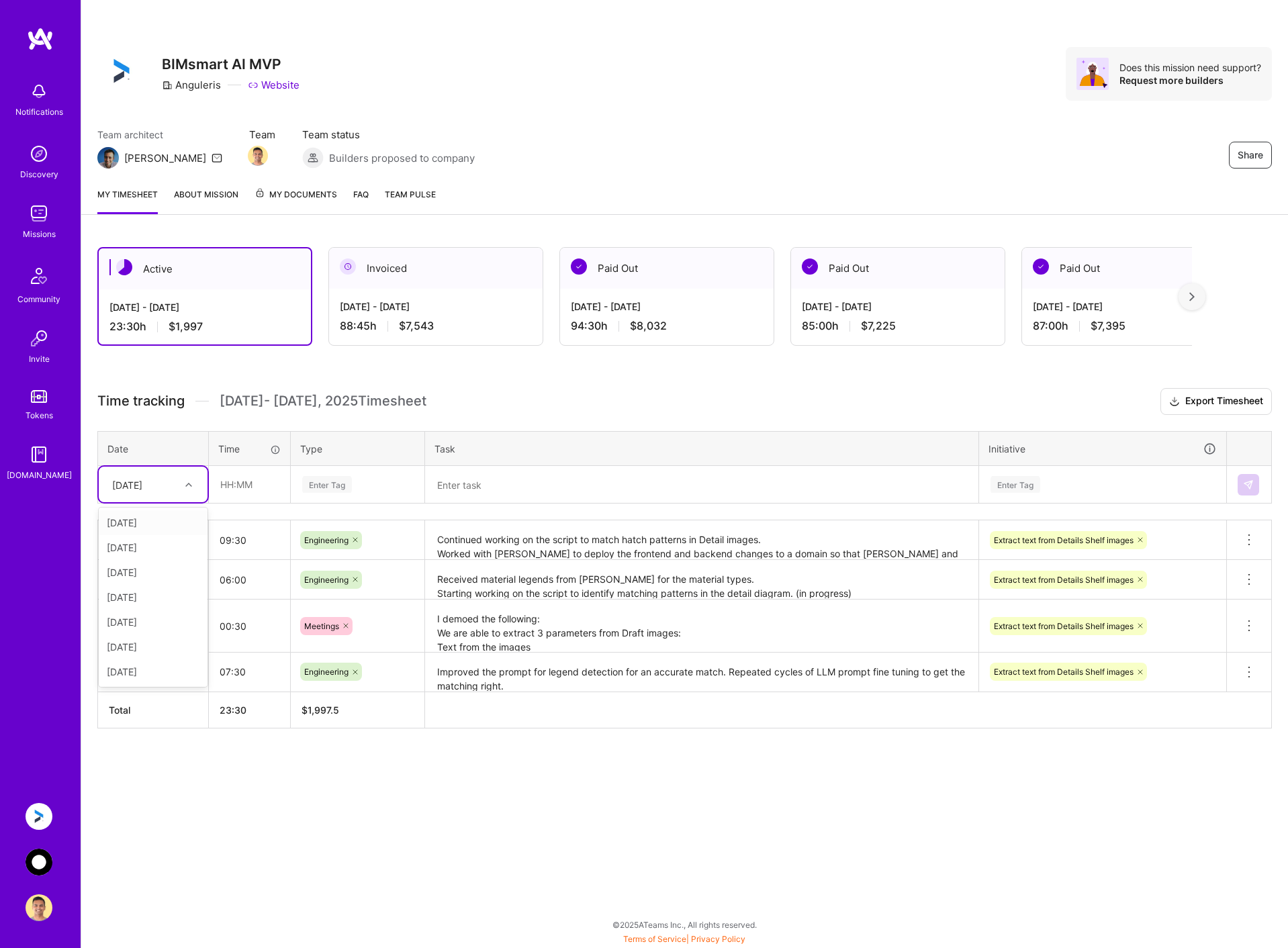
click at [193, 482] on div at bounding box center [190, 485] width 21 height 18
click at [169, 568] on div "[DATE]" at bounding box center [153, 573] width 109 height 25
click at [142, 490] on div "[DATE]" at bounding box center [127, 484] width 30 height 14
click at [159, 618] on div "[DATE]" at bounding box center [153, 623] width 109 height 25
click at [246, 489] on input "text" at bounding box center [250, 485] width 80 height 36
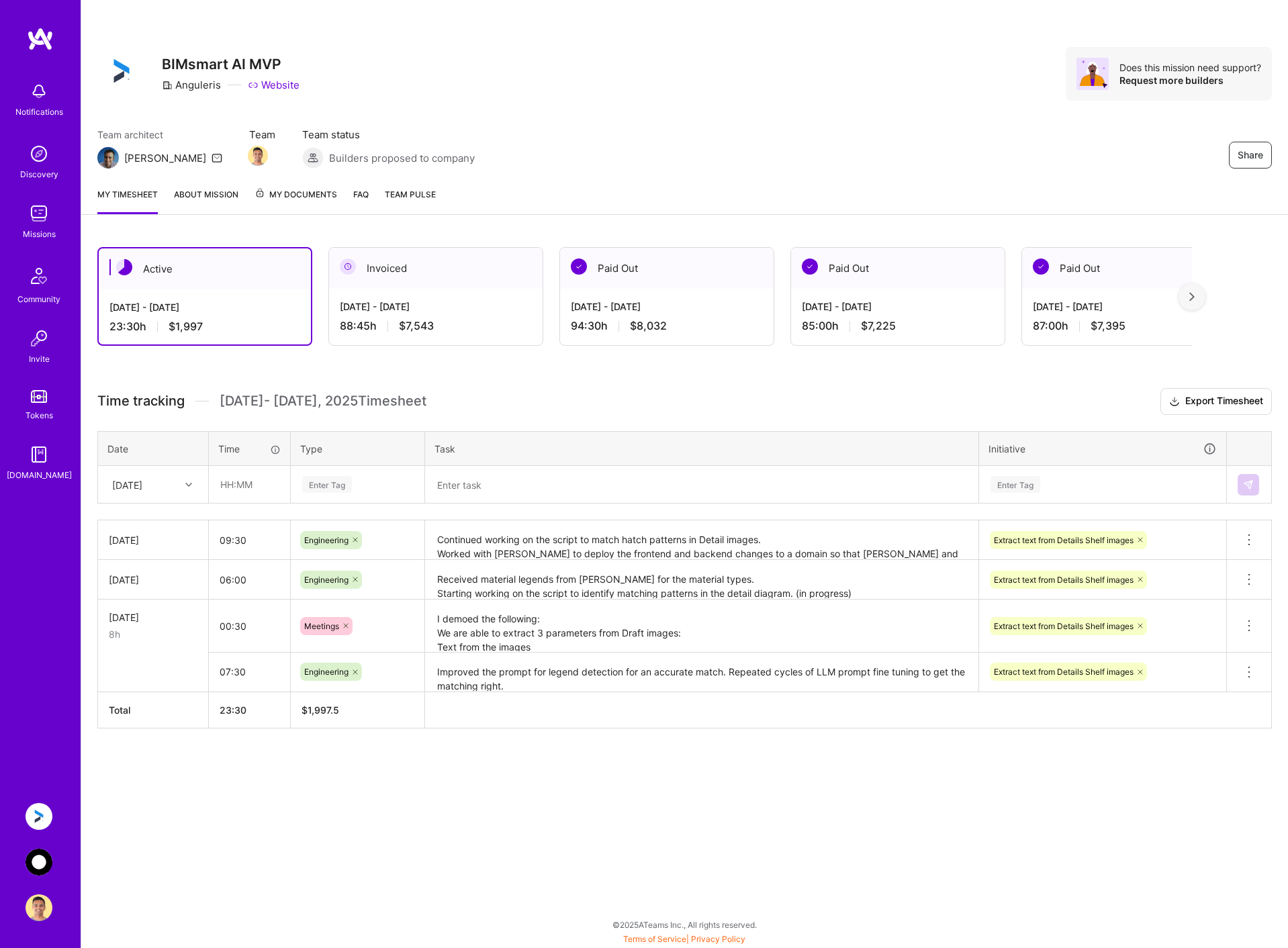
click at [165, 483] on div "[DATE]" at bounding box center [142, 485] width 75 height 22
click at [149, 596] on div "[DATE]" at bounding box center [153, 597] width 109 height 25
click at [239, 485] on input "text" at bounding box center [250, 485] width 80 height 36
type input "05:30"
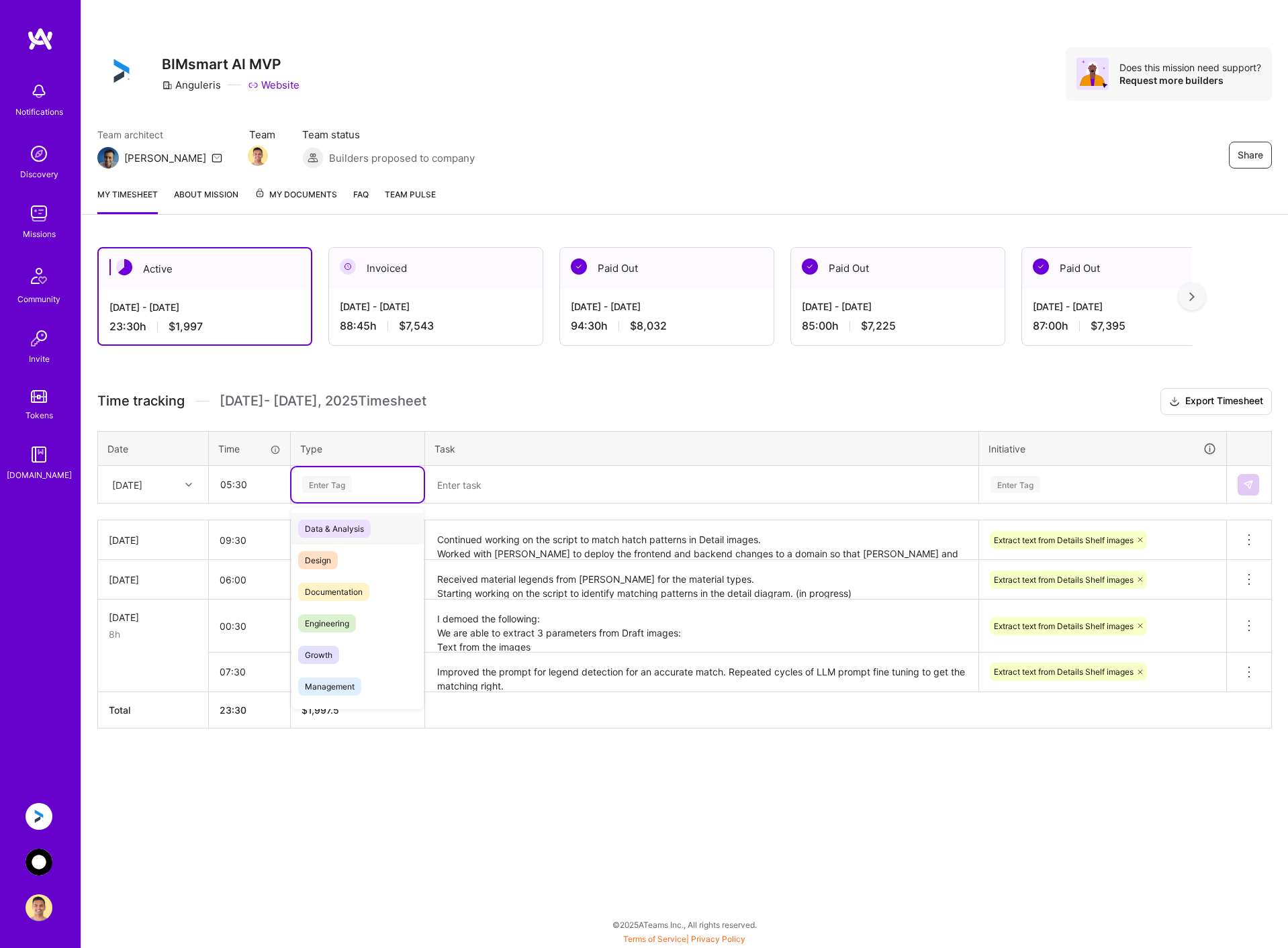
click at [367, 478] on div "Enter Tag" at bounding box center [357, 484] width 113 height 17
click at [365, 620] on div "Engineering" at bounding box center [357, 623] width 132 height 32
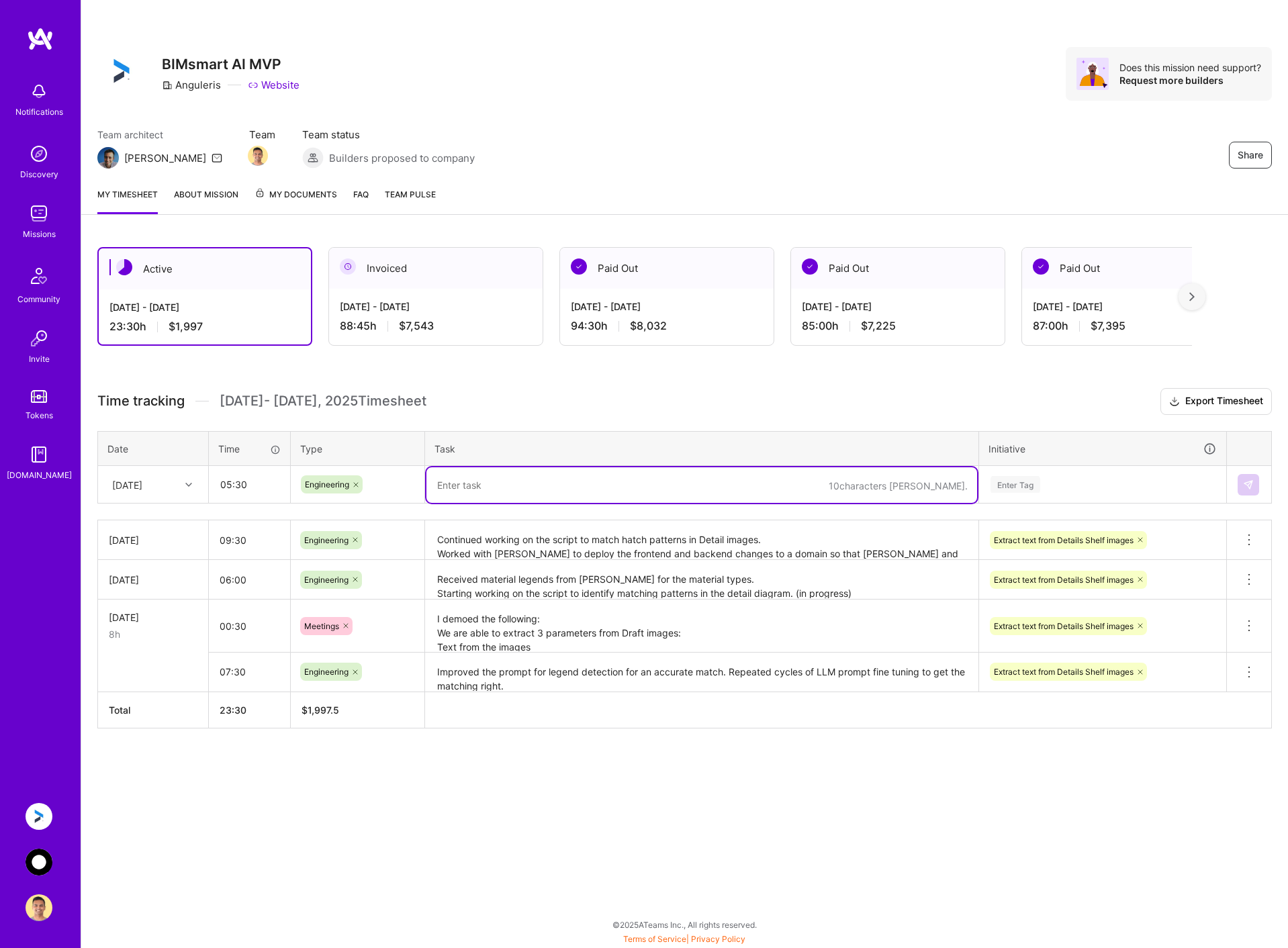
click at [470, 477] on textarea at bounding box center [701, 485] width 551 height 36
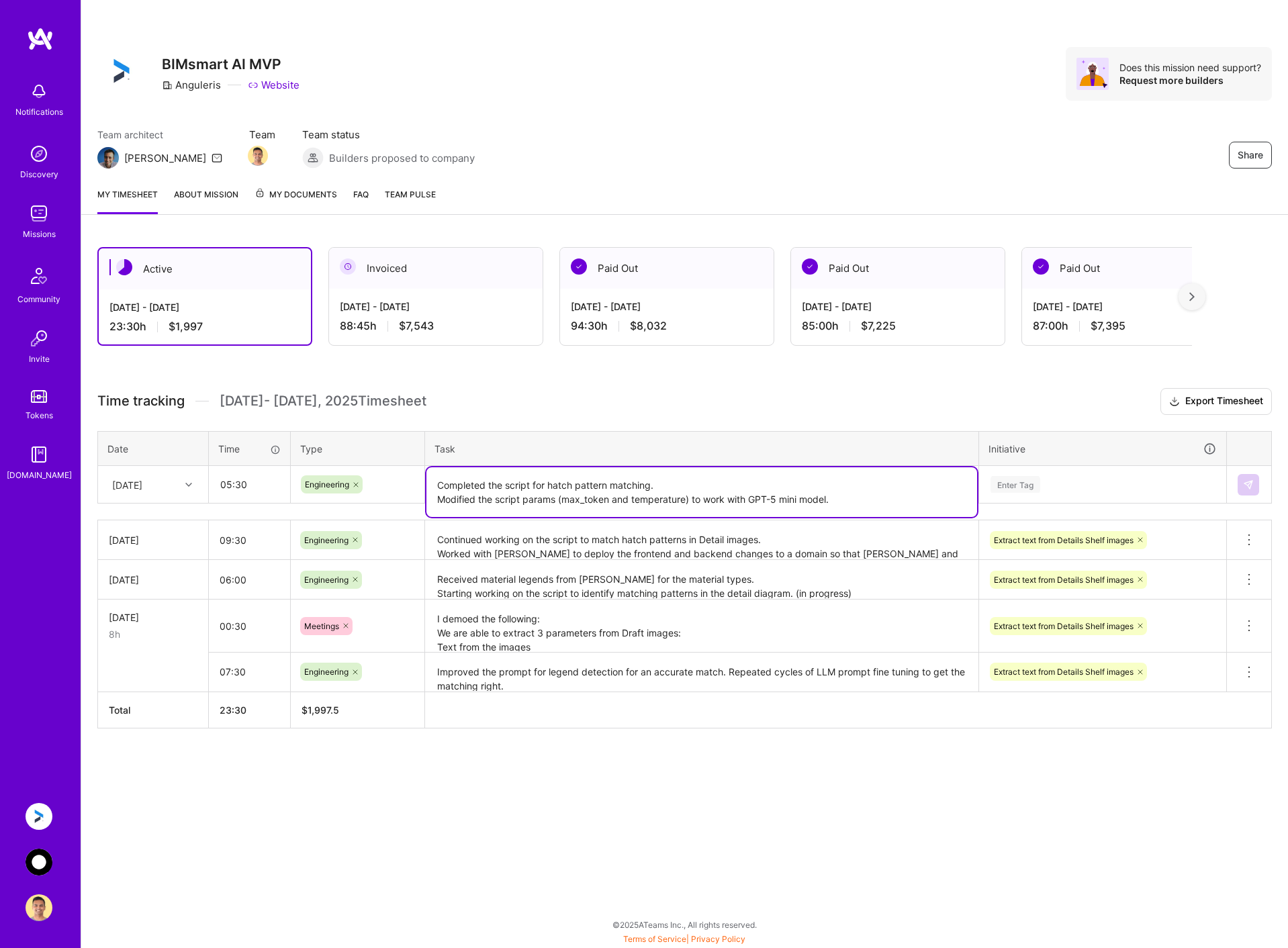
click at [872, 500] on textarea "Completed the script for hatch pattern matching. Modified the script params (ma…" at bounding box center [701, 492] width 551 height 50
click at [862, 501] on textarea "Completed the script for hatch pattern matching. Modified the script params (ma…" at bounding box center [701, 500] width 551 height 64
type textarea "Completed the script for hatch pattern matching. Modified the script params (ma…"
click at [1064, 477] on div "Enter Tag" at bounding box center [1103, 484] width 227 height 17
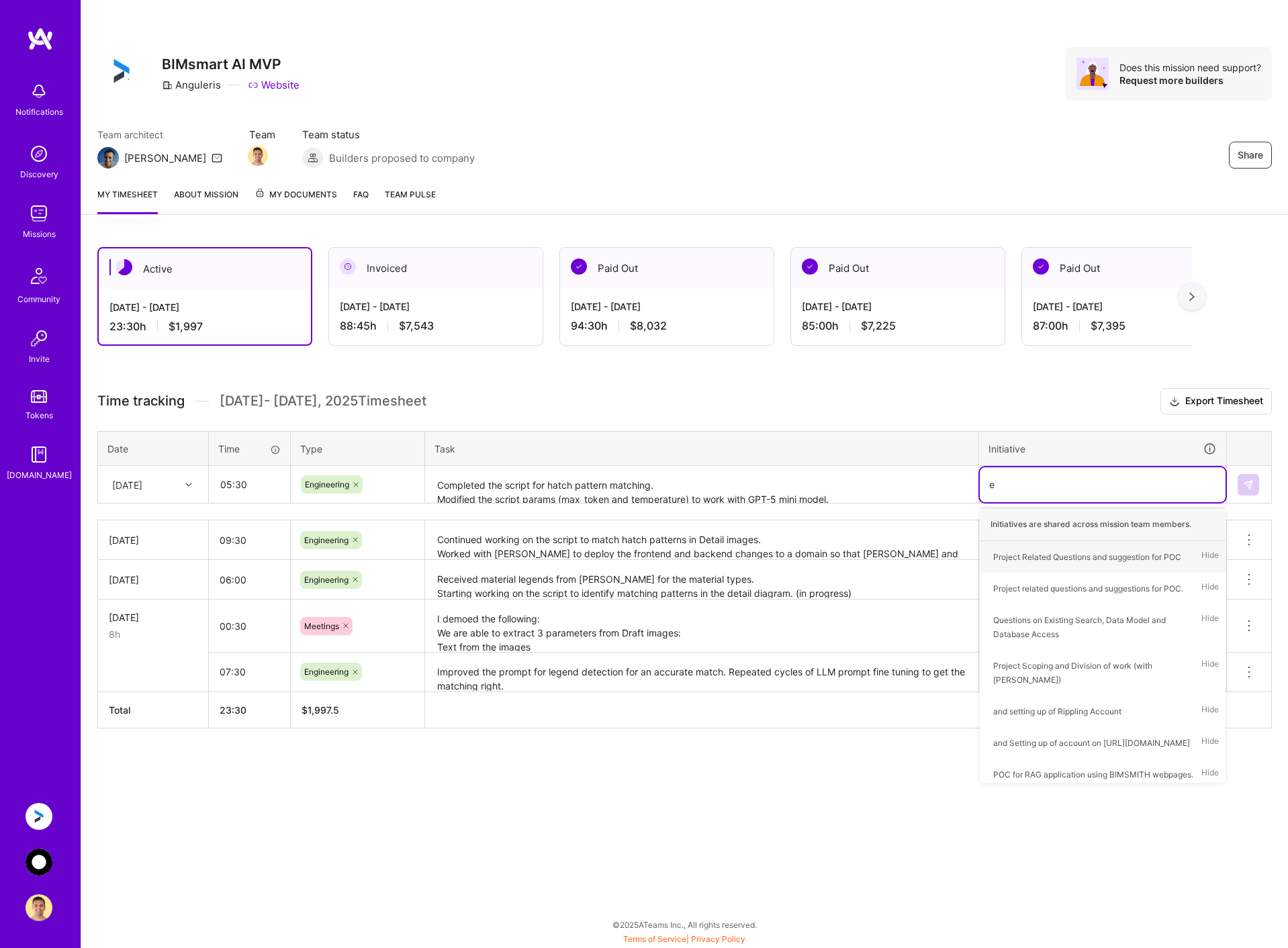
type input "ex"
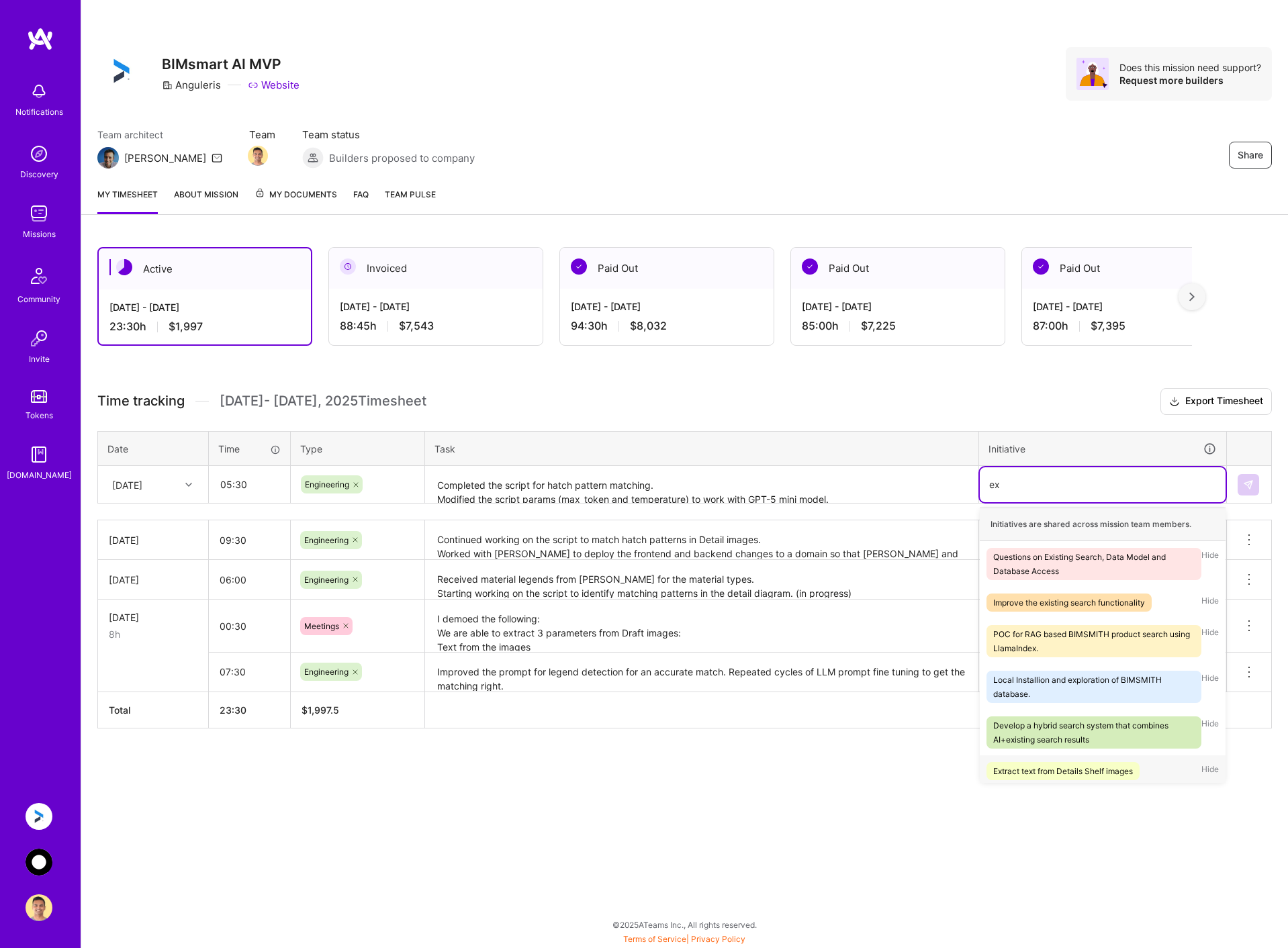
click at [1007, 766] on div "Extract text from Details Shelf images" at bounding box center [1063, 771] width 139 height 14
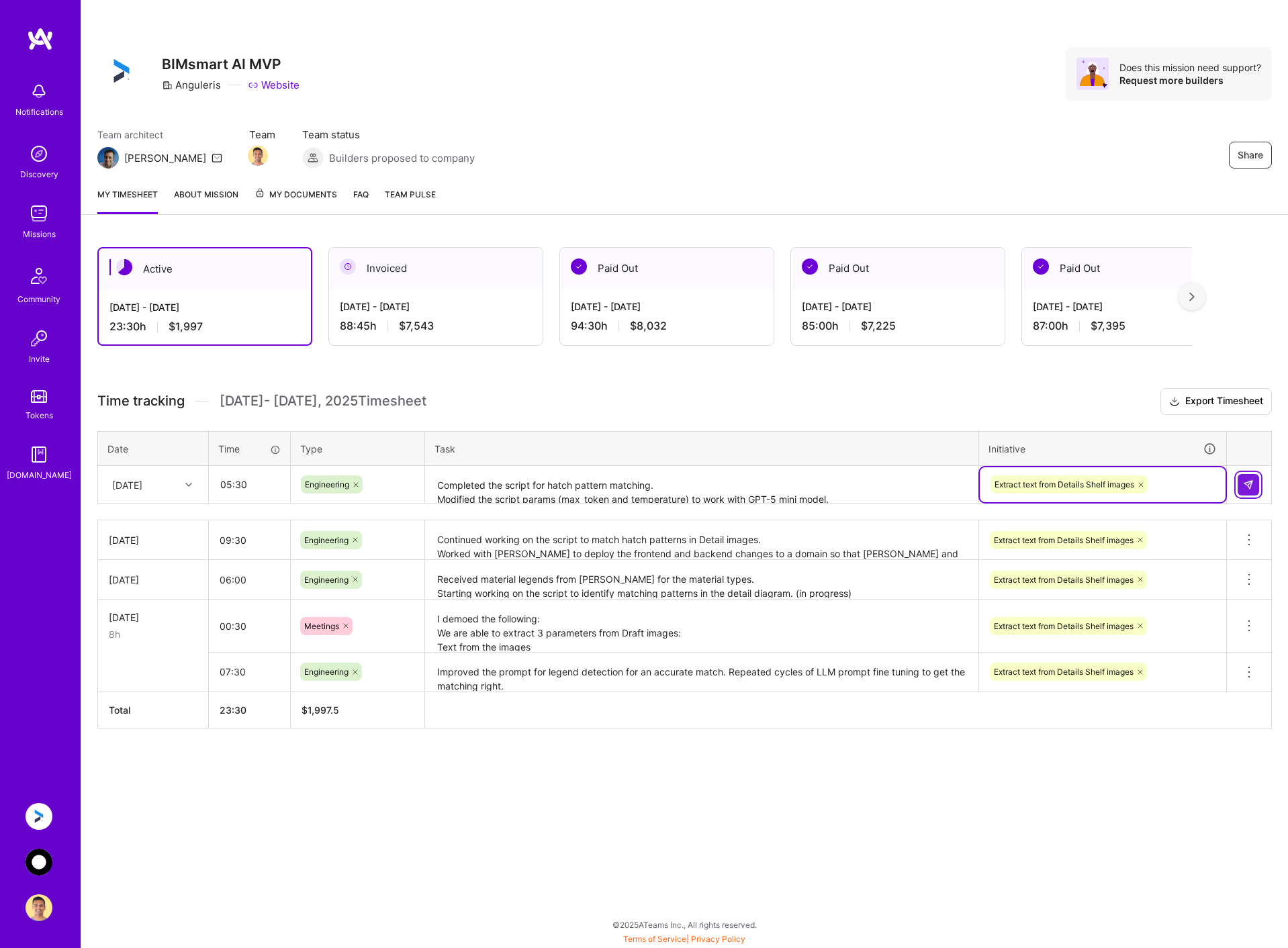
click at [1246, 475] on button at bounding box center [1248, 485] width 21 height 21
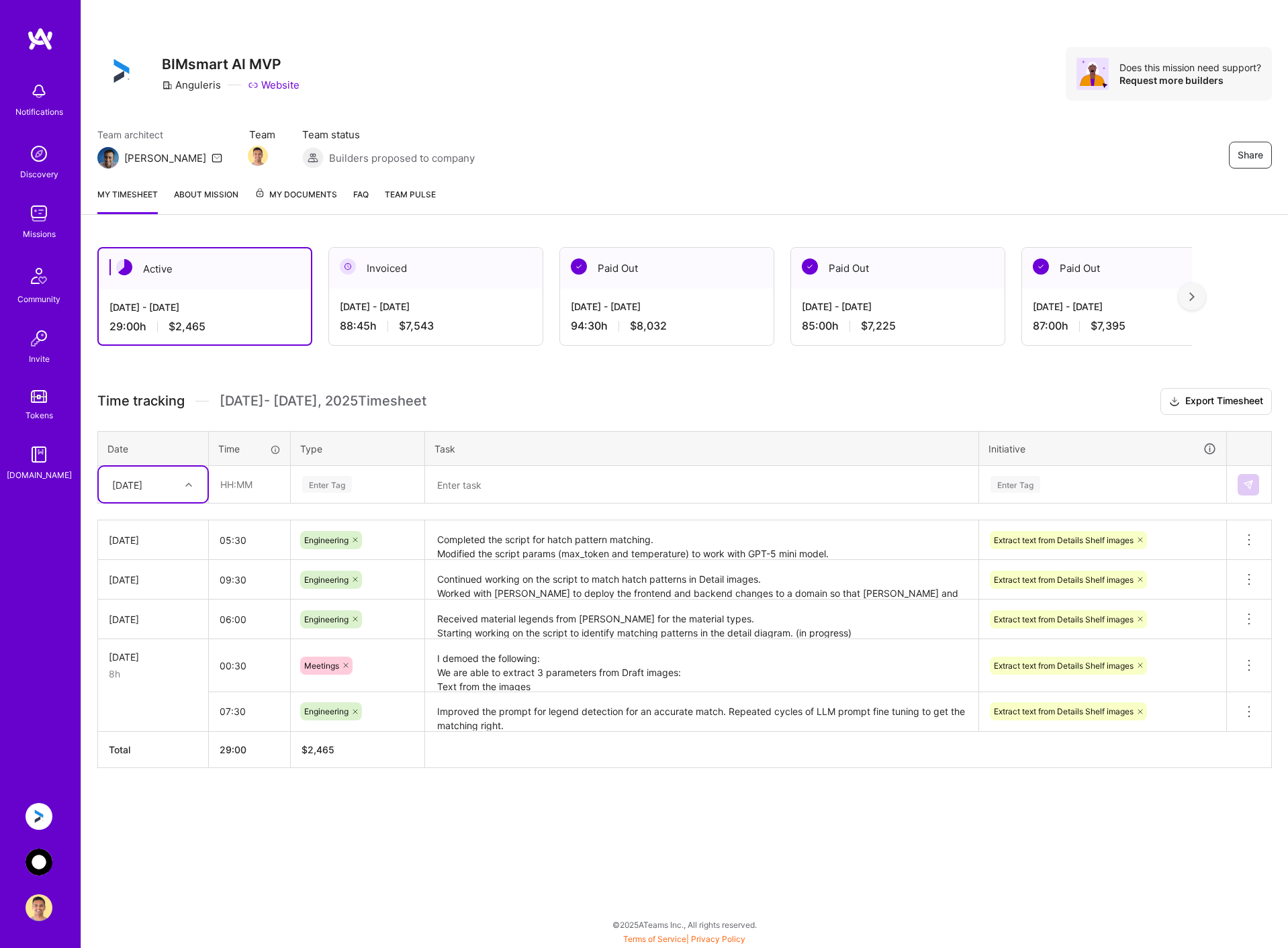
click at [178, 480] on div "[DATE]" at bounding box center [142, 485] width 75 height 22
click at [159, 619] on div "[DATE]" at bounding box center [153, 623] width 109 height 25
click at [250, 485] on input "text" at bounding box center [250, 485] width 80 height 36
type input "06:00"
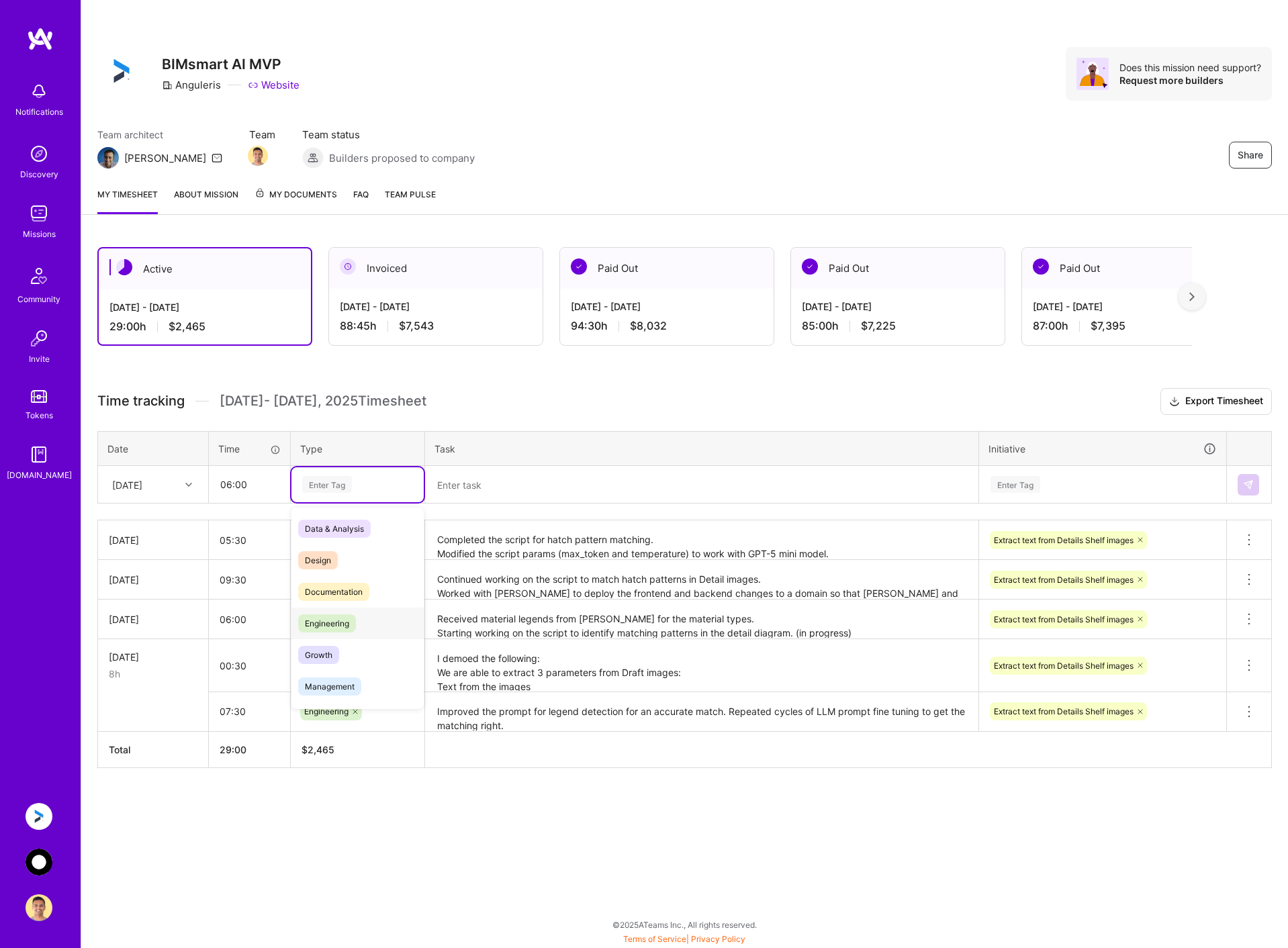
click at [351, 626] on span "Engineering" at bounding box center [327, 623] width 58 height 18
click at [522, 488] on textarea at bounding box center [701, 485] width 551 height 36
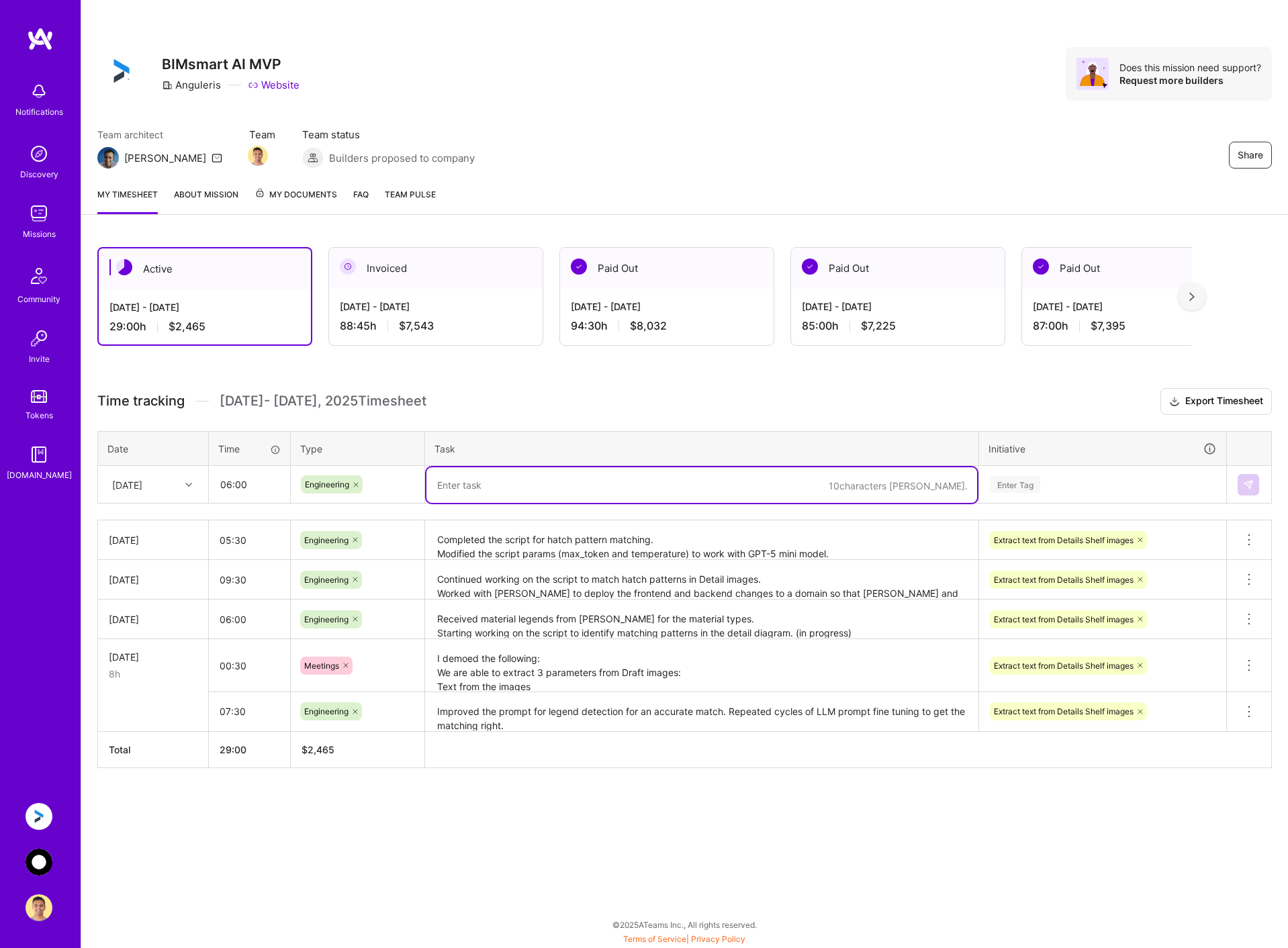
paste textarea "Improved the prompt sent to LLM to"
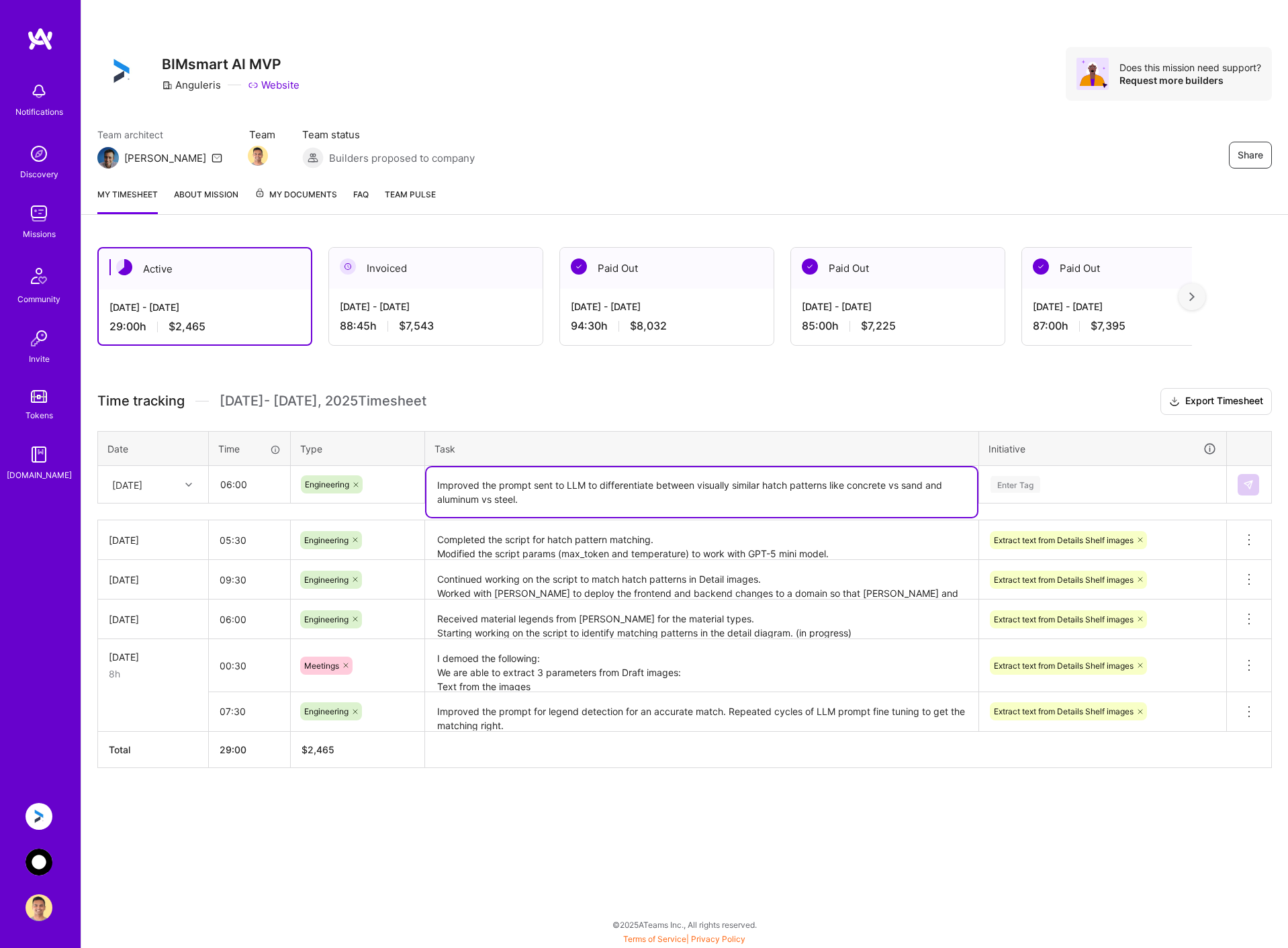
click at [539, 504] on textarea "Improved the prompt sent to LLM to differentiate between visually similar hatch…" at bounding box center [701, 492] width 551 height 50
click at [774, 511] on textarea "Improved the prompt sent to LLM to differentiate between visually similar hatch…" at bounding box center [701, 500] width 551 height 64
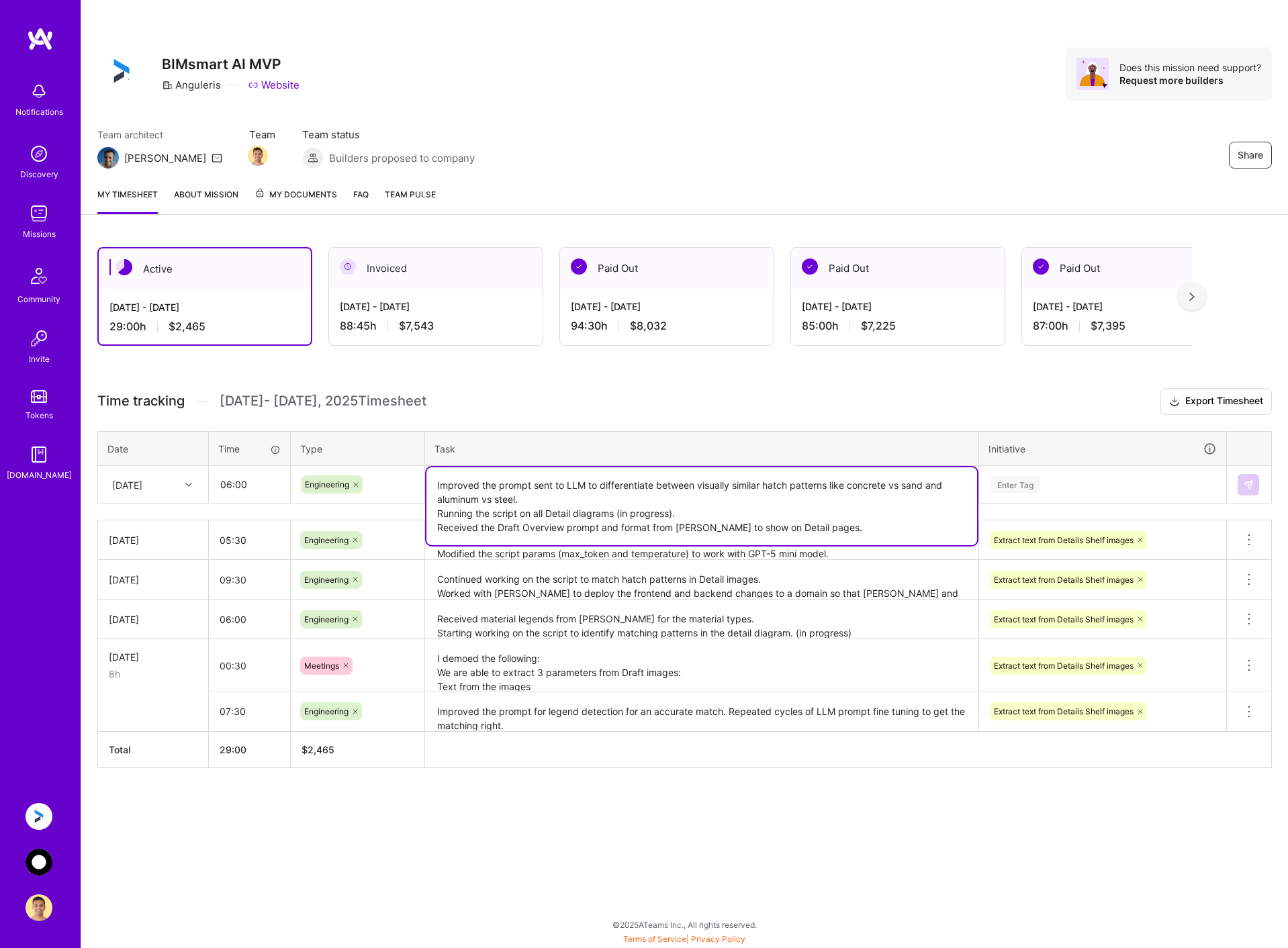
type textarea "Improved the prompt sent to LLM to differentiate between visually similar hatch…"
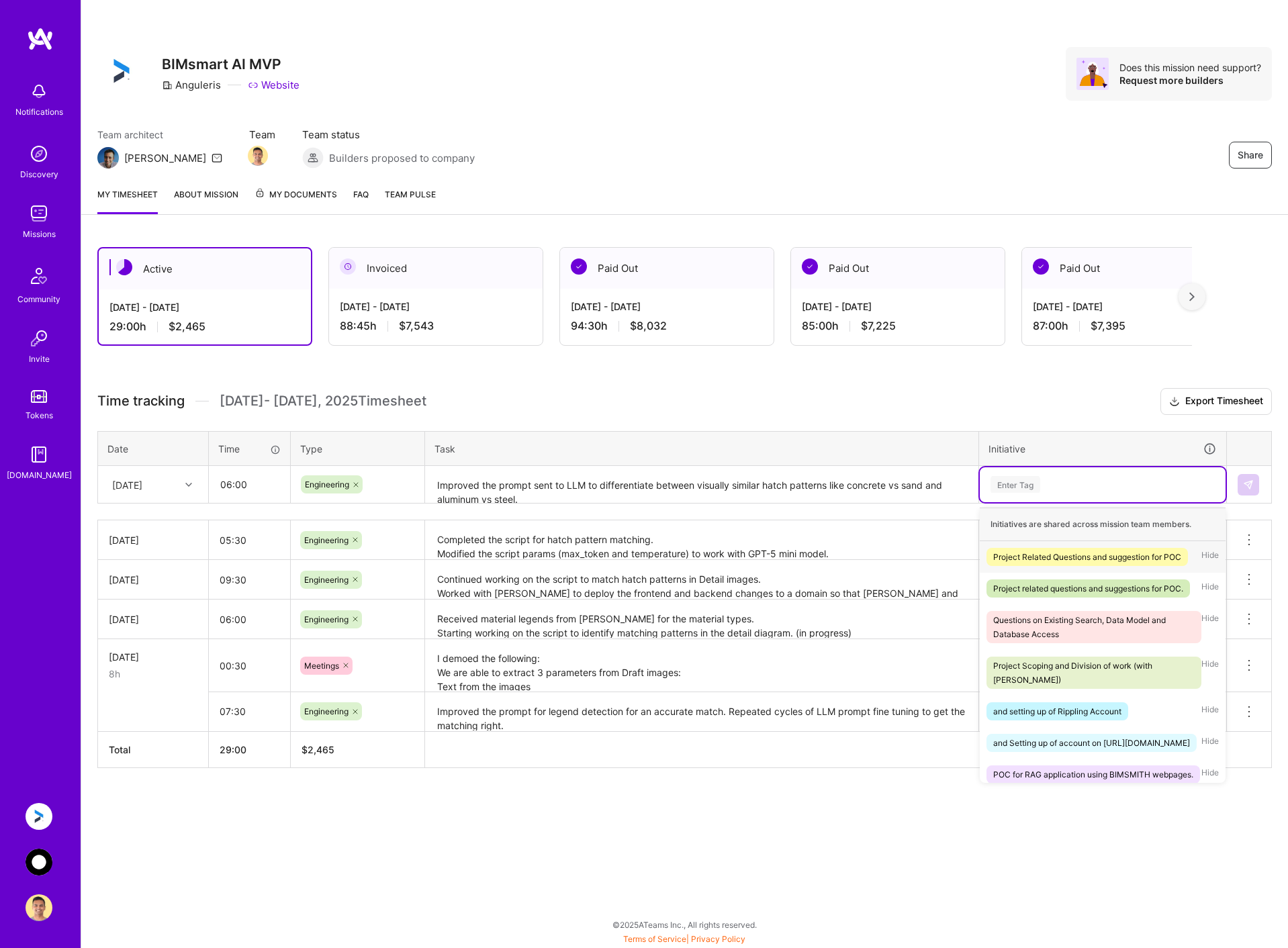
click at [1052, 476] on div "Enter Tag" at bounding box center [1103, 485] width 246 height 35
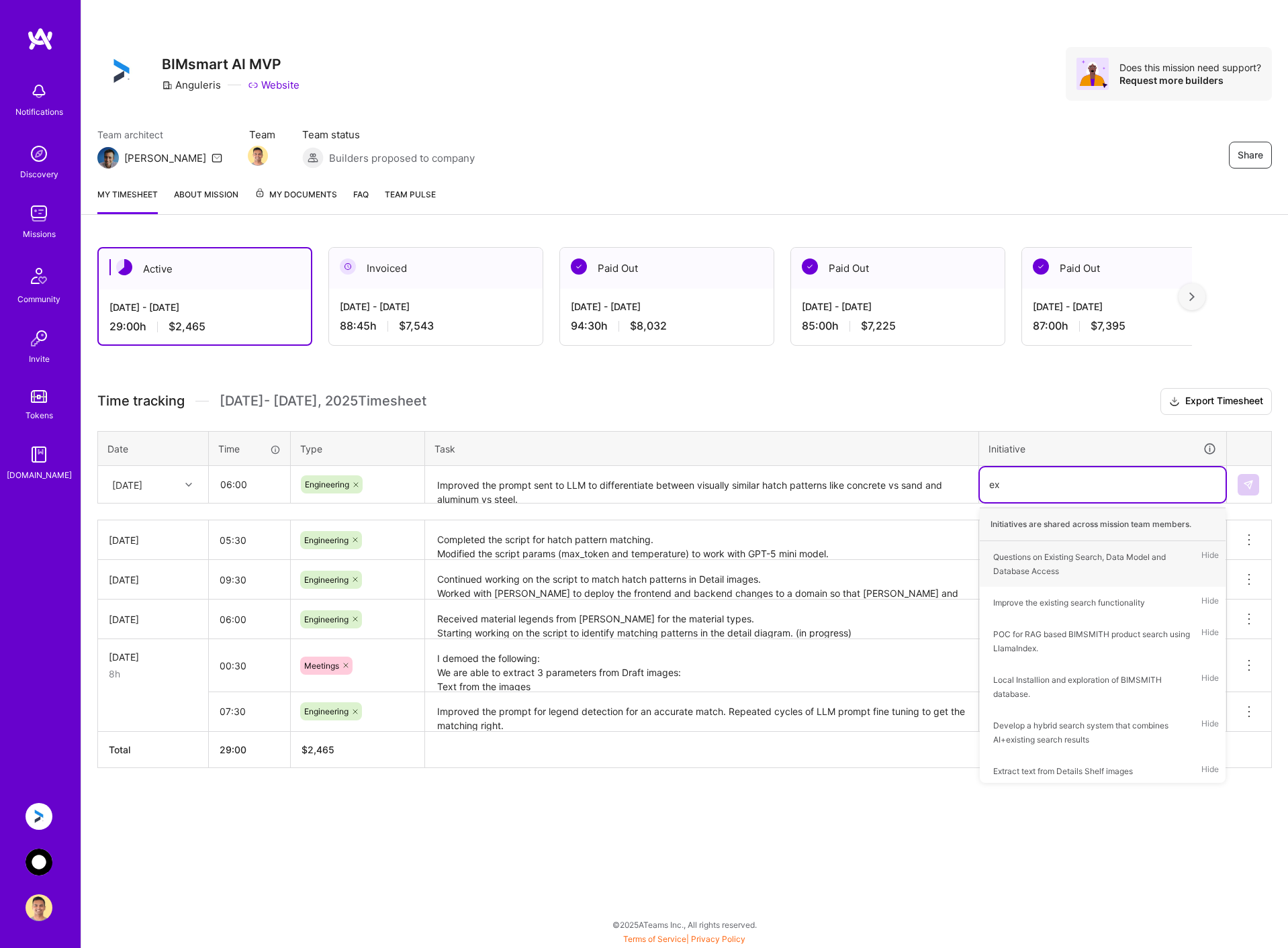
type input "ext"
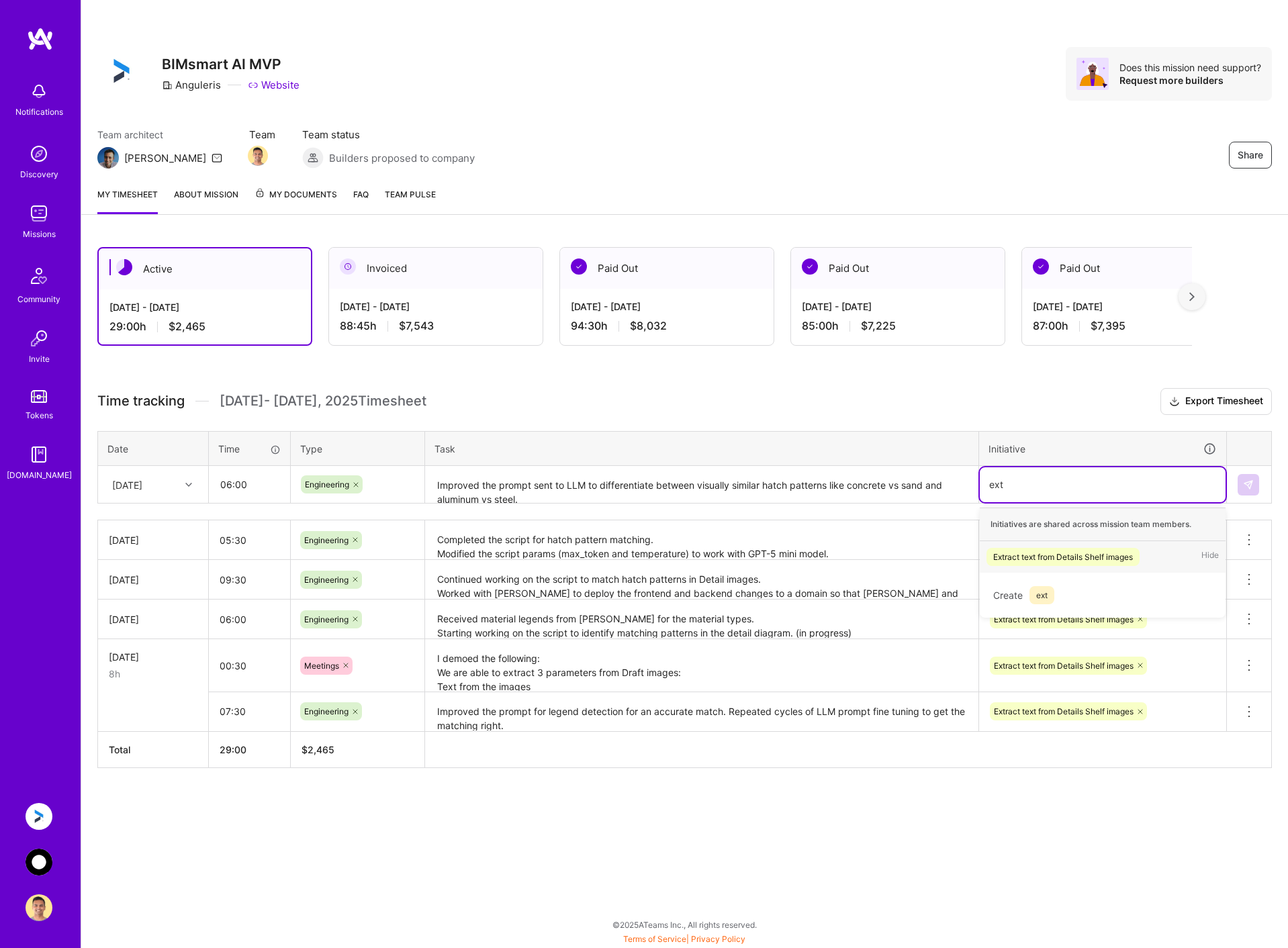
click at [1038, 559] on div "Extract text from Details Shelf images" at bounding box center [1063, 557] width 139 height 14
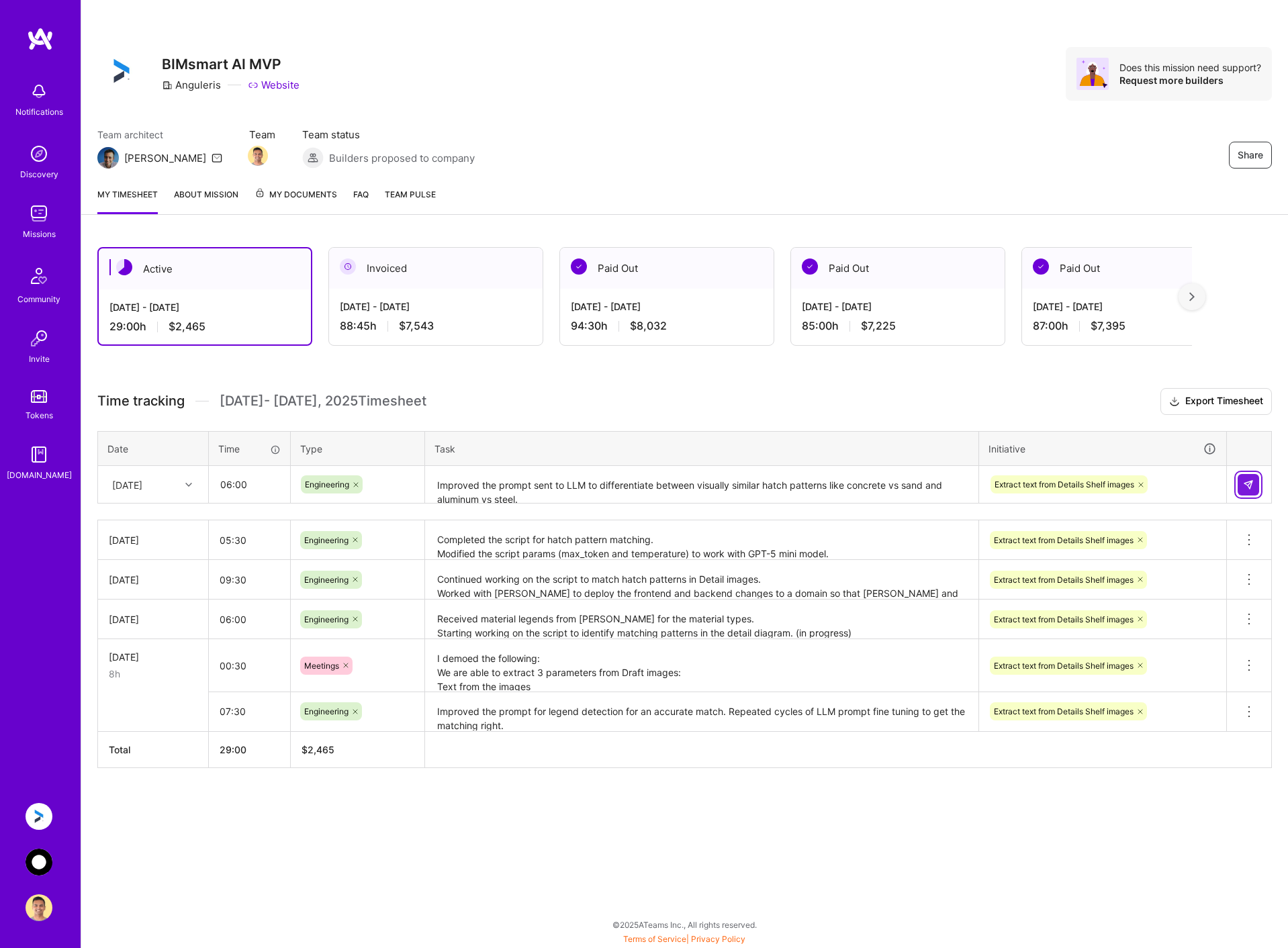
click at [1258, 487] on button at bounding box center [1248, 485] width 21 height 21
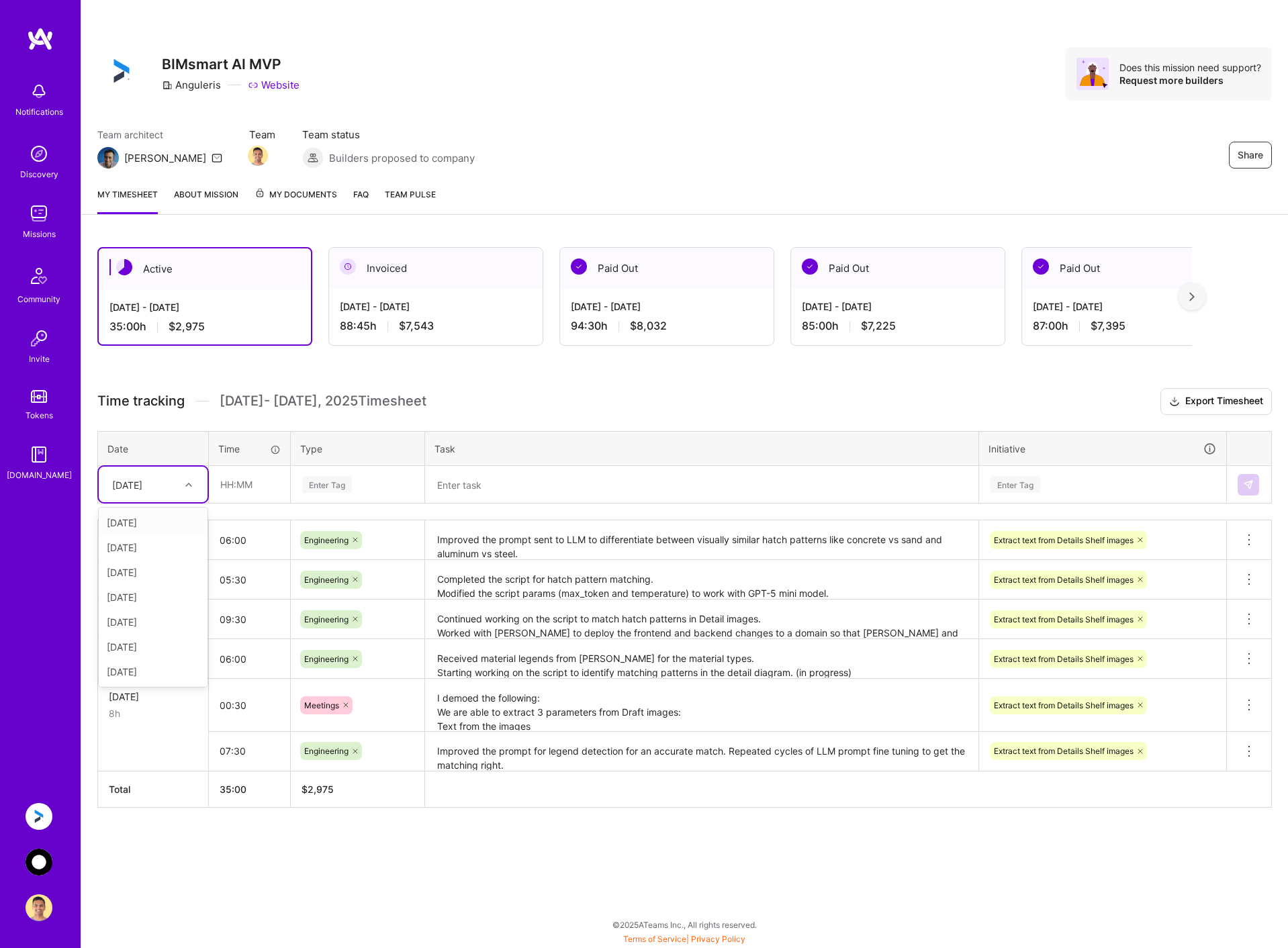
click at [185, 484] on div at bounding box center [190, 485] width 21 height 18
click at [139, 832] on div "Active [DATE] - [DATE] 35:00 h $2,975 Invoiced [DATE] - [DATE] 88:45 h $7,543 P…" at bounding box center [685, 552] width 1206 height 643
click at [176, 488] on div "[DATE]" at bounding box center [142, 485] width 75 height 22
click at [151, 650] on div "[DATE]" at bounding box center [153, 647] width 109 height 25
click at [244, 495] on input "text" at bounding box center [250, 485] width 80 height 36
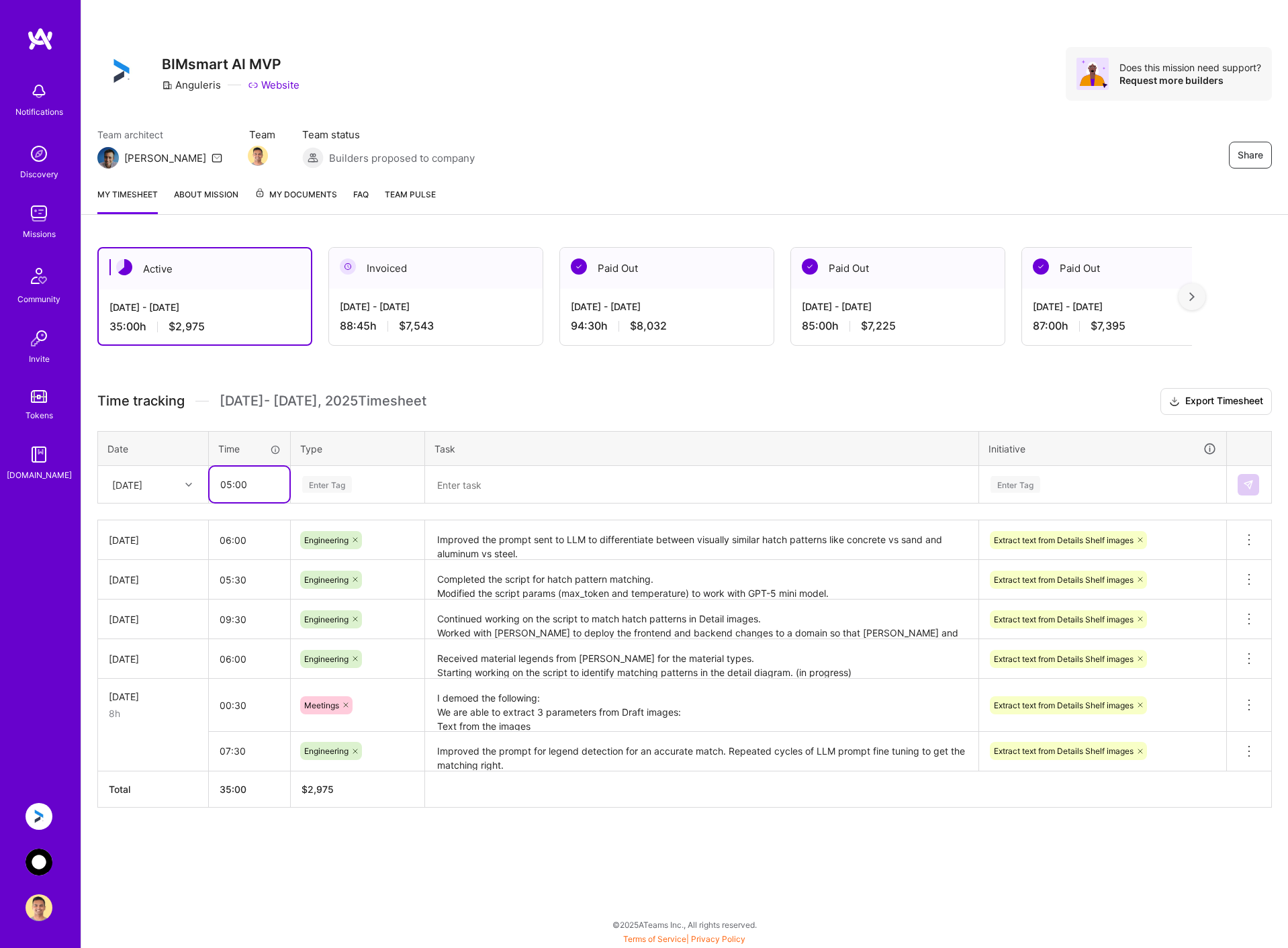
click at [232, 483] on input "05:00" at bounding box center [250, 485] width 80 height 36
click at [239, 483] on input "06:00" at bounding box center [250, 485] width 80 height 36
type input "06:00"
click at [366, 480] on div "Enter Tag" at bounding box center [357, 484] width 113 height 17
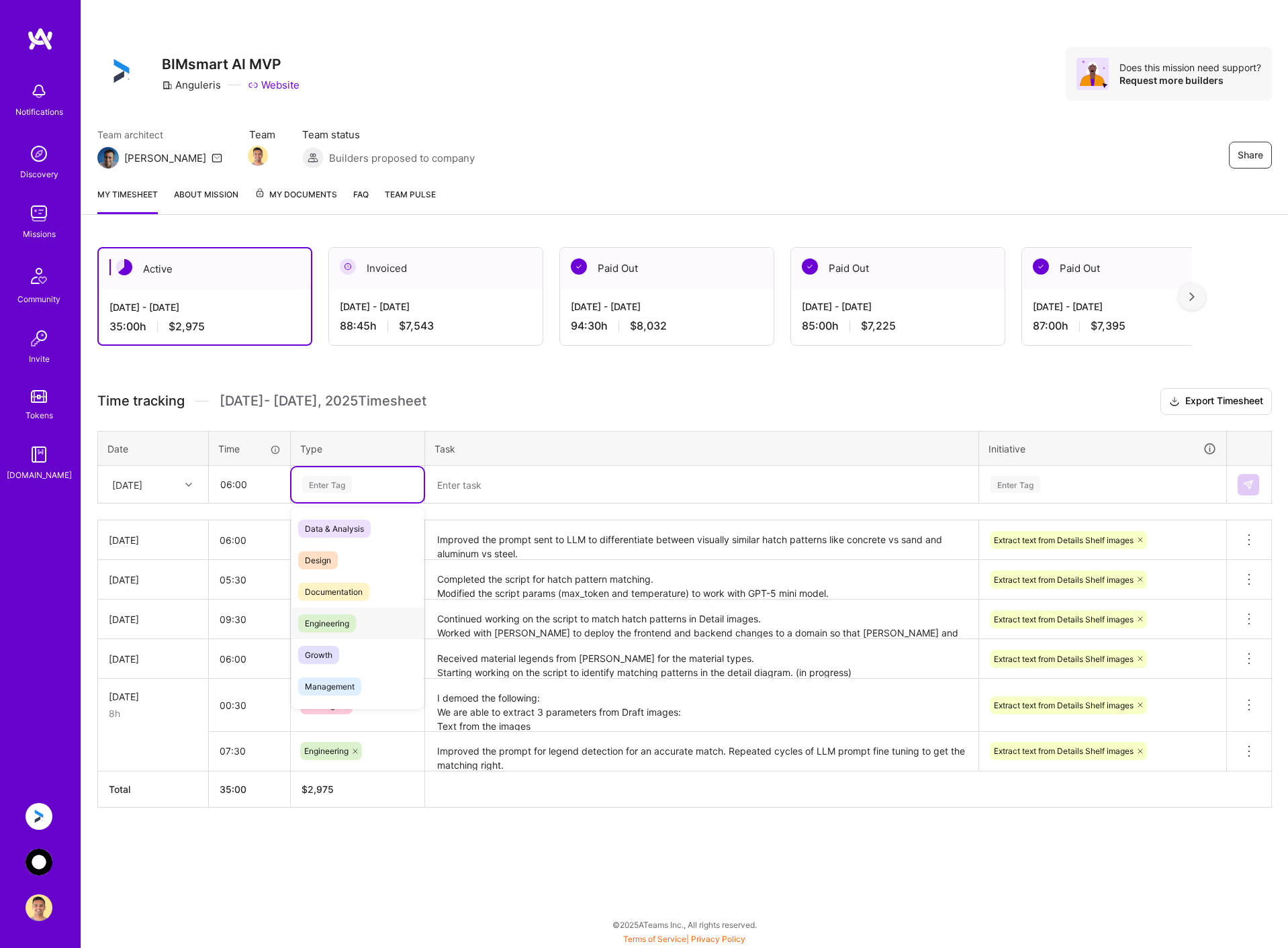
click at [348, 626] on span "Engineering" at bounding box center [327, 623] width 58 height 18
click at [482, 479] on textarea at bounding box center [701, 485] width 551 height 36
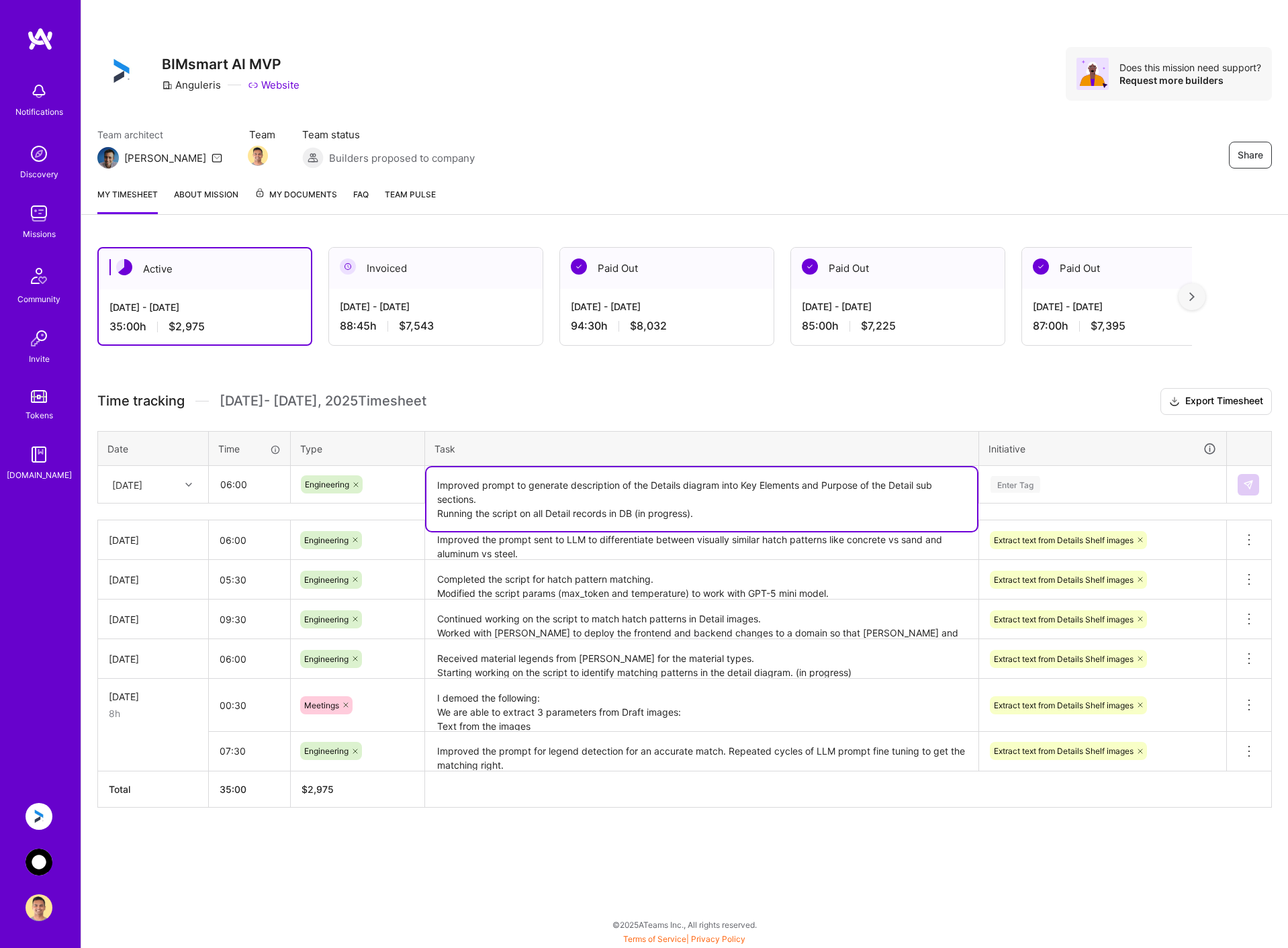
type textarea "Improved prompt to generate description of the Details diagram into Key Element…"
click at [1062, 483] on div "Enter Tag" at bounding box center [1103, 484] width 227 height 17
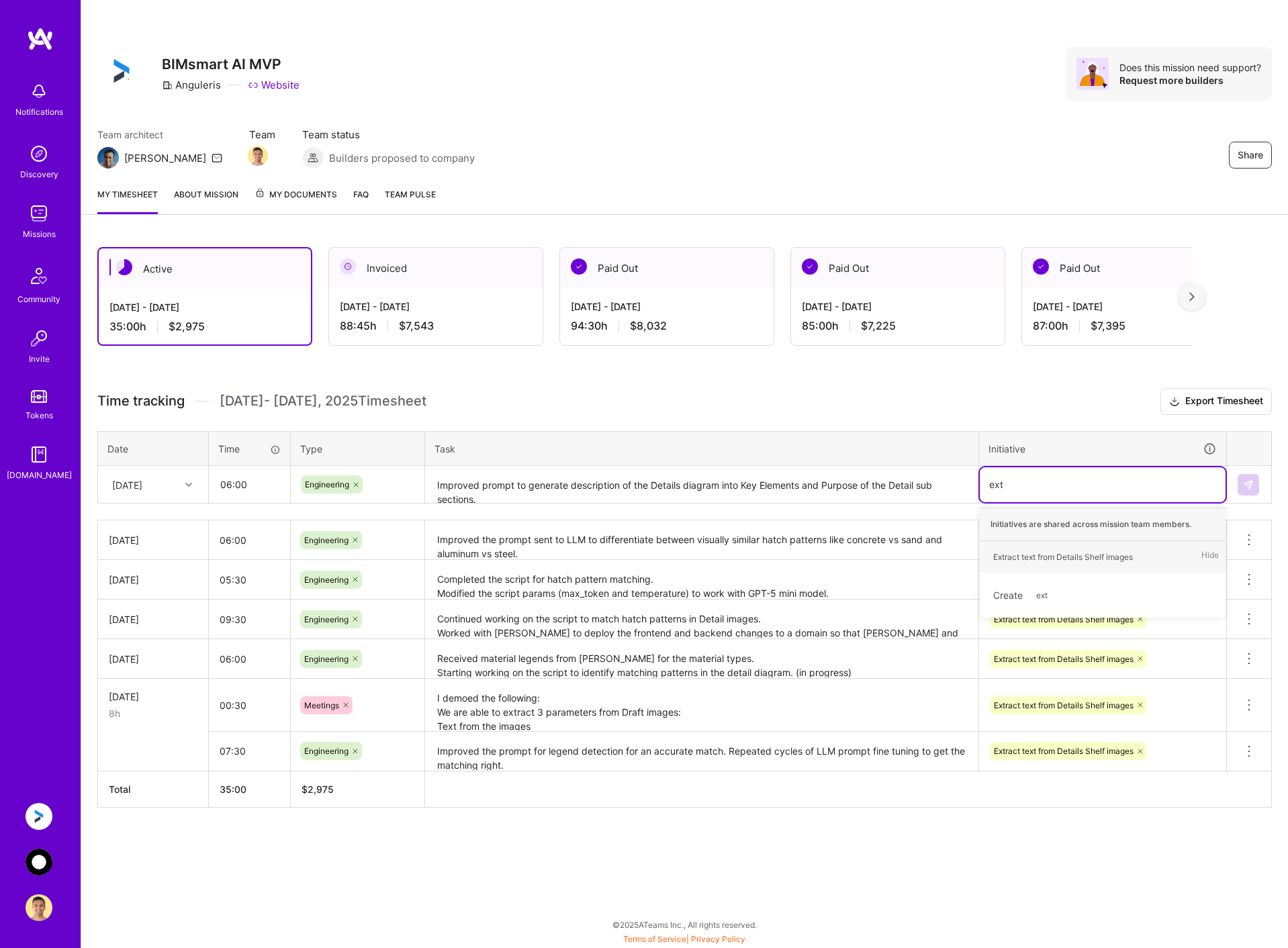
type input "extr"
click at [1052, 550] on div "Extract text from Details Shelf images" at bounding box center [1063, 557] width 139 height 14
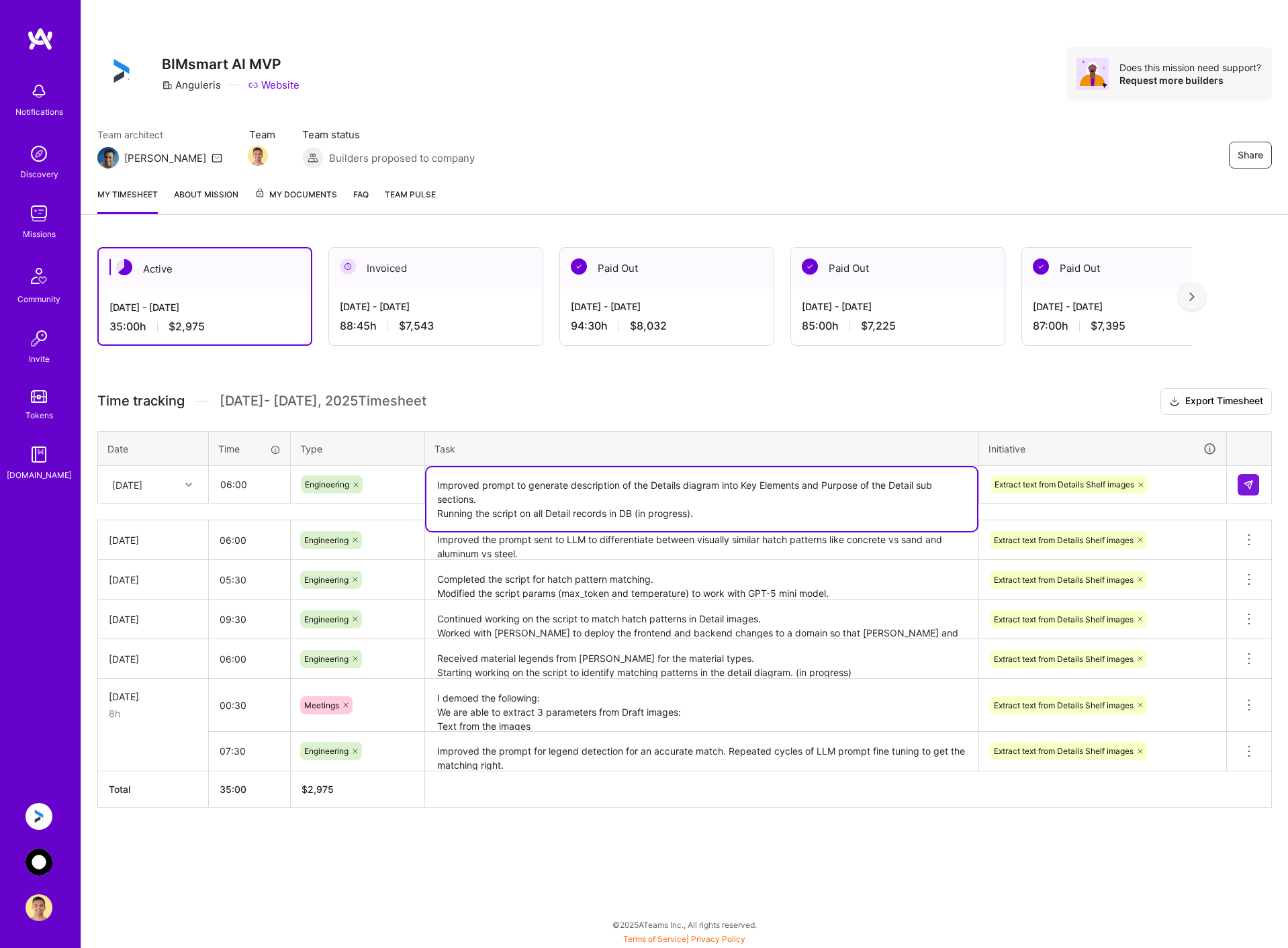
click at [884, 489] on textarea "Improved prompt to generate description of the Details diagram into Key Element…" at bounding box center [701, 500] width 551 height 64
click at [813, 513] on textarea "Improved prompt to generate description of the Details diagram into Key Element…" at bounding box center [701, 500] width 551 height 64
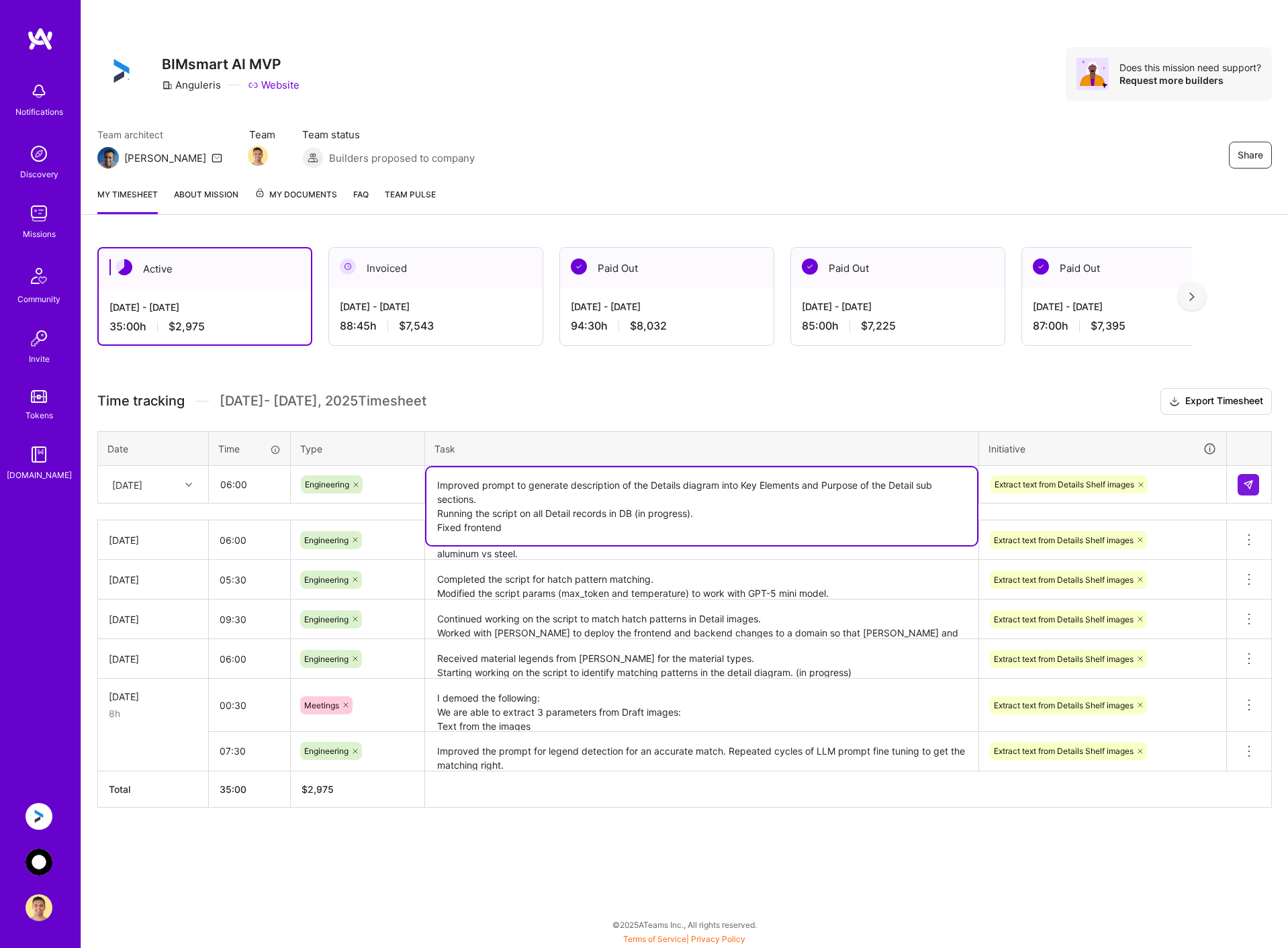
click at [800, 515] on textarea "Improved prompt to generate description of the Details diagram into Key Element…" at bounding box center [701, 506] width 551 height 78
type textarea "Improved prompt to generate description of the Details diagram into Key Element…"
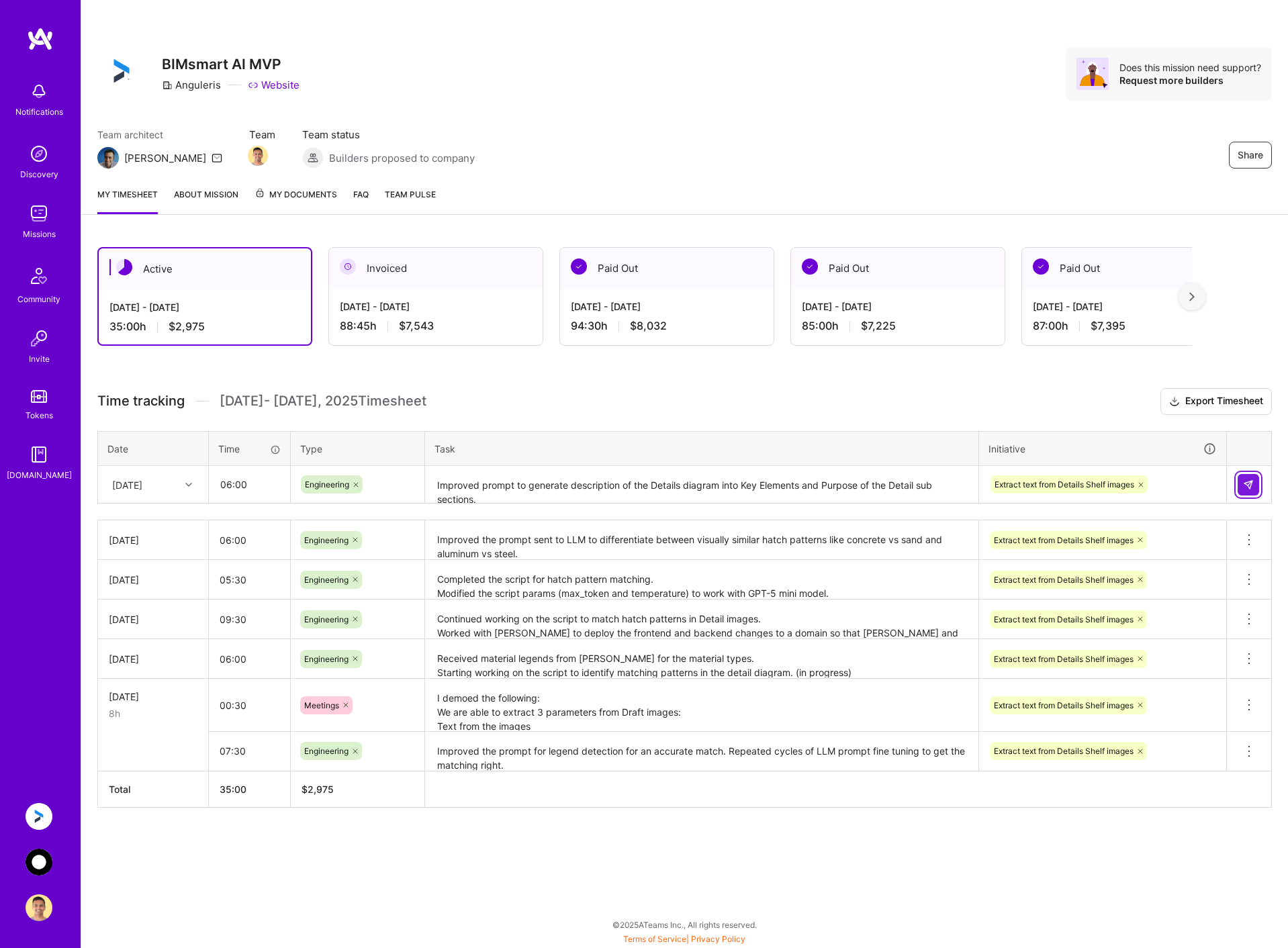
click at [1244, 483] on img at bounding box center [1248, 485] width 10 height 10
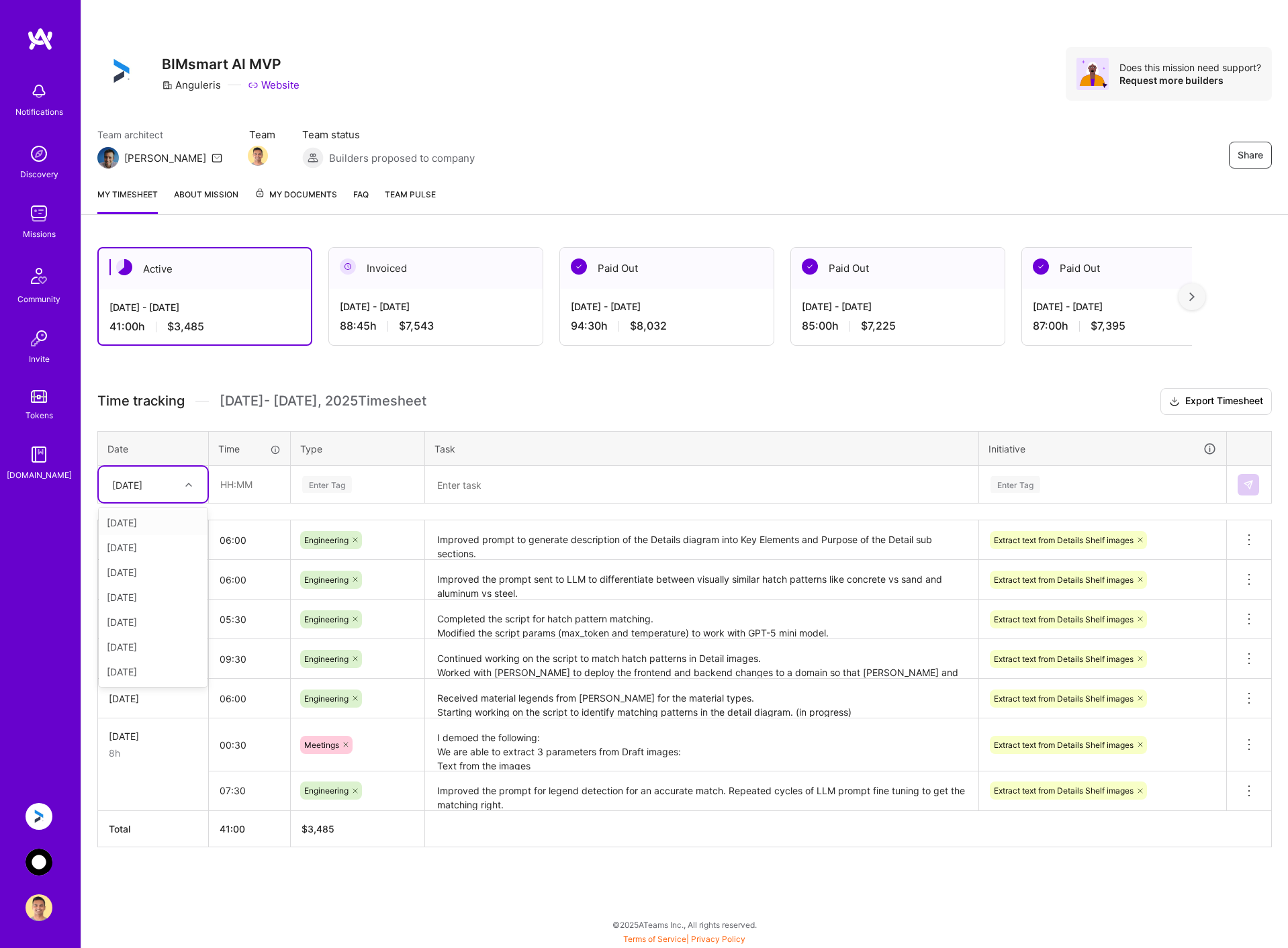
click at [173, 483] on div "[DATE]" at bounding box center [142, 485] width 75 height 22
click at [154, 672] on div "[DATE]" at bounding box center [153, 672] width 109 height 25
click at [263, 488] on input "text" at bounding box center [250, 485] width 80 height 36
type input "08:00"
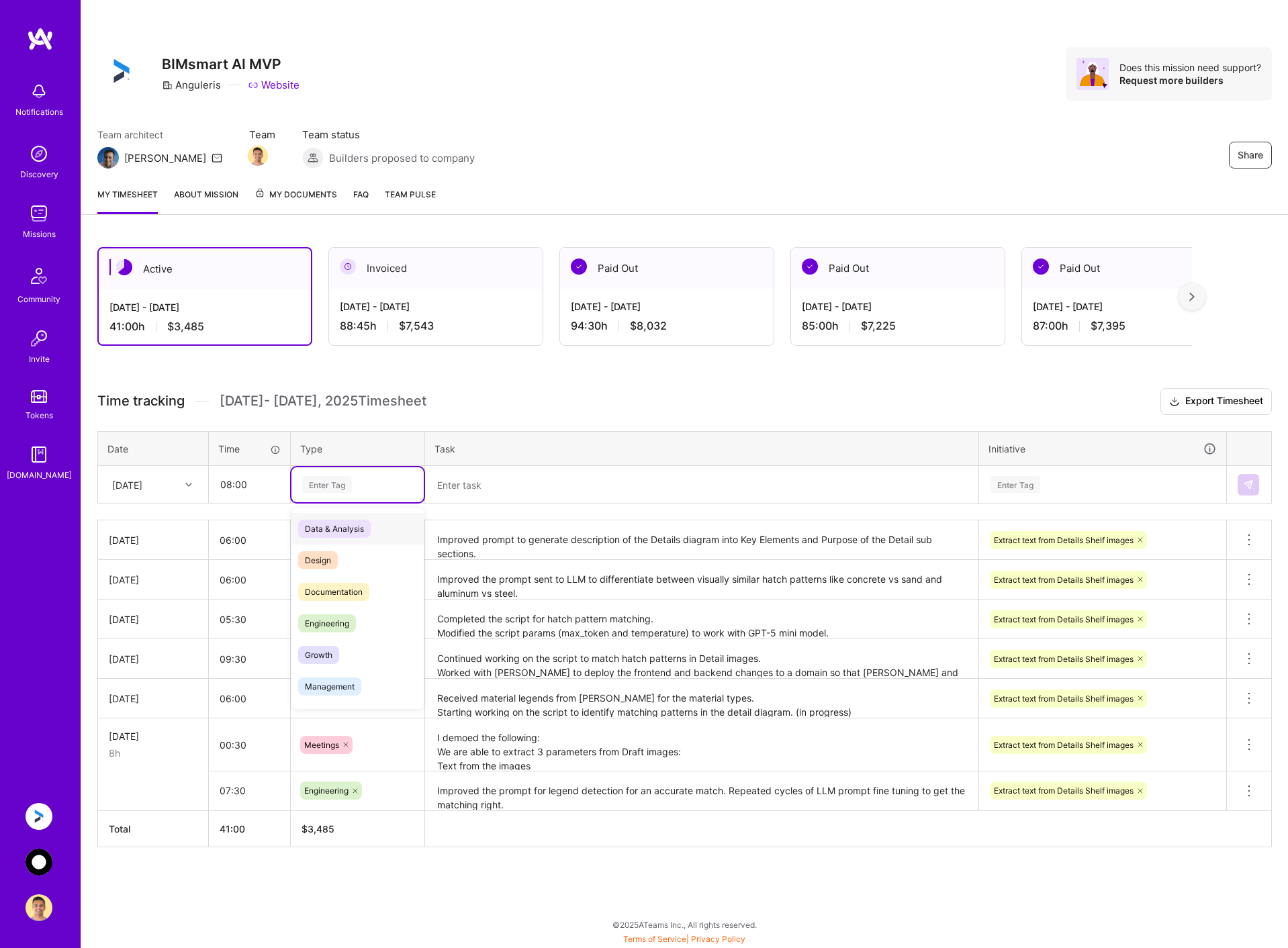
click at [341, 481] on div "Enter Tag" at bounding box center [327, 485] width 50 height 21
click at [331, 617] on span "Engineering" at bounding box center [327, 623] width 58 height 18
click at [545, 483] on textarea at bounding box center [701, 485] width 551 height 36
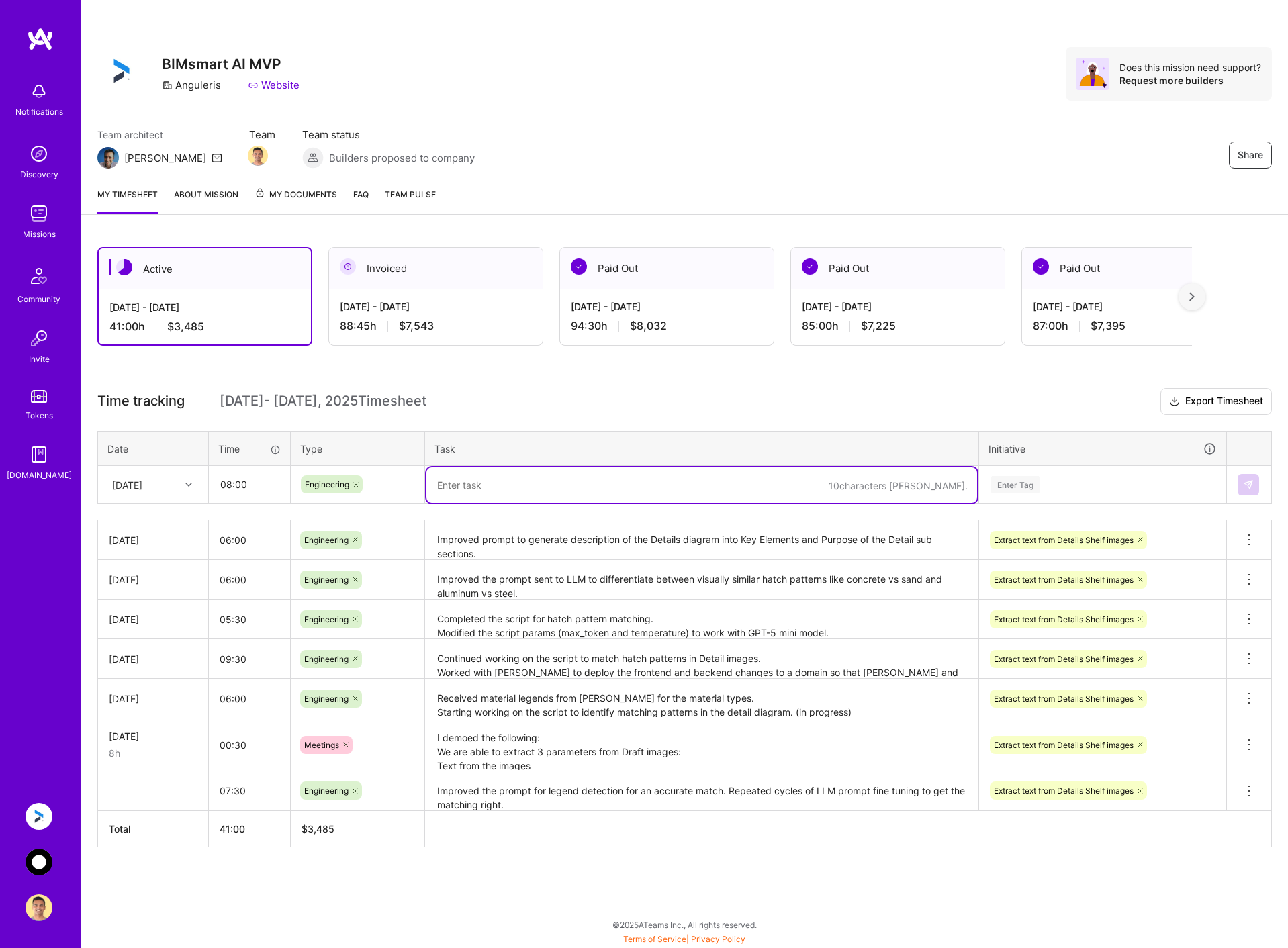
paste textarea "Improved the prompt sent to LLM to"
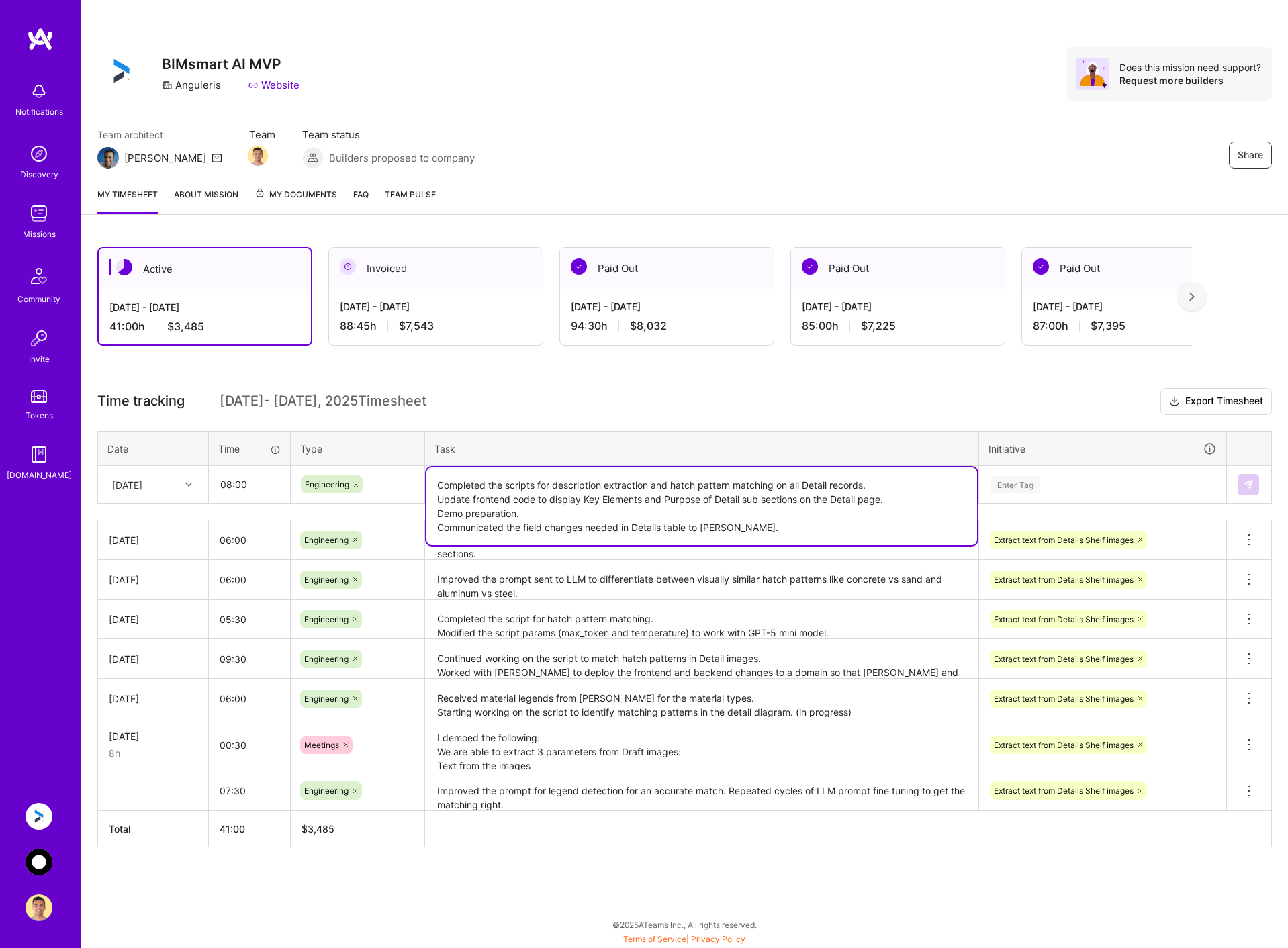
type textarea "Completed the scripts for description extraction and hatch pattern matching on …"
click at [231, 480] on input "08:00" at bounding box center [250, 485] width 80 height 36
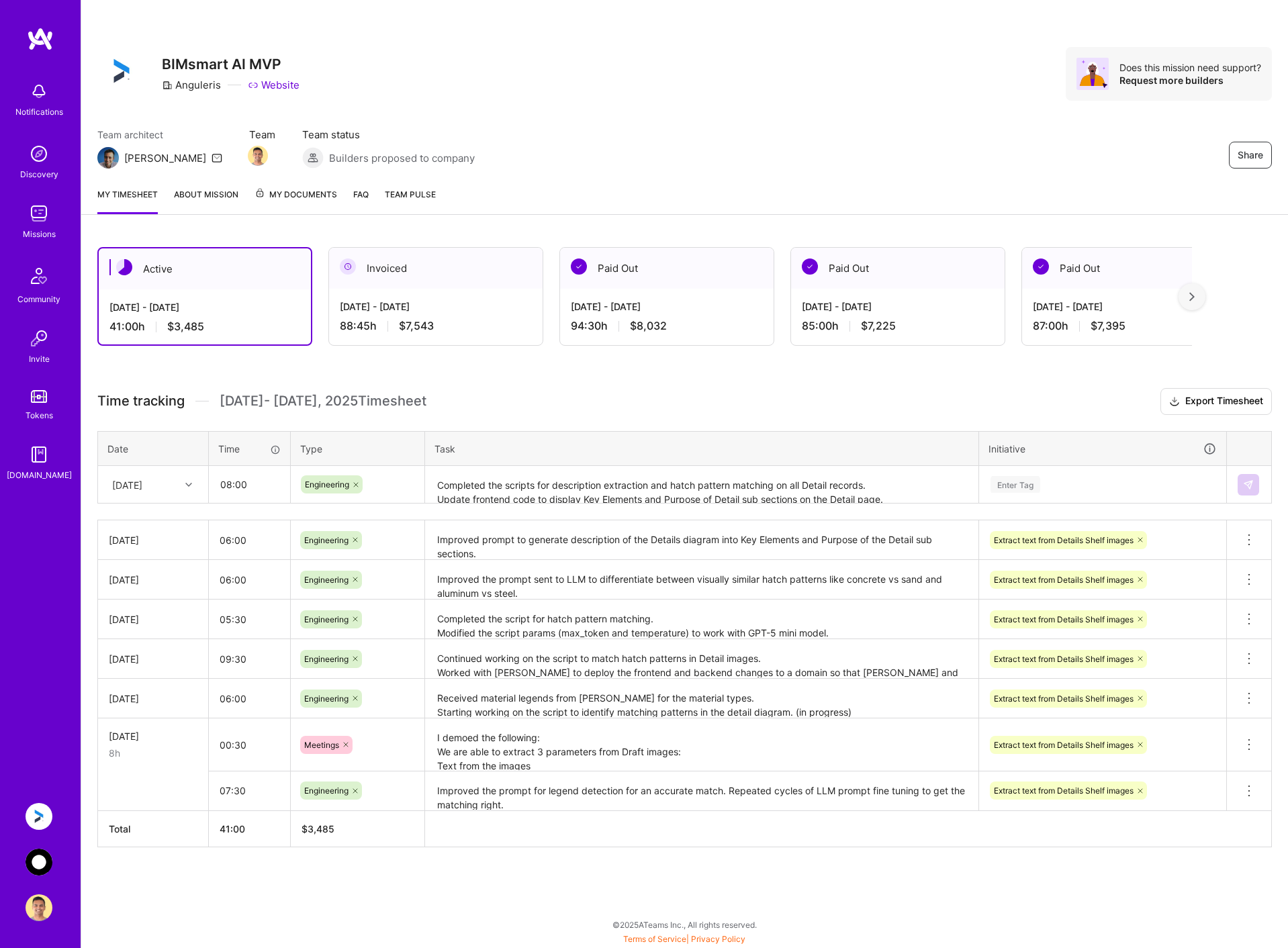
click at [544, 491] on textarea "Completed the scripts for description extraction and hatch pattern matching on …" at bounding box center [701, 485] width 551 height 36
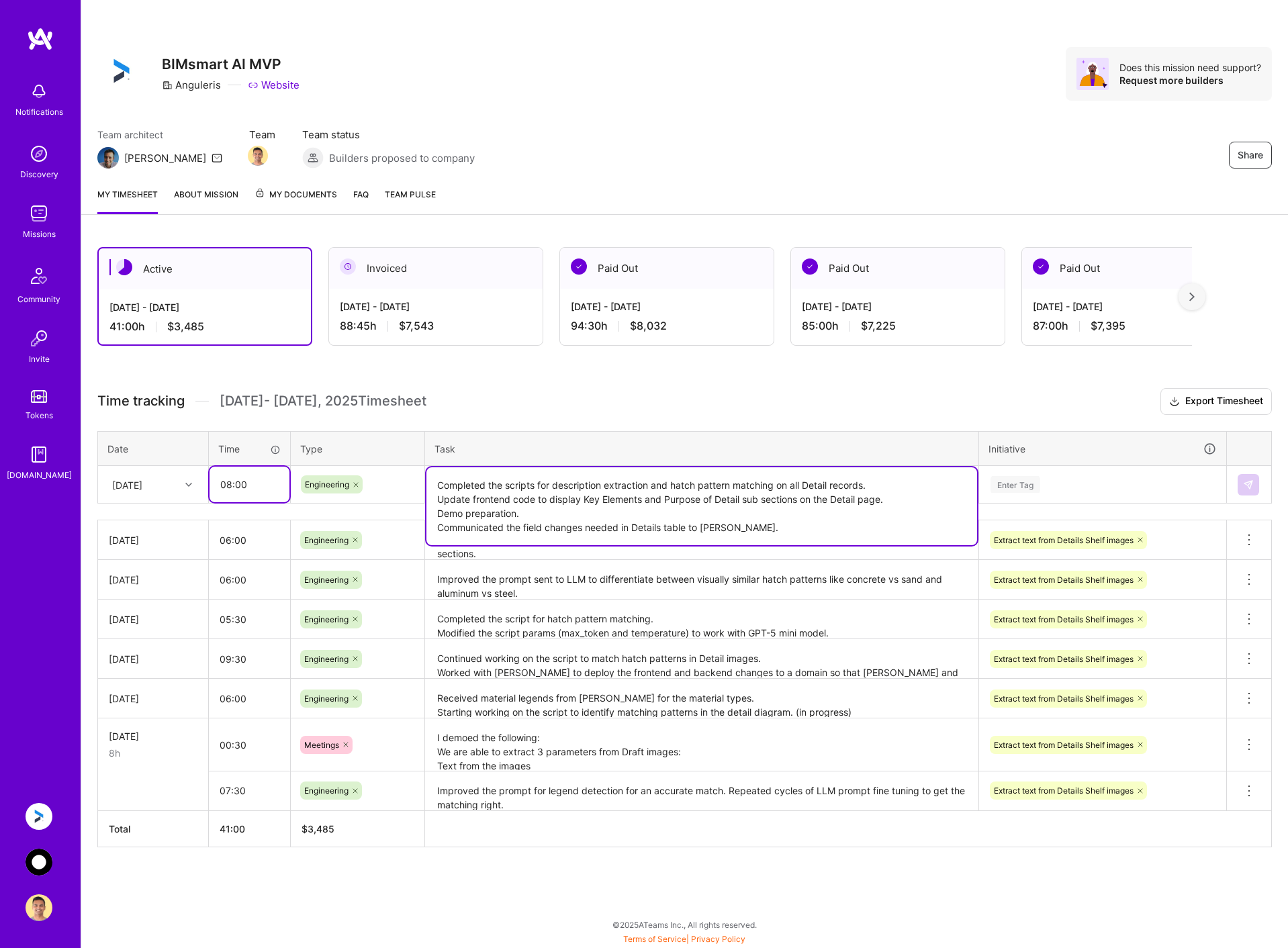
click at [231, 488] on input "08:00" at bounding box center [250, 485] width 80 height 36
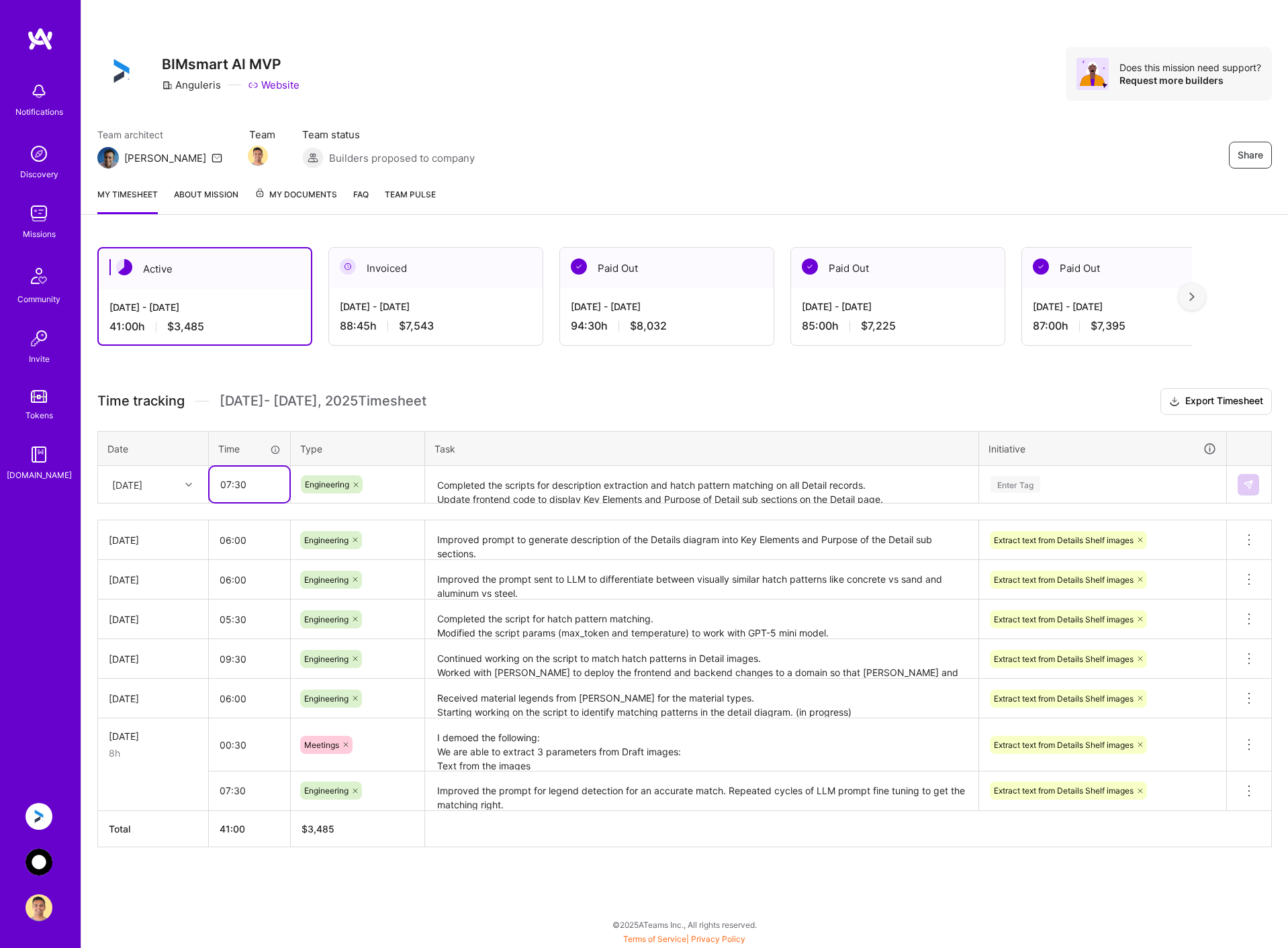
type input "07:30"
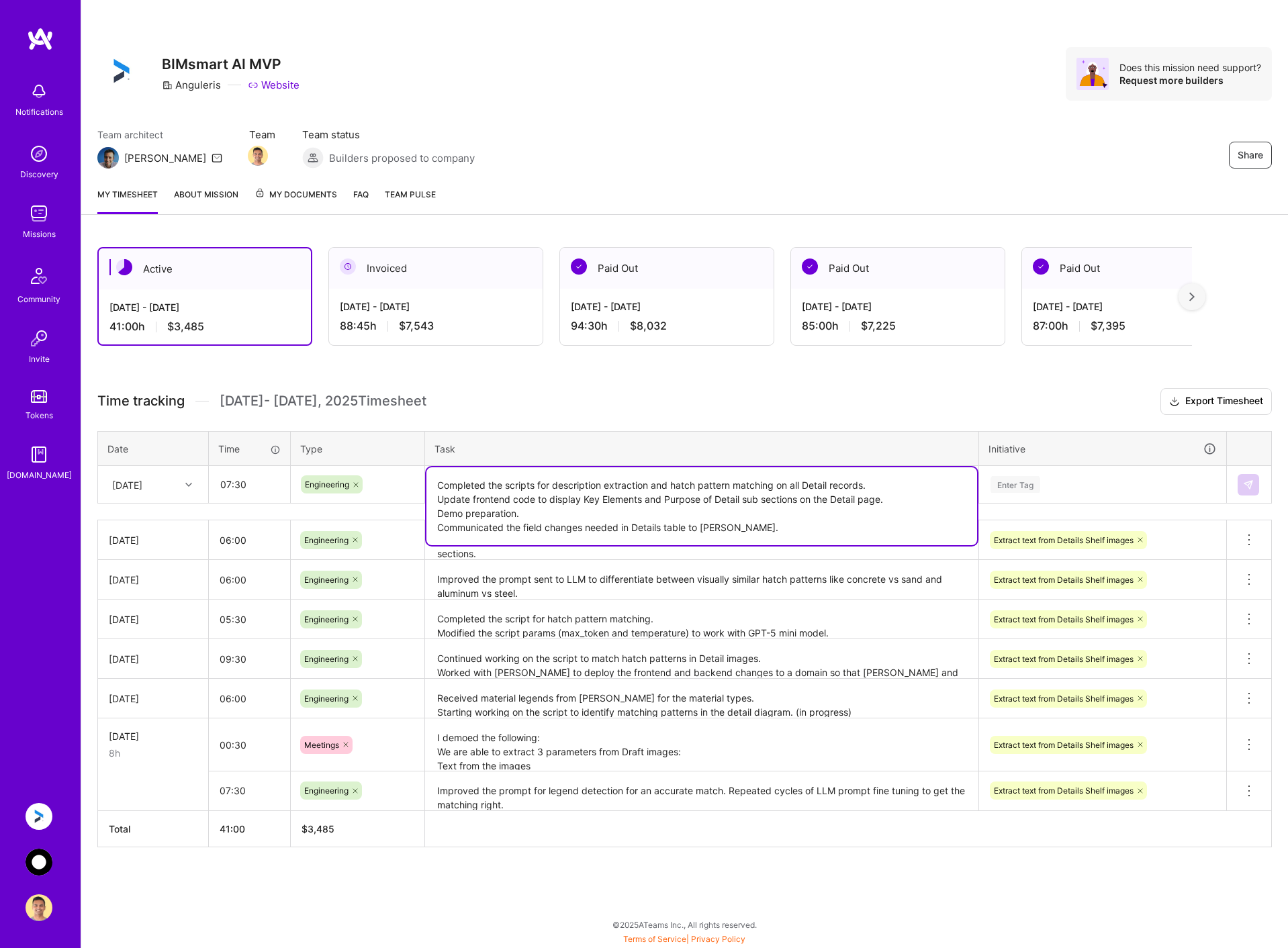
click at [680, 500] on textarea "Completed the scripts for description extraction and hatch pattern matching on …" at bounding box center [701, 506] width 551 height 78
click at [1089, 477] on div "Enter Tag" at bounding box center [1103, 484] width 227 height 17
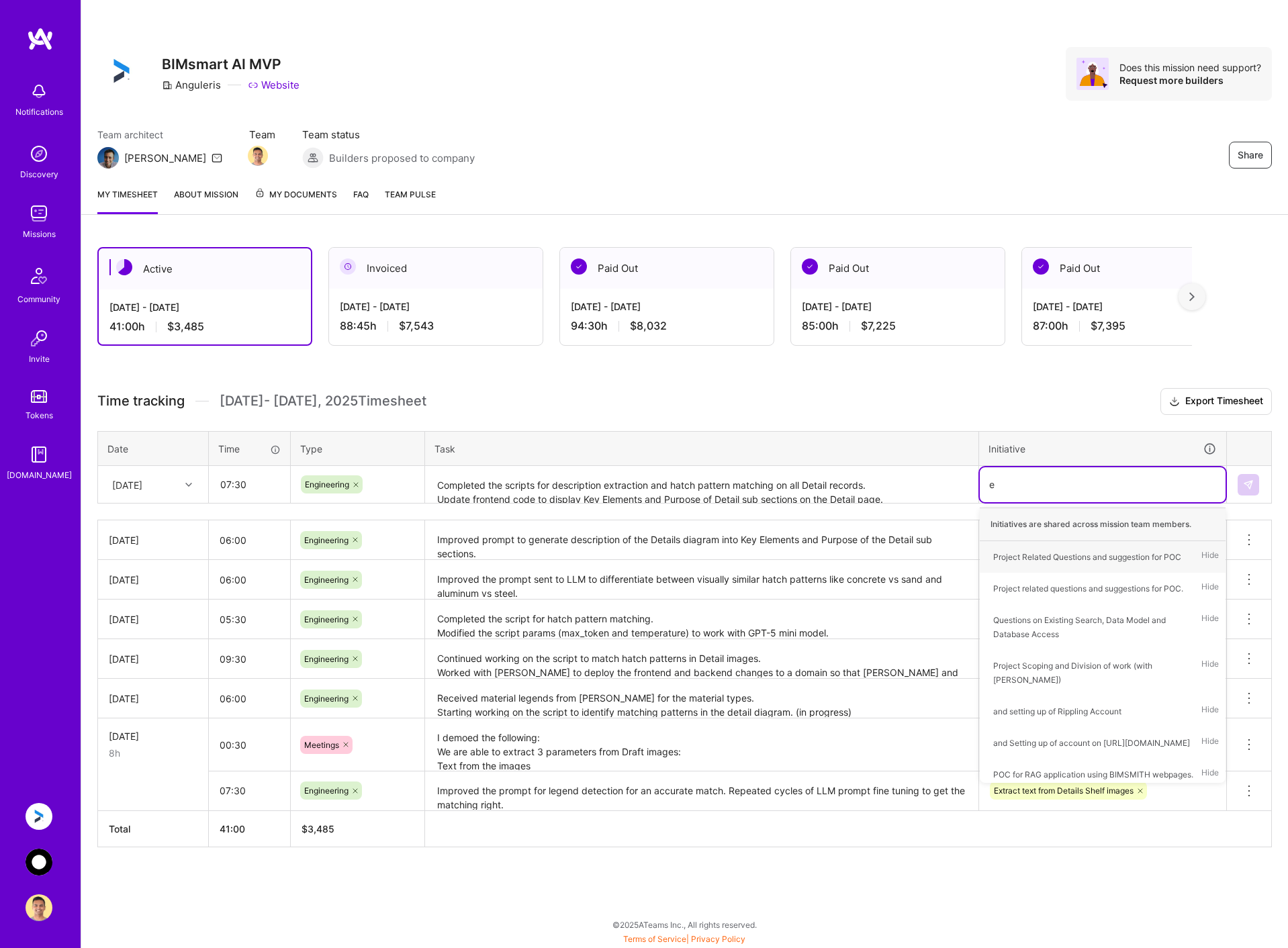
type input "ex"
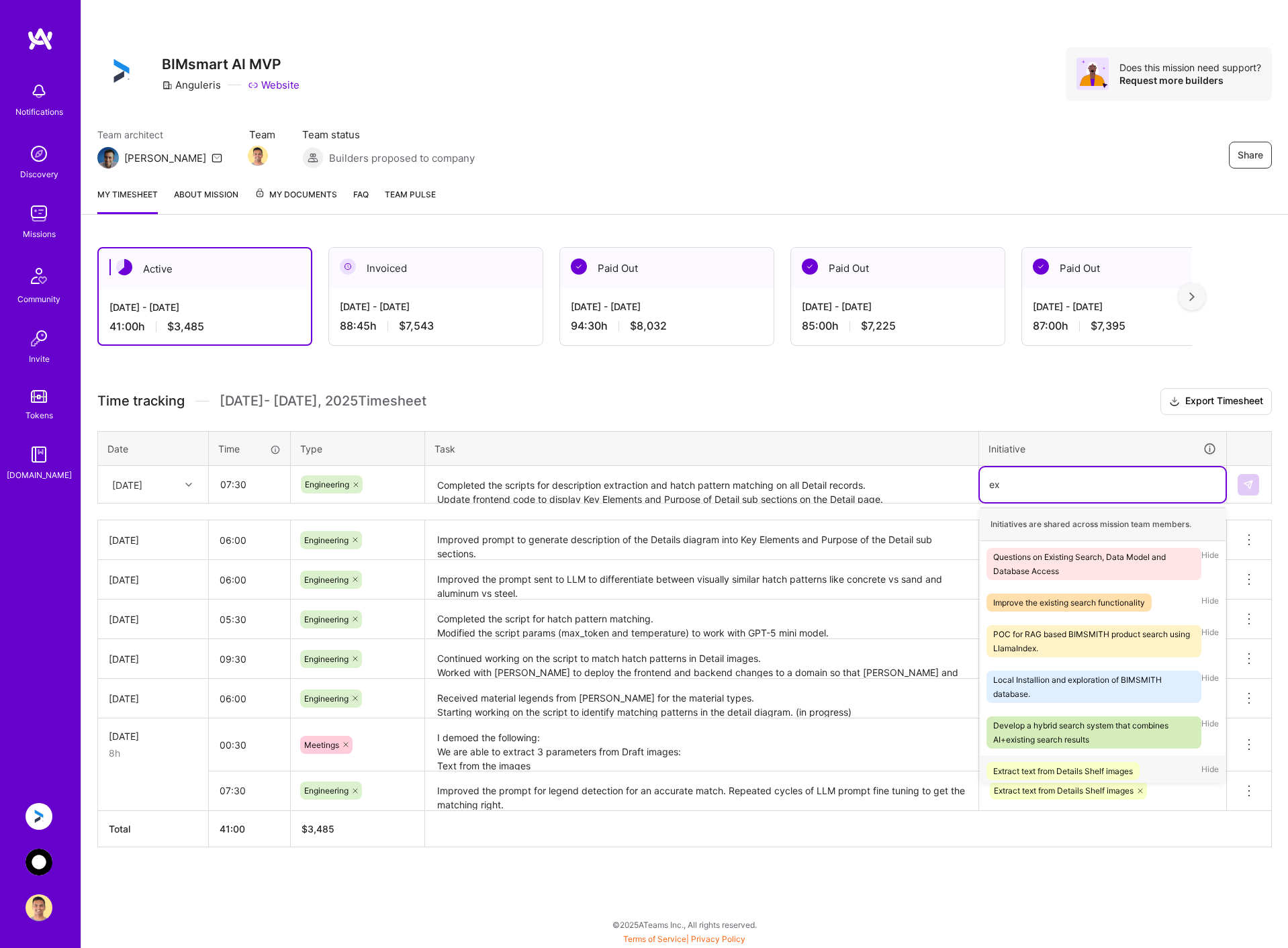
click at [1058, 775] on div "Extract text from Details Shelf images" at bounding box center [1063, 771] width 139 height 14
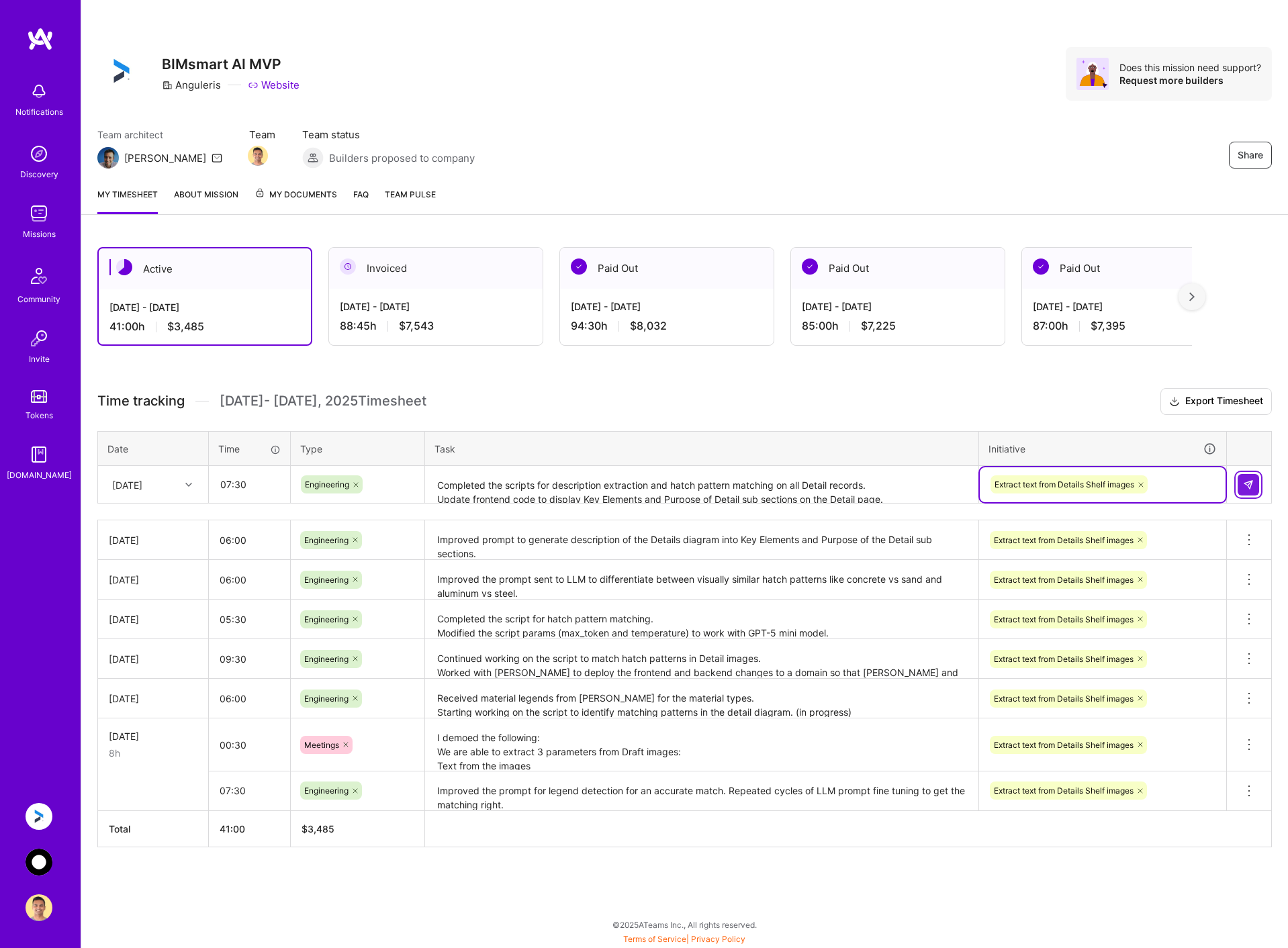
click at [1241, 481] on button at bounding box center [1248, 485] width 21 height 21
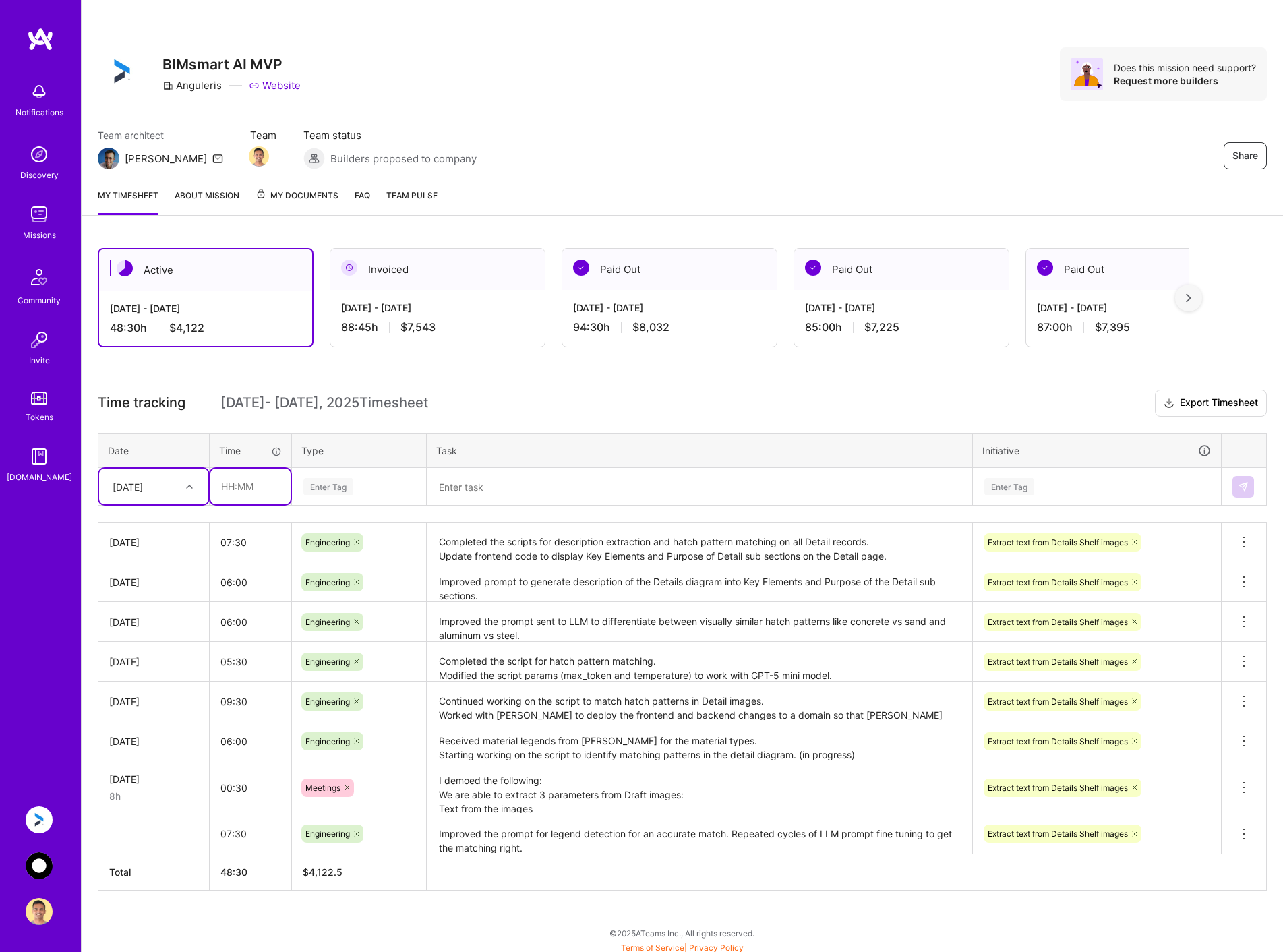
click at [249, 488] on input "text" at bounding box center [251, 487] width 80 height 36
type input "00:45"
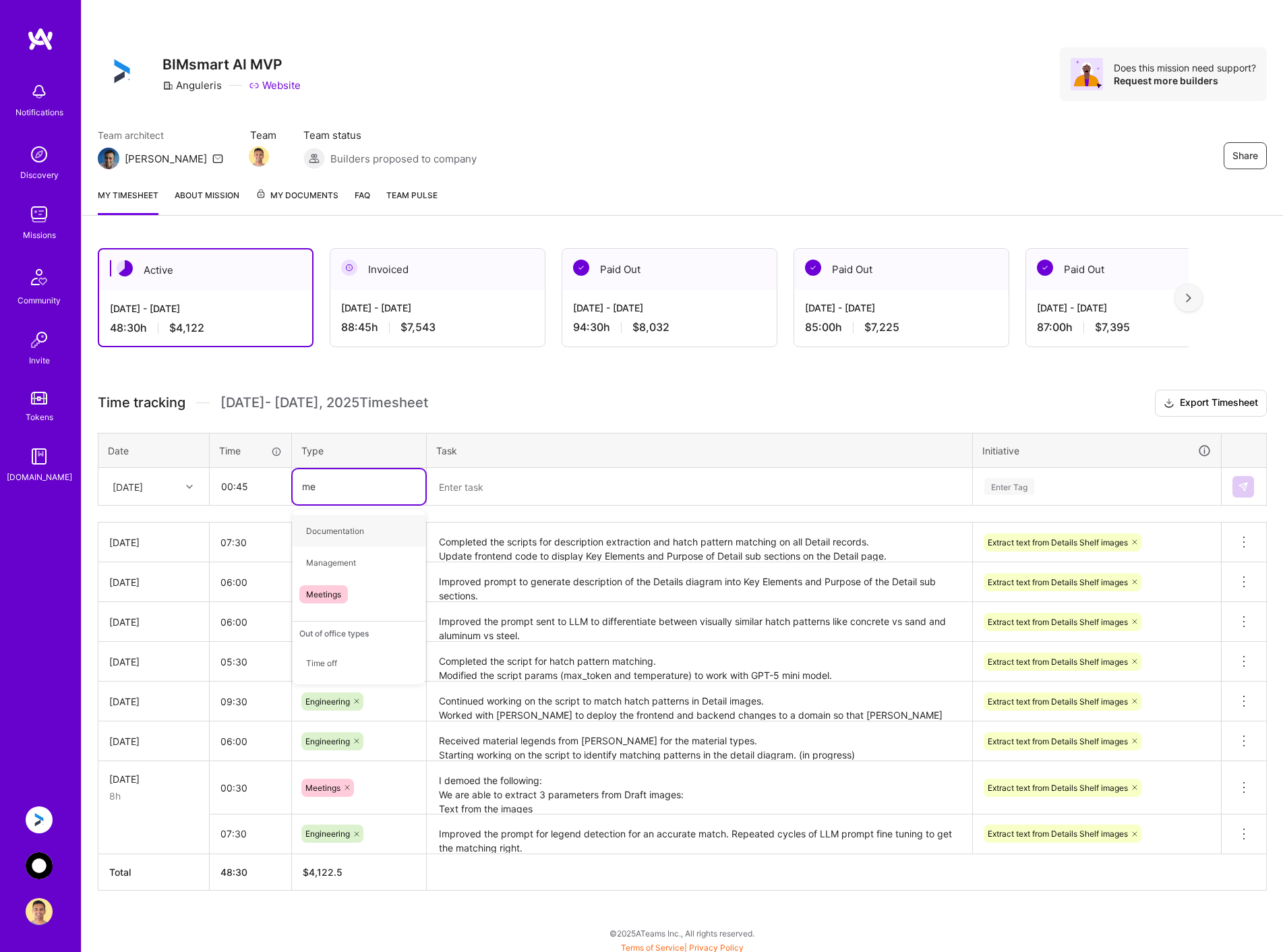
type input "mee"
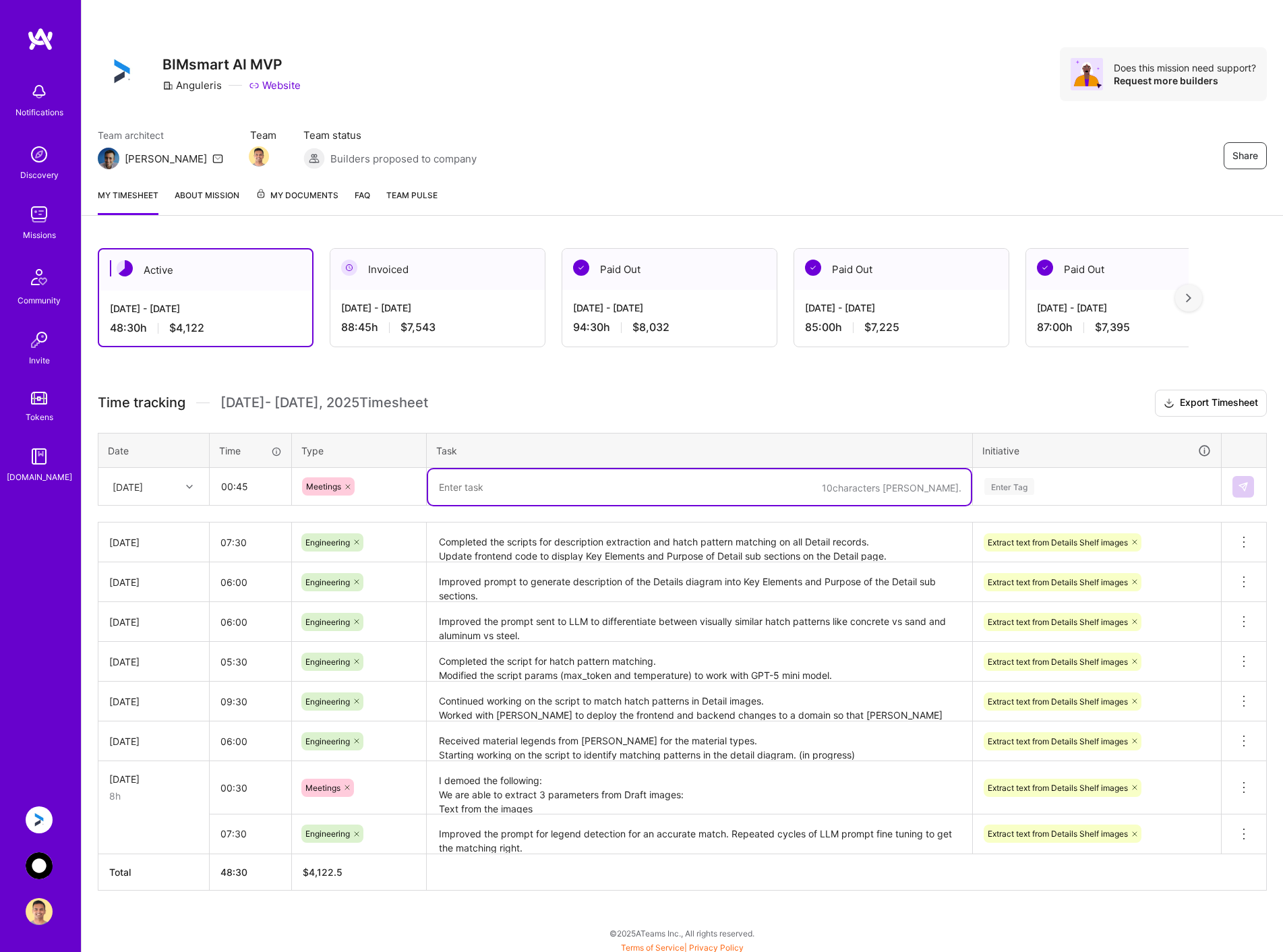
click at [451, 493] on textarea at bounding box center [699, 488] width 543 height 36
paste textarea "I gave a demo of the following to @[PERSON_NAME] and @[PERSON_NAME]: A more str…"
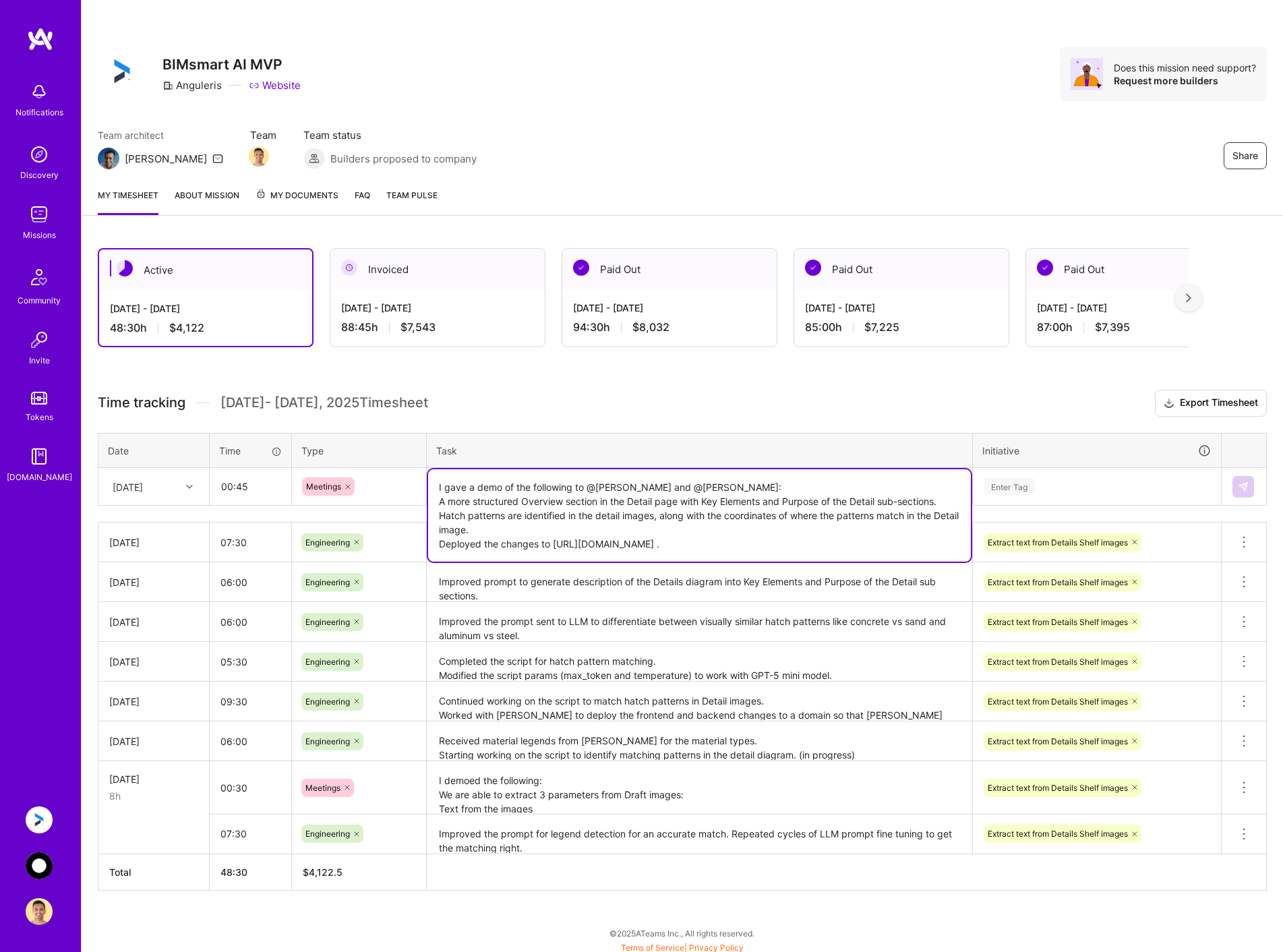
type textarea "I gave a demo of the following to @[PERSON_NAME] and @[PERSON_NAME]: A more str…"
click at [1110, 488] on div "Enter Tag" at bounding box center [1097, 486] width 228 height 17
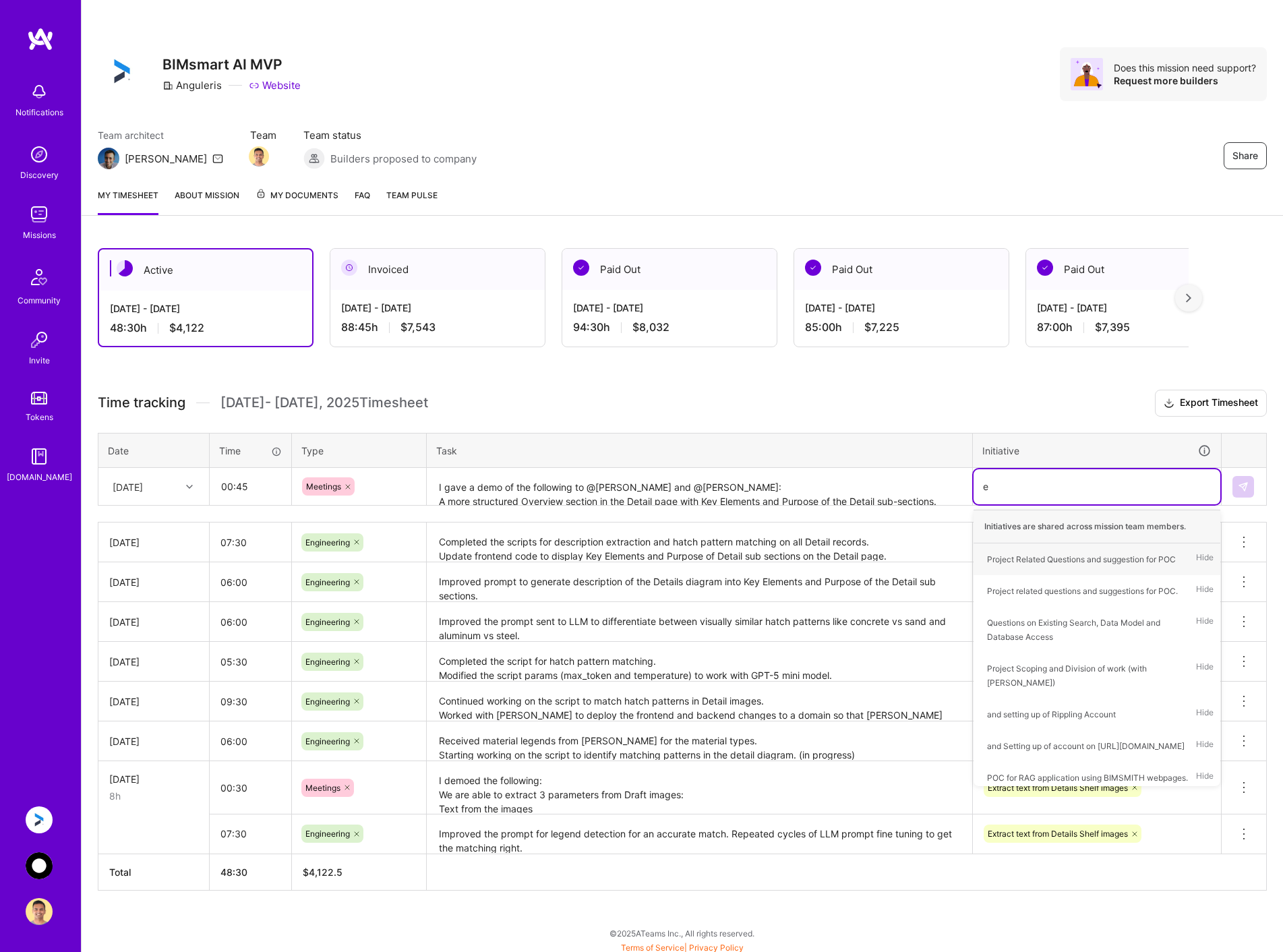
type input "ex"
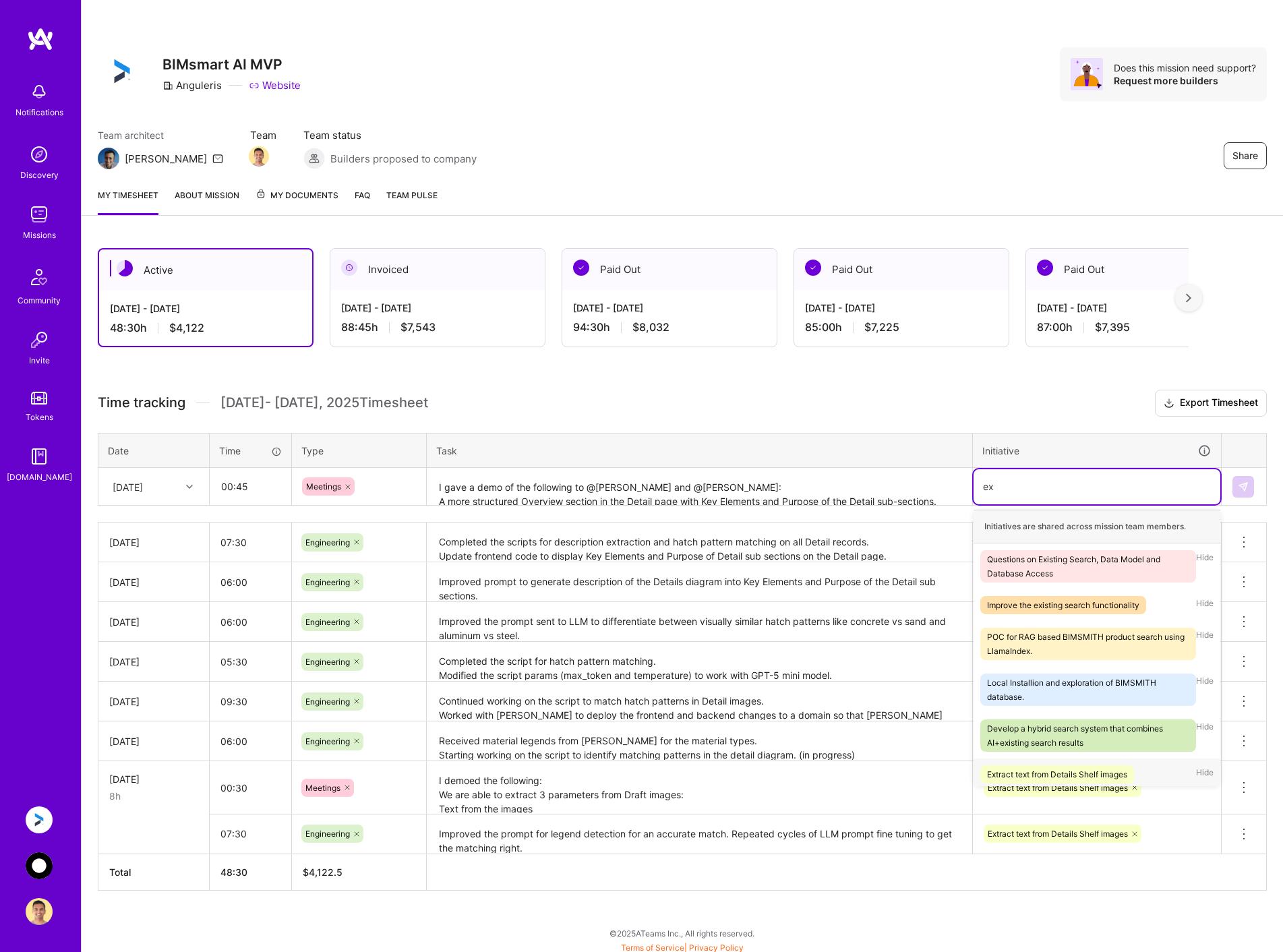
click at [1023, 769] on div "Extract text from Details Shelf images" at bounding box center [1058, 774] width 140 height 14
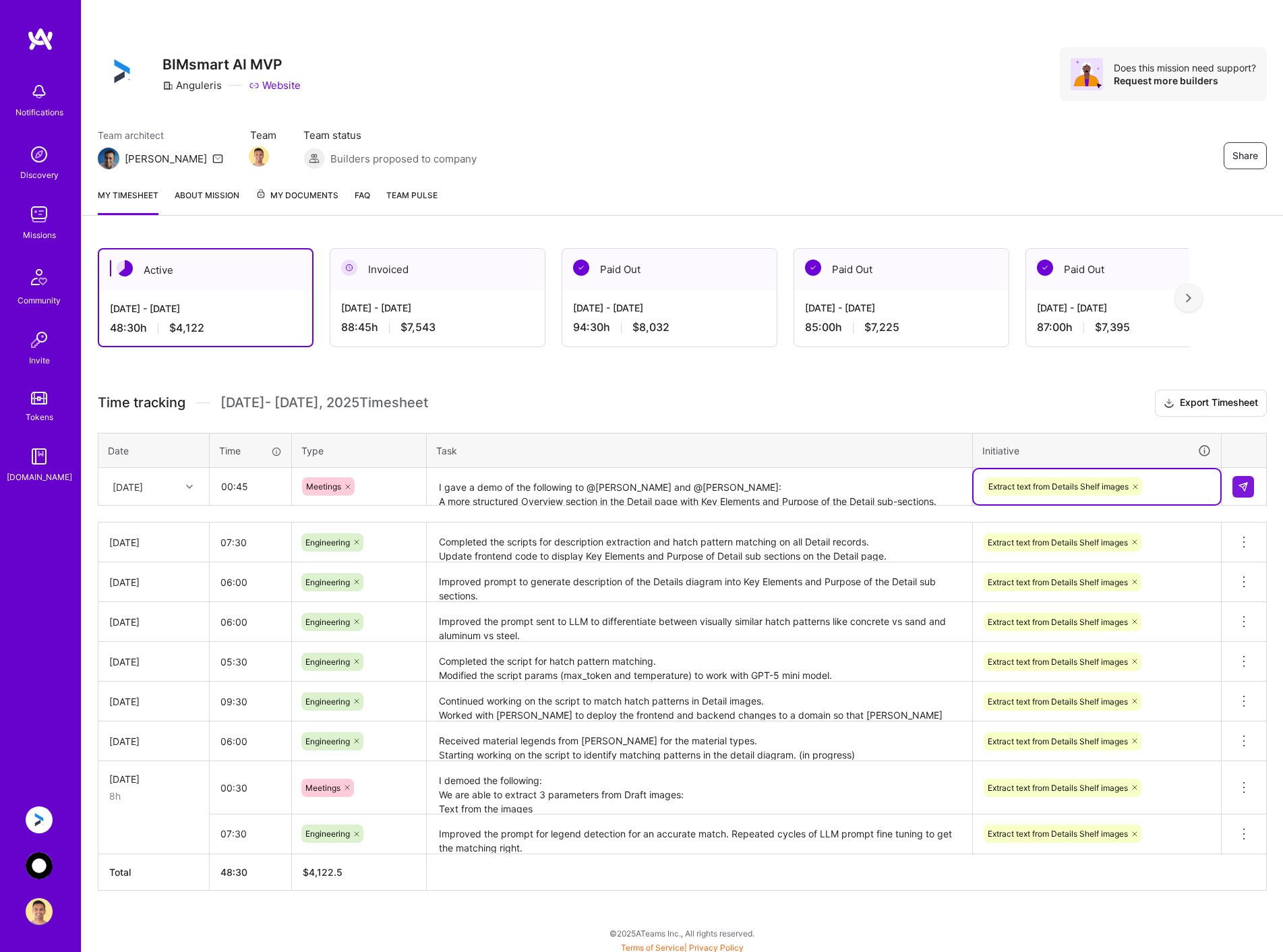
click at [697, 484] on textarea "I gave a demo of the following to @[PERSON_NAME] and @[PERSON_NAME]: A more str…" at bounding box center [699, 488] width 543 height 36
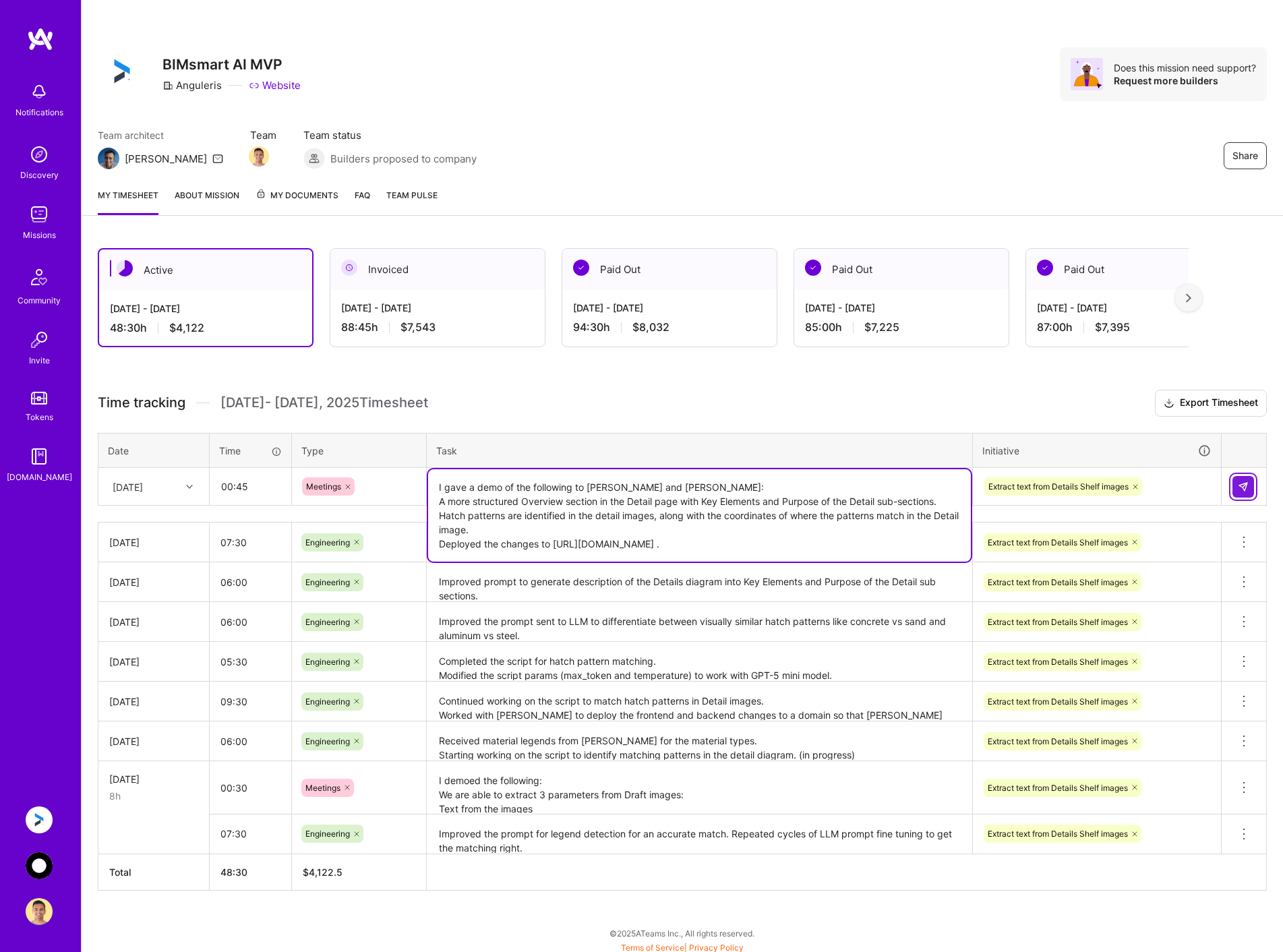
type textarea "I gave a demo of the following to [PERSON_NAME] and [PERSON_NAME]: A more struc…"
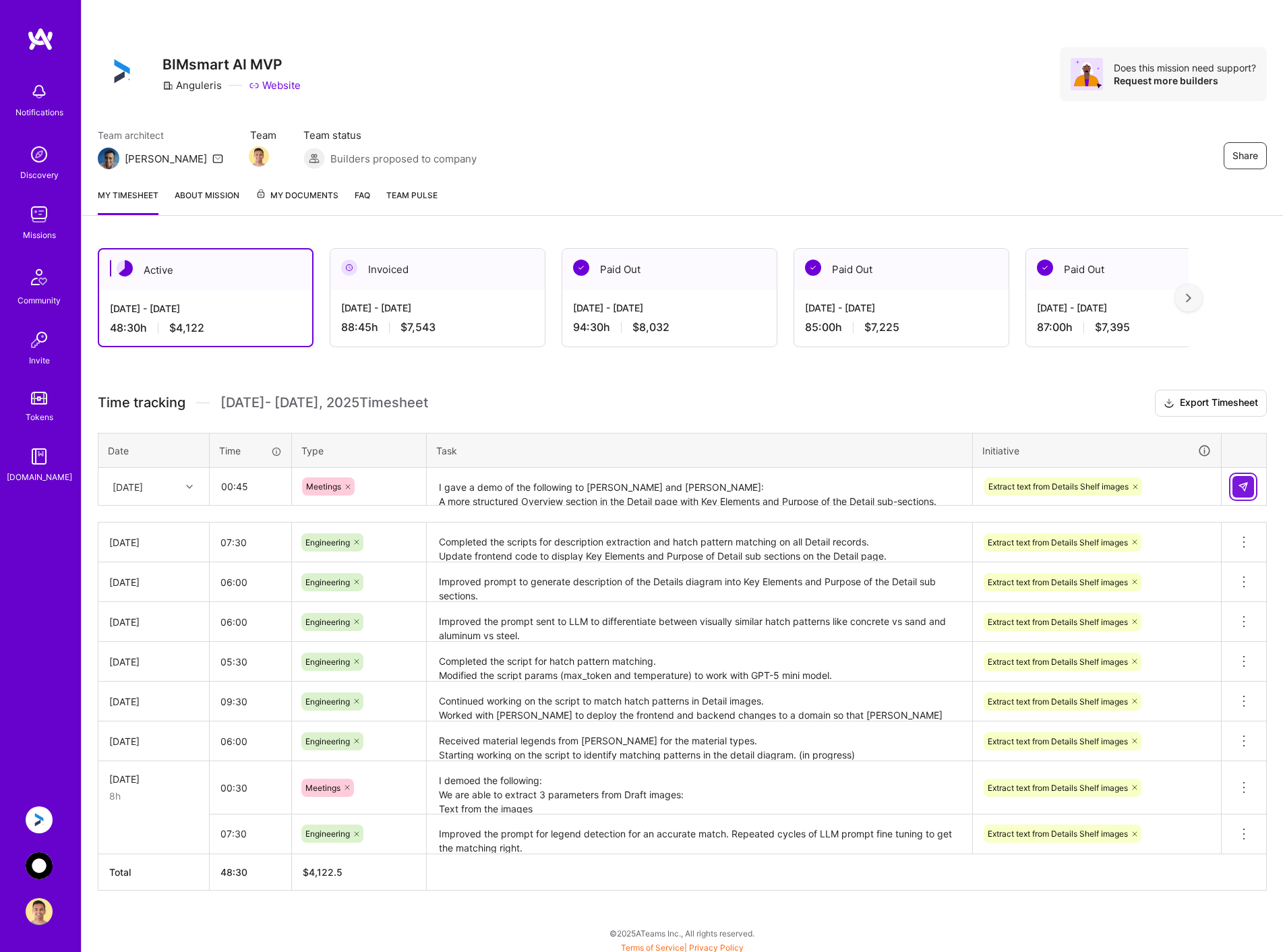
click at [1247, 488] on img at bounding box center [1244, 487] width 10 height 10
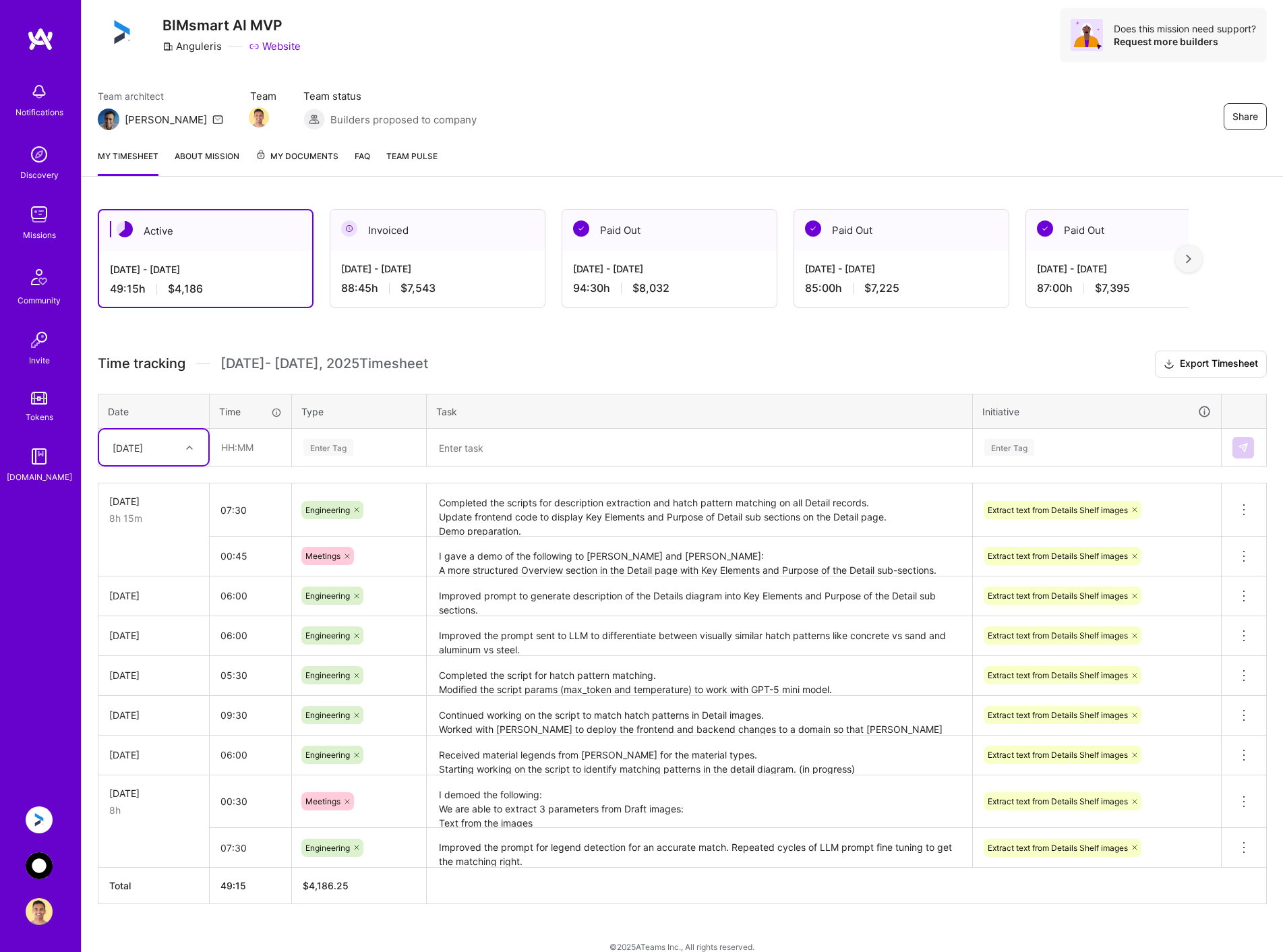
scroll to position [57, 0]
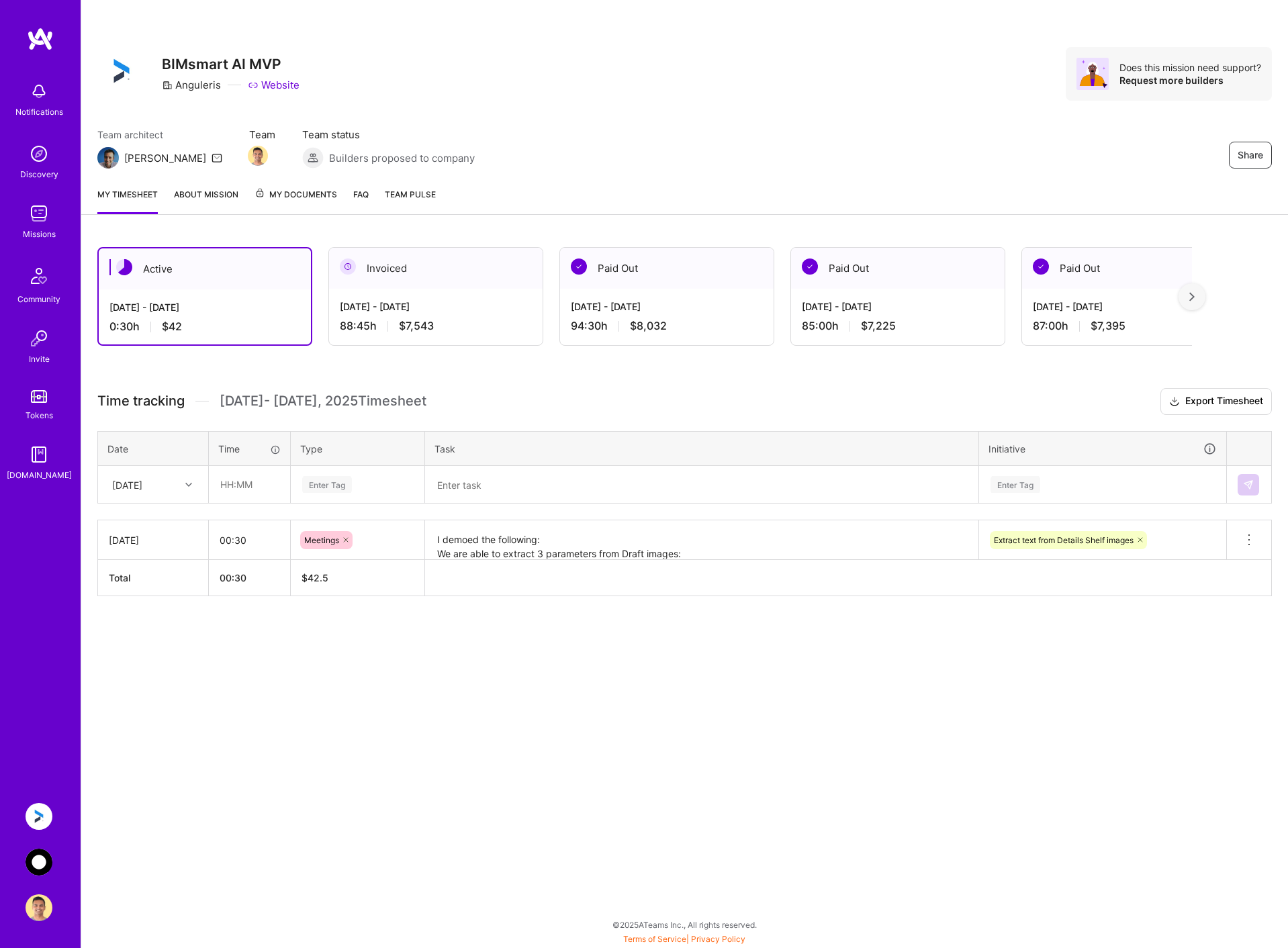
click at [38, 799] on div "Notifications Discovery Missions Community Invite Tokens [DOMAIN_NAME] Anguleri…" at bounding box center [40, 474] width 81 height 948
click at [39, 817] on img at bounding box center [39, 817] width 27 height 27
click at [39, 838] on div "Anguleris: BIMsmart AI MVP AnyTeam: Team for AI-Powered Sales Platform Profile" at bounding box center [41, 862] width 31 height 118
click at [39, 848] on div "Anguleris: BIMsmart AI MVP AnyTeam: Team for AI-Powered Sales Platform Profile" at bounding box center [41, 862] width 31 height 118
click at [39, 864] on img at bounding box center [39, 862] width 27 height 27
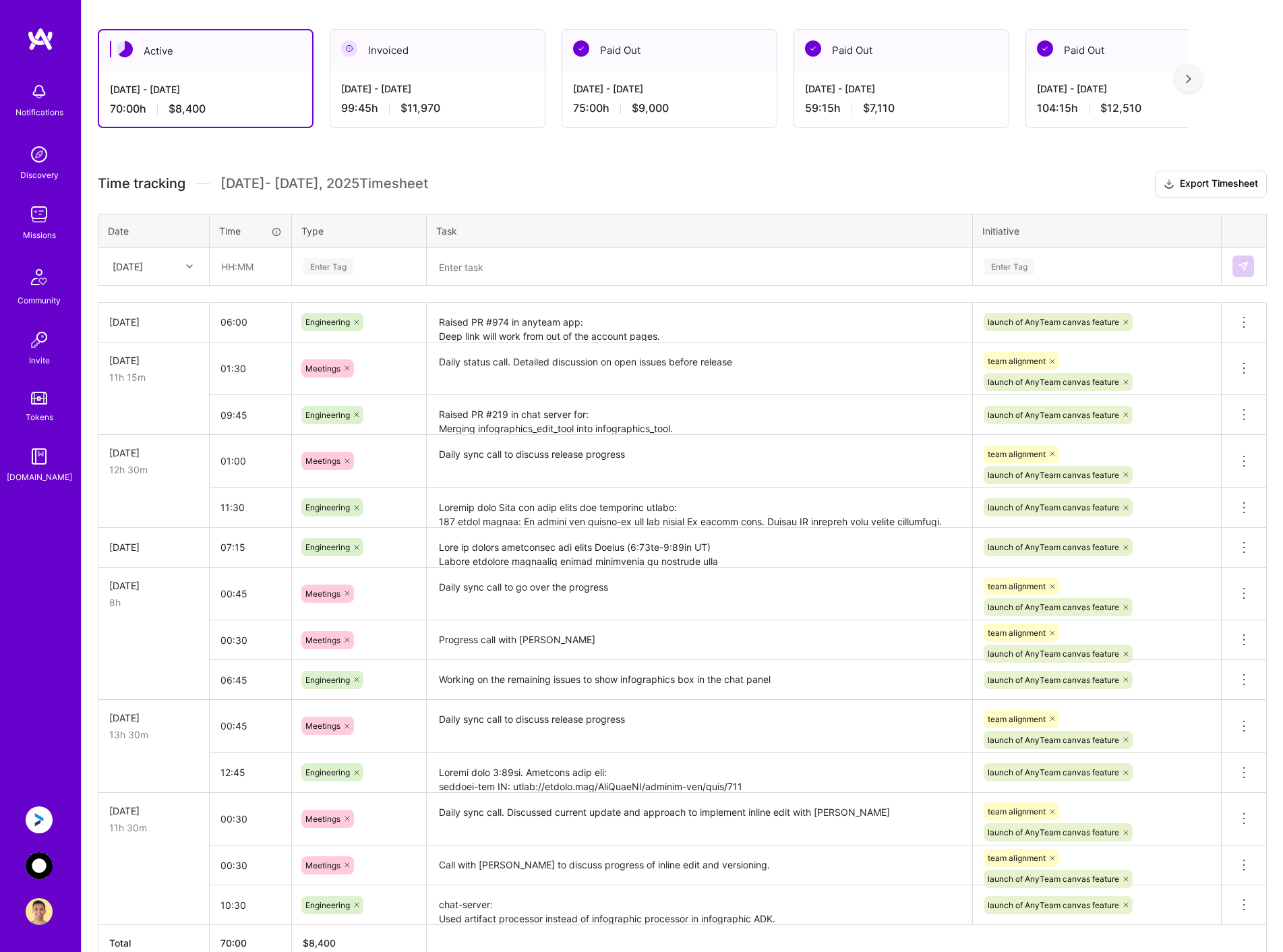
scroll to position [295, 0]
